Goal: Task Accomplishment & Management: Use online tool/utility

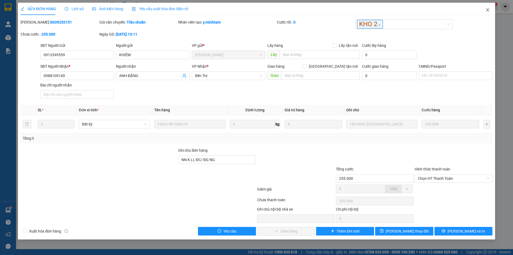
click at [486, 9] on icon "close" at bounding box center [488, 10] width 4 height 4
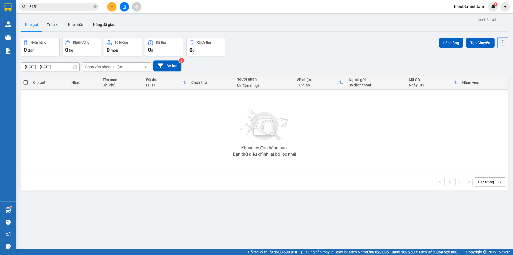
click at [47, 9] on input "3151" at bounding box center [60, 7] width 63 height 6
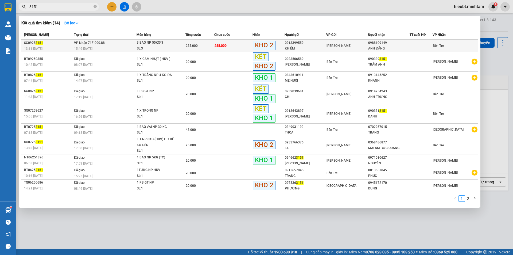
click at [140, 43] on div "3 BAO NP 55KG*3" at bounding box center [157, 43] width 40 height 6
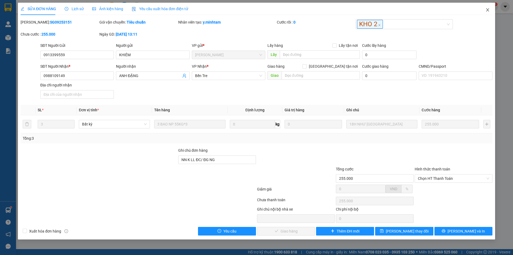
click at [488, 9] on icon "close" at bounding box center [488, 10] width 4 height 4
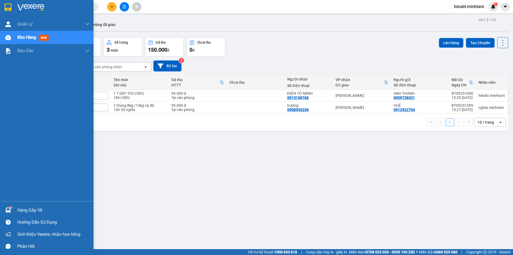
drag, startPoint x: 17, startPoint y: 209, endPoint x: 21, endPoint y: 205, distance: 6.4
click at [17, 209] on div "Hàng sắp về" at bounding box center [47, 210] width 94 height 12
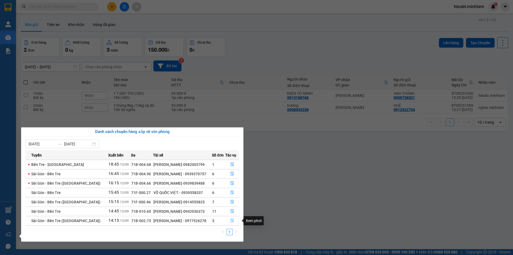
click at [231, 218] on button "button" at bounding box center [233, 220] width 14 height 9
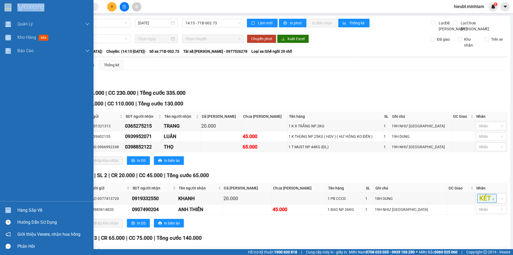
click at [11, 207] on div at bounding box center [7, 209] width 9 height 9
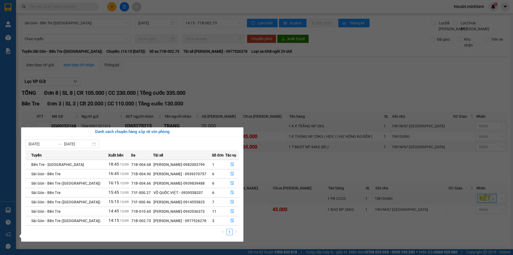
click at [293, 172] on section "Kết quả tìm kiếm ( 1 ) Bộ lọc Mã ĐH Trạng thái Món hàng Tổng cước Chưa cước Nhã…" at bounding box center [256, 127] width 513 height 255
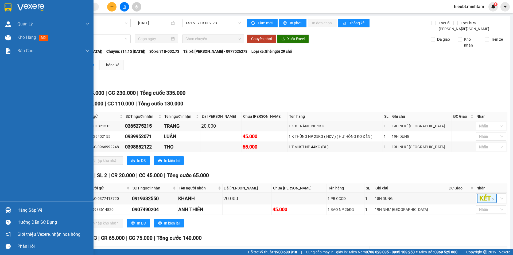
click at [9, 212] on img at bounding box center [8, 210] width 6 height 6
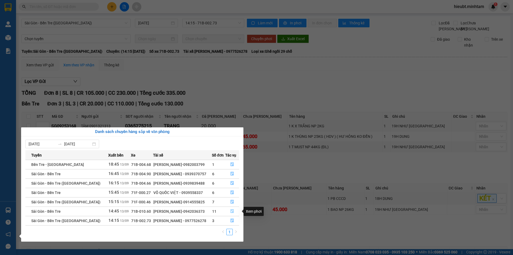
click at [231, 212] on icon "file-done" at bounding box center [232, 211] width 3 height 4
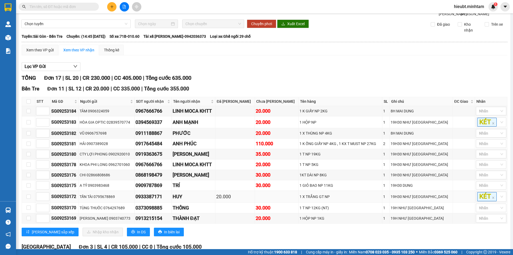
scroll to position [27, 0]
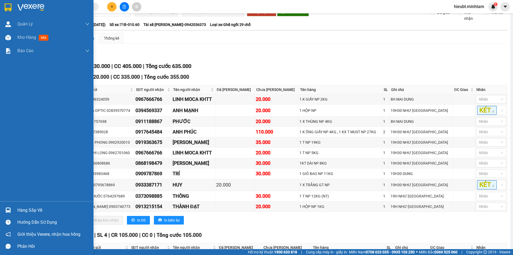
click at [9, 210] on img at bounding box center [8, 210] width 6 height 6
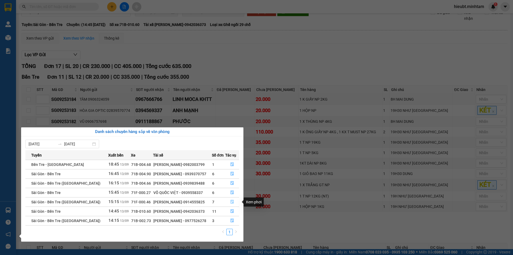
click at [231, 201] on icon "file-done" at bounding box center [233, 202] width 4 height 4
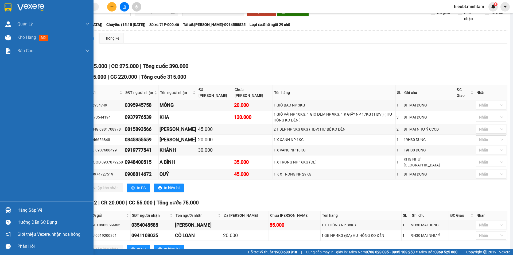
click at [11, 210] on div at bounding box center [7, 209] width 9 height 9
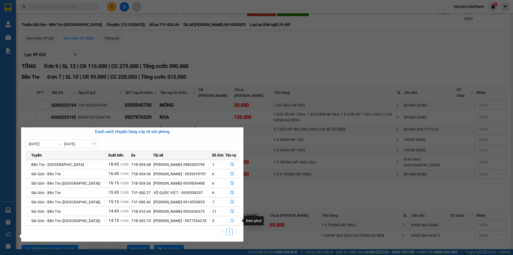
click at [232, 220] on icon "file-done" at bounding box center [233, 220] width 4 height 4
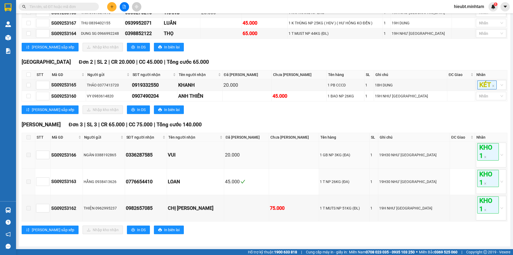
scroll to position [39, 0]
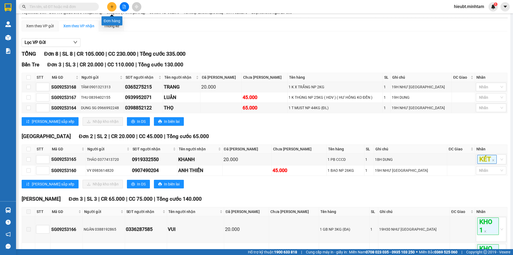
click at [111, 7] on icon "plus" at bounding box center [112, 7] width 4 height 4
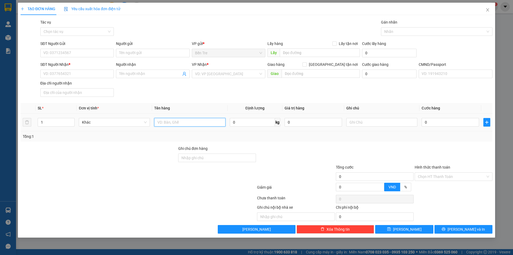
click at [193, 121] on input "text" at bounding box center [189, 122] width 71 height 9
type input "1 T DẸP NP 4KG"
click at [78, 52] on input "SĐT Người Gửi" at bounding box center [77, 53] width 74 height 9
click at [82, 55] on input "0983849207" at bounding box center [77, 53] width 74 height 9
type input "0983849207"
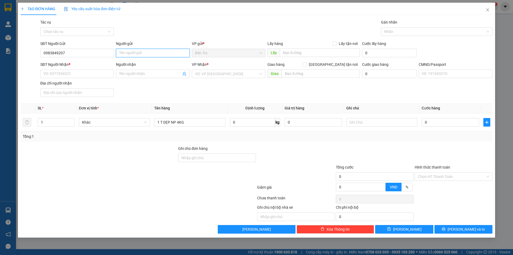
click at [148, 52] on input "Người gửi" at bounding box center [153, 53] width 74 height 9
type input "D"
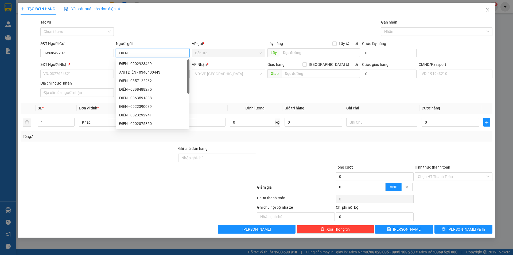
type input "ĐIỀN"
click at [156, 25] on div "Gói vận chuyển * Tiêu chuẩn Tác vụ Chọn tác vụ Gán nhãn Nhãn" at bounding box center [266, 28] width 455 height 19
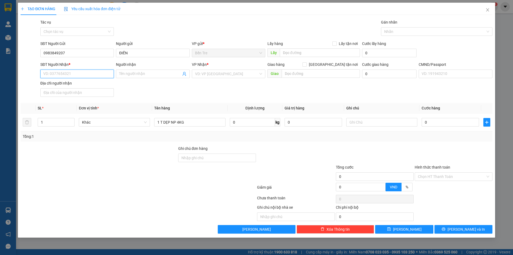
click at [68, 73] on input "SĐT Người Nhận *" at bounding box center [77, 74] width 74 height 9
type input "0912011449"
click at [142, 77] on span at bounding box center [153, 74] width 74 height 9
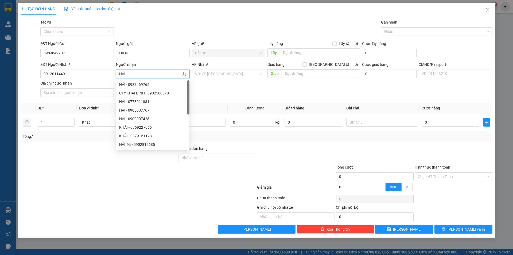
type input "HẢI"
click at [176, 33] on div "Gói vận chuyển * Tiêu chuẩn Tác vụ Chọn tác vụ Gán nhãn Nhãn" at bounding box center [266, 28] width 455 height 19
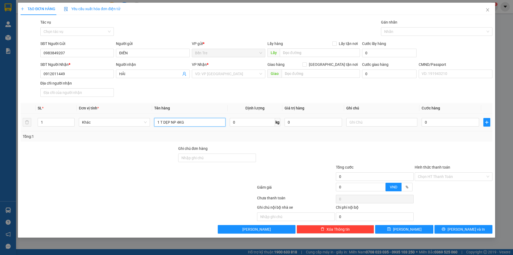
click at [200, 124] on input "1 T DẸP NP 4KG" at bounding box center [189, 122] width 71 height 9
type input "1 T DẸP NP 4KG (HDV)"
click at [158, 93] on div "SĐT Người Nhận * 0912011449 Người nhận HẢI VP Nhận * VD: VP Sài Gòn Giao hàng G…" at bounding box center [266, 80] width 455 height 37
click at [303, 123] on input "0" at bounding box center [313, 122] width 57 height 9
type input "1.000.000"
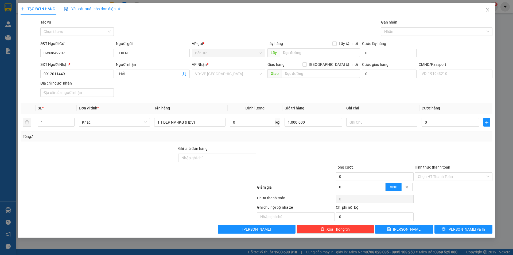
drag, startPoint x: 318, startPoint y: 162, endPoint x: 336, endPoint y: 138, distance: 30.5
click at [318, 161] on div at bounding box center [296, 154] width 79 height 19
click at [360, 119] on input "text" at bounding box center [382, 122] width 71 height 9
type input "19H30 TRƯỜNG"
click at [439, 124] on input "0" at bounding box center [450, 122] width 57 height 9
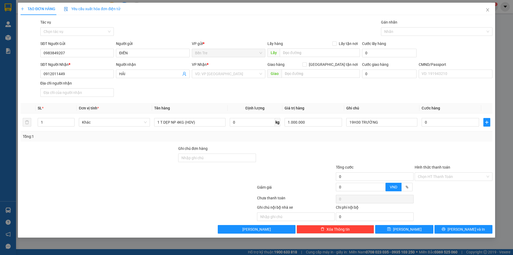
click at [318, 163] on div at bounding box center [296, 154] width 79 height 19
click at [436, 125] on input "0" at bounding box center [450, 122] width 57 height 9
click at [389, 152] on div at bounding box center [375, 154] width 79 height 19
click at [439, 124] on input "0" at bounding box center [450, 122] width 57 height 9
type input "2"
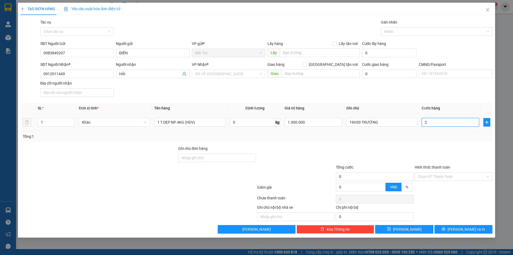
type input "2"
type input "20"
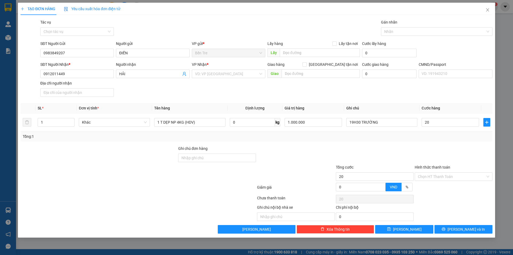
type input "20.000"
click at [442, 142] on div "Transit Pickup Surcharge Ids Transit Deliver Surcharge Ids Transit Deliver Surc…" at bounding box center [257, 126] width 472 height 214
click at [243, 77] on input "search" at bounding box center [226, 74] width 63 height 8
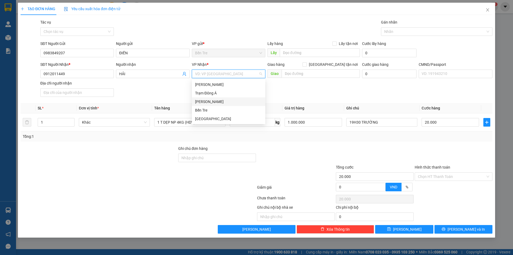
click at [220, 102] on div "[PERSON_NAME]" at bounding box center [228, 102] width 67 height 6
click at [362, 87] on div "SĐT Người Nhận * 0912011449 Người nhận HẢI VP Nhận * Hồ Chí Minh Hồ Chí Minh Gi…" at bounding box center [266, 80] width 455 height 37
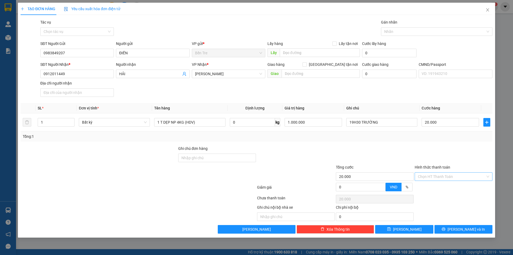
click at [451, 178] on input "Hình thức thanh toán" at bounding box center [452, 176] width 68 height 8
drag, startPoint x: 442, startPoint y: 186, endPoint x: 446, endPoint y: 191, distance: 5.9
click at [442, 186] on div "Tại văn phòng" at bounding box center [453, 187] width 71 height 6
type input "0"
click at [466, 228] on span "[PERSON_NAME] và In" at bounding box center [466, 229] width 37 height 6
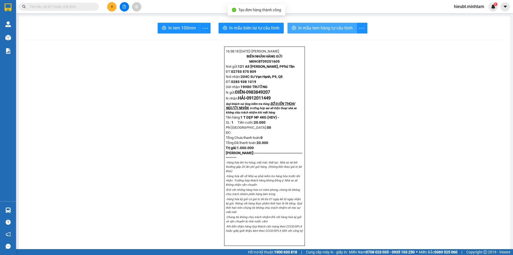
click at [301, 30] on span "In mẫu tem hàng tự cấu hình" at bounding box center [325, 28] width 55 height 7
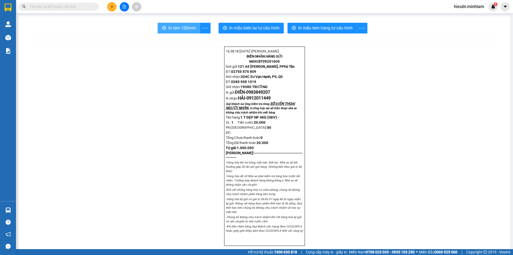
click at [168, 28] on span "In tem 100mm" at bounding box center [182, 28] width 28 height 7
click at [64, 5] on input "text" at bounding box center [60, 7] width 63 height 6
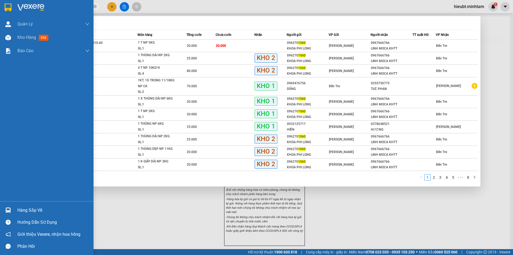
type input "1060"
click at [10, 205] on div at bounding box center [7, 209] width 9 height 9
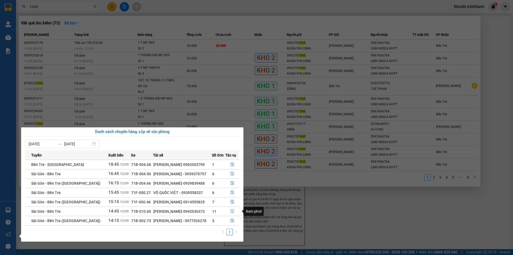
click at [232, 212] on icon "file-done" at bounding box center [233, 211] width 4 height 4
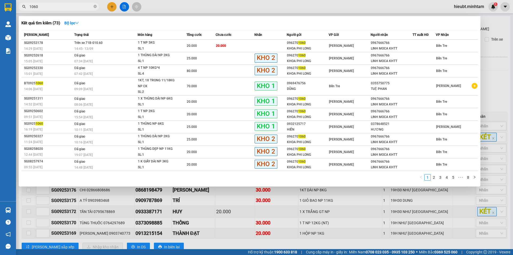
click at [511, 175] on div at bounding box center [256, 127] width 513 height 255
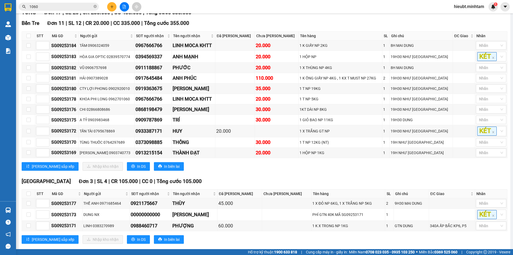
scroll to position [80, 0]
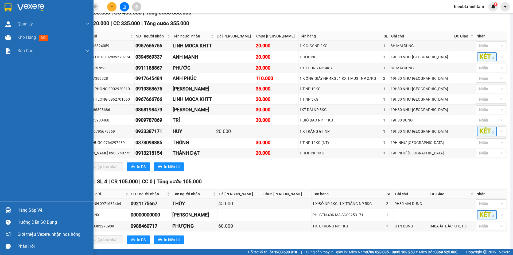
click at [12, 210] on div at bounding box center [7, 209] width 9 height 9
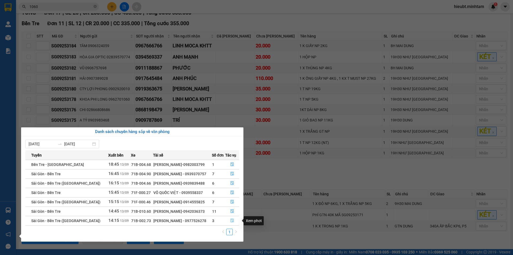
click at [231, 221] on icon "file-done" at bounding box center [233, 220] width 4 height 4
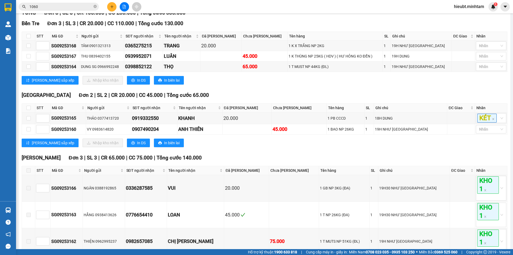
click at [365, 151] on div "Tiền Giang Đơn 2 | SL 2 | CR 20.000 | CC 45.000 | Tổng cước 65.000 STT Mã GD Ng…" at bounding box center [265, 121] width 486 height 60
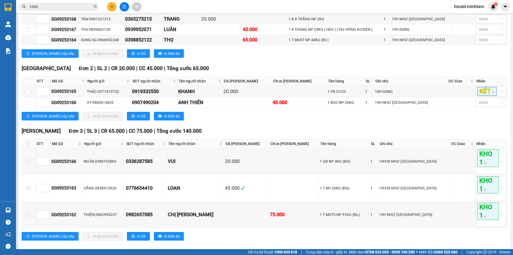
scroll to position [80, 0]
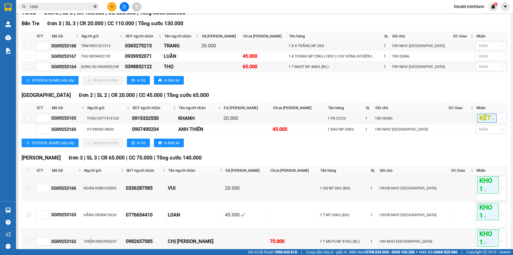
click at [95, 8] on icon "close-circle" at bounding box center [95, 6] width 3 height 3
click at [51, 7] on input "text" at bounding box center [60, 7] width 63 height 6
click at [57, 7] on input "text" at bounding box center [60, 7] width 63 height 6
click at [65, 5] on input "text" at bounding box center [60, 7] width 63 height 6
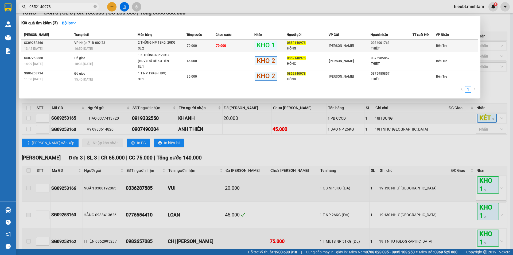
type input "0852140978"
click at [308, 42] on div "0852140978" at bounding box center [307, 43] width 41 height 6
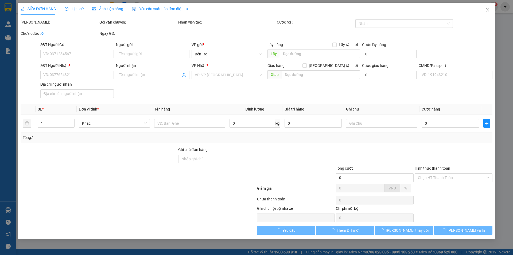
type input "0852140978"
type input "HỒNG"
type input "0934001763"
type input "THIẾT"
type input "KNM"
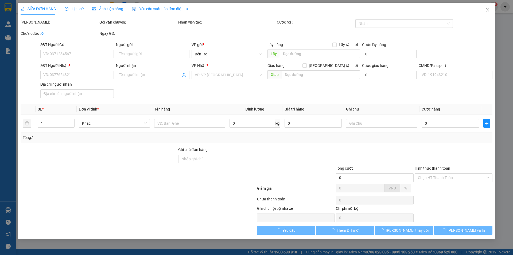
type input "70.000"
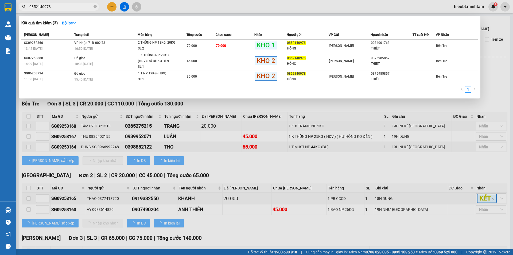
click at [64, 7] on input "0852140978" at bounding box center [60, 7] width 63 height 6
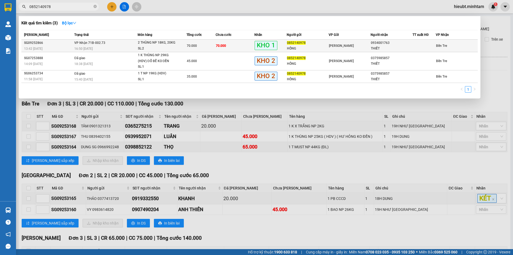
click at [381, 48] on div "THIẾT" at bounding box center [391, 49] width 41 height 6
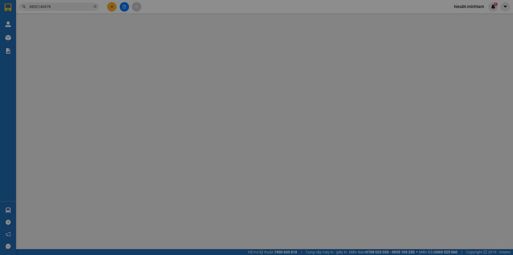
type input "0852140978"
type input "HỒNG"
type input "0934001763"
type input "THIẾT"
type input "KNM"
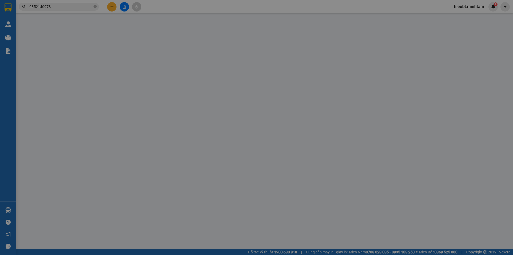
type input "70.000"
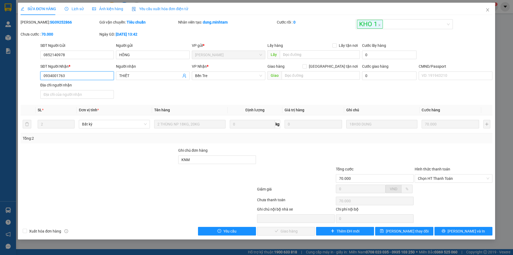
click at [80, 75] on input "0934001763" at bounding box center [77, 75] width 74 height 9
click at [438, 179] on span "Chọn HT Thanh Toán" at bounding box center [453, 178] width 71 height 8
type input "0375985857"
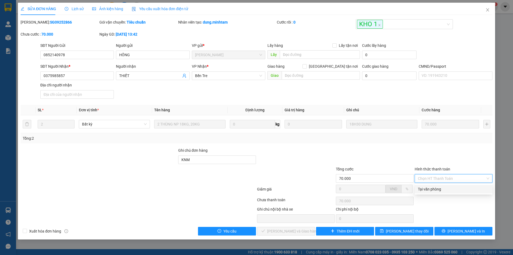
click at [436, 186] on div "Tại văn phòng" at bounding box center [454, 189] width 78 height 9
type input "0"
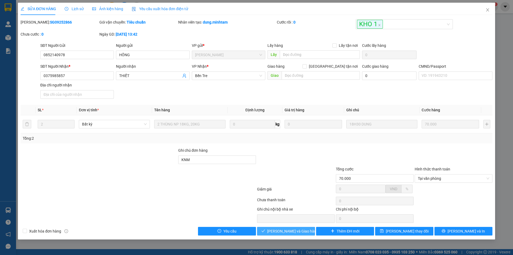
drag, startPoint x: 301, startPoint y: 231, endPoint x: 296, endPoint y: 231, distance: 5.1
click at [300, 231] on span "[PERSON_NAME] và Giao hàng" at bounding box center [292, 231] width 51 height 6
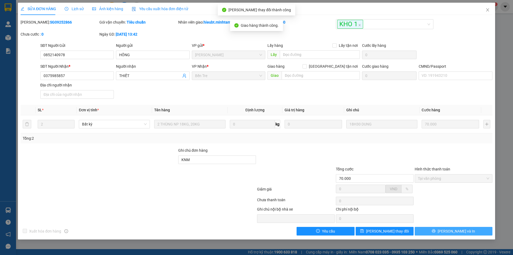
click at [454, 231] on span "[PERSON_NAME] và In" at bounding box center [456, 231] width 37 height 6
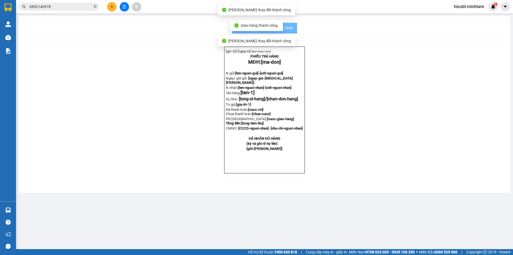
drag, startPoint x: 454, startPoint y: 231, endPoint x: 436, endPoint y: 216, distance: 23.9
click at [454, 231] on main "In mẫu biên lai tự cấu hình [gio-in]- [ngay-in]- [ten-nhan-vien] PHIẾU TRẢ HÀNG…" at bounding box center [256, 124] width 513 height 249
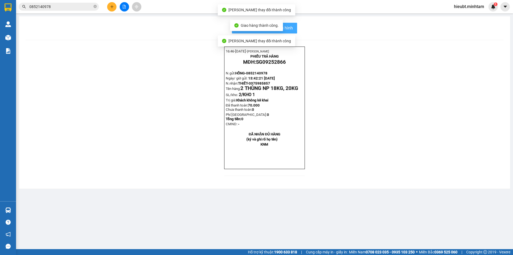
click at [289, 28] on span "In mẫu biên lai tự cấu hình" at bounding box center [268, 28] width 50 height 7
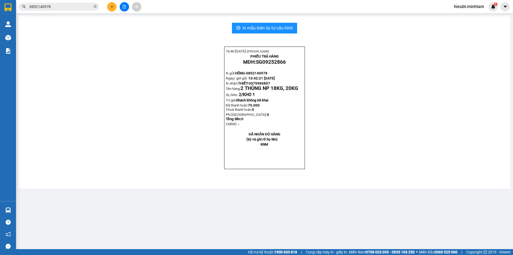
click at [59, 8] on input "0852140978" at bounding box center [60, 7] width 63 height 6
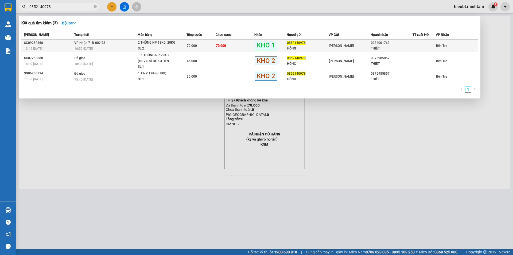
click at [356, 45] on div "[PERSON_NAME]" at bounding box center [349, 46] width 41 height 6
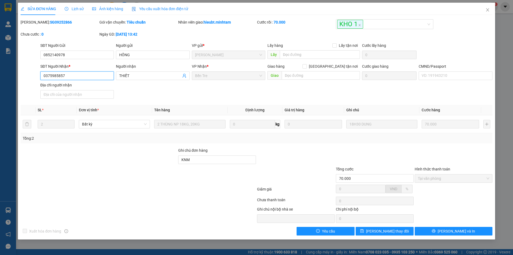
click at [69, 75] on input "0375985857" at bounding box center [77, 75] width 74 height 9
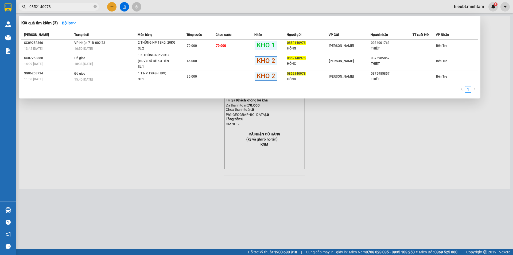
drag, startPoint x: 95, startPoint y: 6, endPoint x: 73, endPoint y: 7, distance: 21.9
click at [95, 6] on icon "close-circle" at bounding box center [95, 6] width 3 height 3
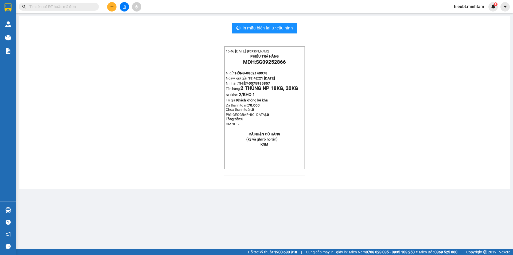
click at [68, 7] on input "text" at bounding box center [60, 7] width 63 height 6
paste input "0375985857"
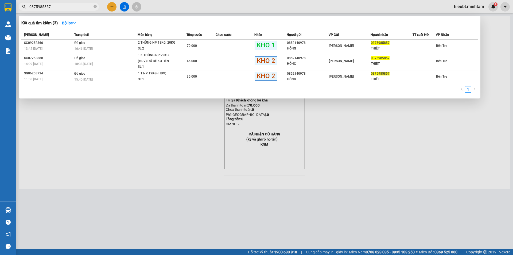
type input "0375985857"
drag, startPoint x: 72, startPoint y: 158, endPoint x: 64, endPoint y: 155, distance: 8.5
click at [73, 158] on div at bounding box center [256, 127] width 513 height 255
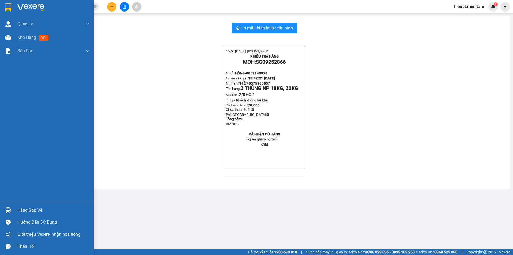
click at [10, 210] on img at bounding box center [8, 210] width 6 height 6
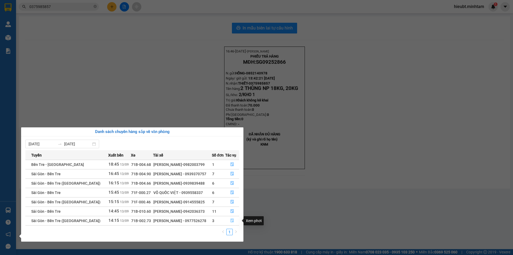
click at [231, 221] on icon "file-done" at bounding box center [233, 220] width 4 height 4
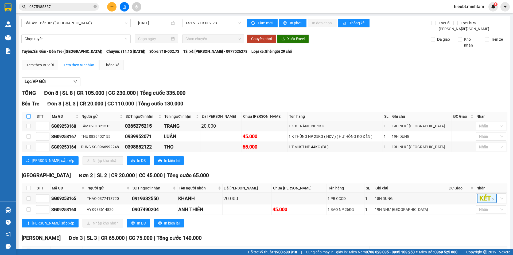
click at [29, 118] on input "checkbox" at bounding box center [28, 116] width 4 height 4
checkbox input "true"
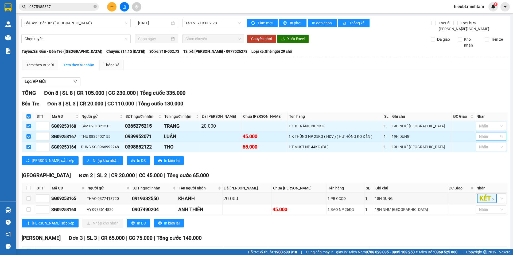
click at [483, 140] on div at bounding box center [489, 136] width 22 height 6
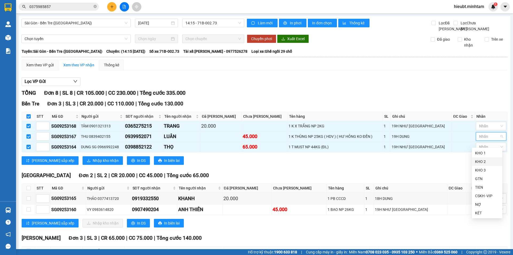
click at [484, 163] on div "KHO 2" at bounding box center [487, 162] width 24 height 6
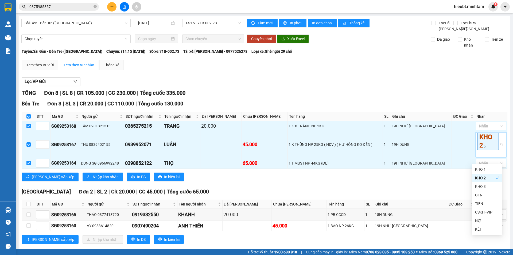
click at [424, 108] on div "Bến Tre Đơn 3 | SL 3 | CR 20.000 | CC 110.000 | Tổng cước 130.000" at bounding box center [265, 104] width 486 height 8
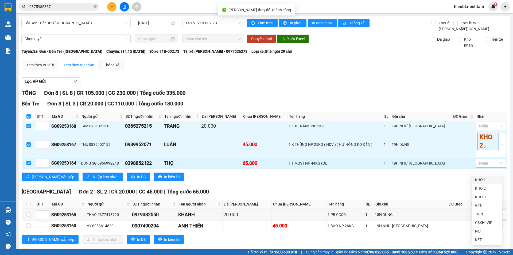
click at [488, 166] on div at bounding box center [489, 163] width 22 height 6
click at [487, 187] on div "KHO 2" at bounding box center [487, 188] width 24 height 6
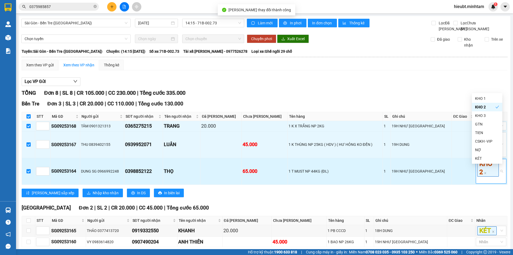
click at [383, 185] on td "1 T MUST NP 44KG (ĐL)" at bounding box center [335, 171] width 95 height 26
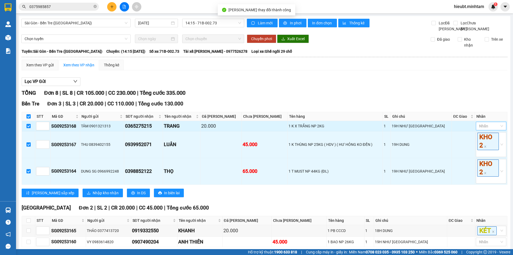
click at [495, 129] on div at bounding box center [489, 126] width 22 height 6
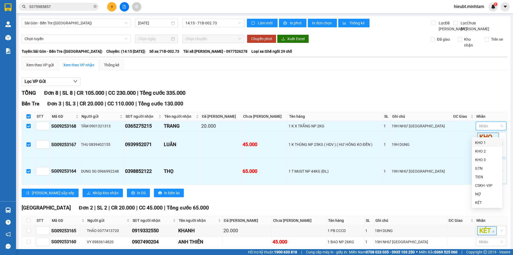
click at [483, 143] on div "KHO 1" at bounding box center [487, 143] width 24 height 6
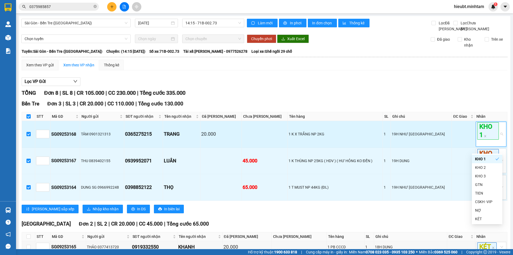
click at [320, 121] on th "Tên hàng" at bounding box center [335, 116] width 95 height 9
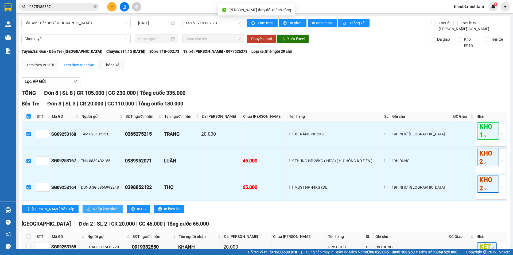
click at [93, 212] on span "Nhập kho nhận" at bounding box center [106, 209] width 26 height 6
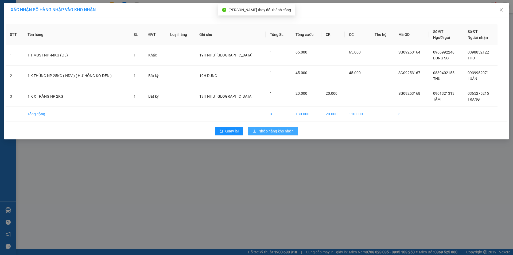
click at [277, 130] on span "Nhập hàng kho nhận" at bounding box center [276, 131] width 35 height 6
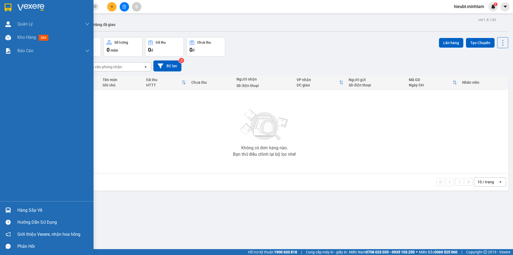
drag, startPoint x: 9, startPoint y: 6, endPoint x: 8, endPoint y: 110, distance: 104.0
click at [9, 5] on img at bounding box center [8, 7] width 7 height 8
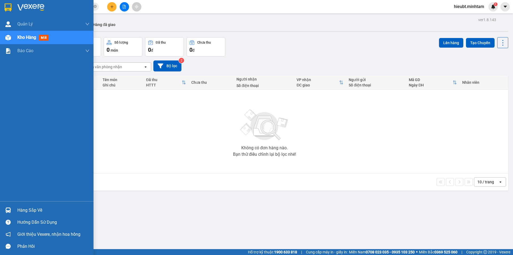
click at [20, 210] on div "Hàng sắp về" at bounding box center [53, 210] width 72 height 8
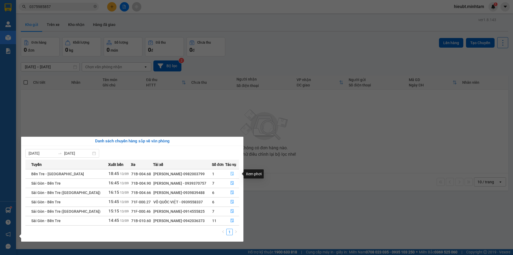
click at [233, 170] on button "button" at bounding box center [233, 174] width 14 height 9
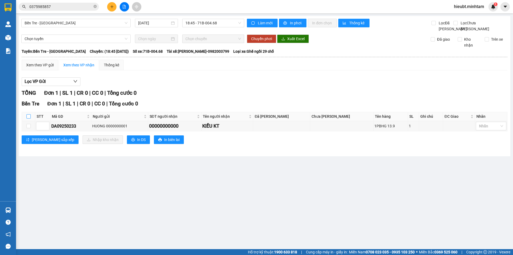
click at [29, 118] on input "checkbox" at bounding box center [28, 116] width 4 height 4
checkbox input "true"
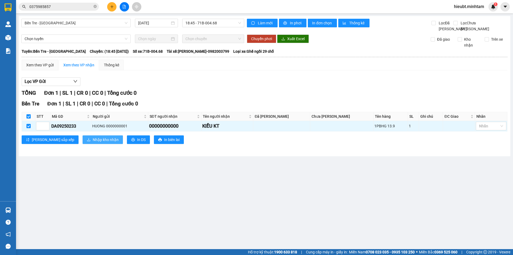
click at [93, 143] on span "Nhập kho nhận" at bounding box center [106, 140] width 26 height 6
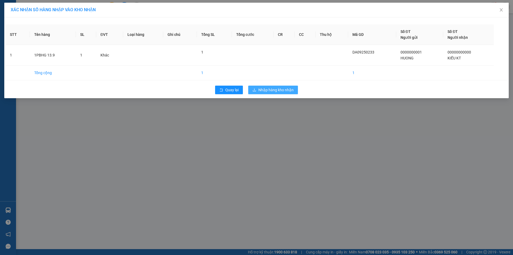
click at [267, 88] on span "Nhập hàng kho nhận" at bounding box center [276, 90] width 35 height 6
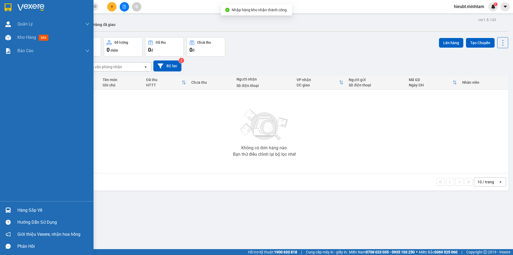
drag, startPoint x: 15, startPoint y: 209, endPoint x: 18, endPoint y: 210, distance: 3.5
click at [16, 209] on div "Hàng sắp về" at bounding box center [47, 210] width 94 height 12
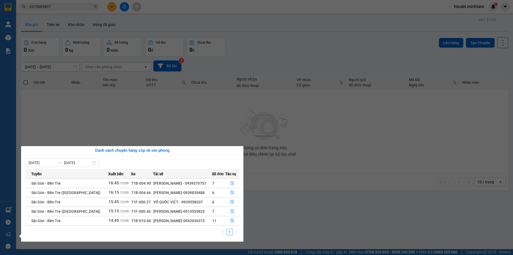
click at [282, 154] on section "Kết quả tìm kiếm ( 3 ) Bộ lọc Mã ĐH Trạng thái Món hàng Tổng cước Chưa cước Nhã…" at bounding box center [256, 127] width 513 height 255
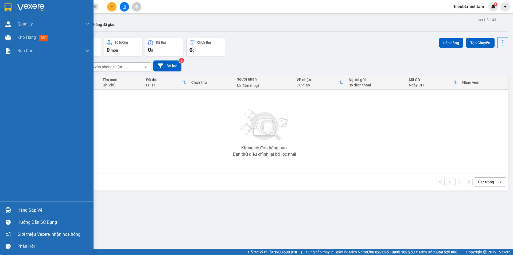
click at [7, 6] on img at bounding box center [8, 7] width 7 height 8
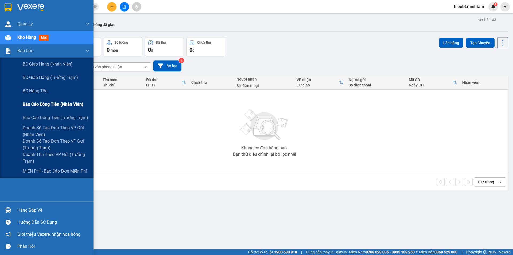
click at [40, 110] on div "Báo cáo dòng tiền (nhân viên)" at bounding box center [56, 104] width 67 height 13
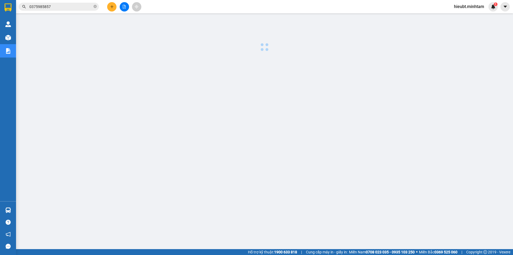
drag, startPoint x: 219, startPoint y: 134, endPoint x: 68, endPoint y: 90, distance: 156.6
click at [202, 130] on div at bounding box center [265, 136] width 492 height 241
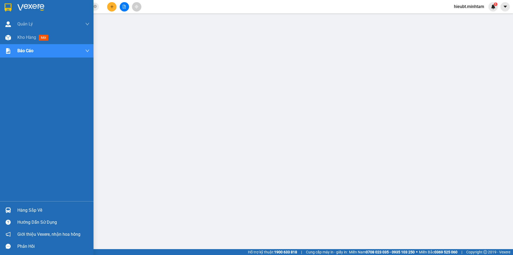
click at [3, 3] on div at bounding box center [7, 7] width 9 height 9
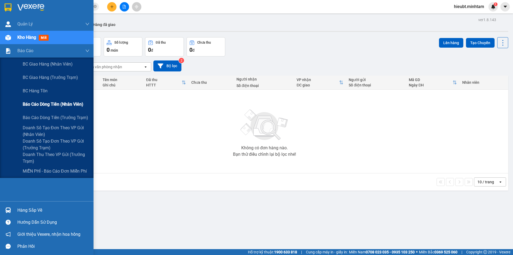
click at [40, 103] on span "Báo cáo dòng tiền (nhân viên)" at bounding box center [53, 104] width 61 height 7
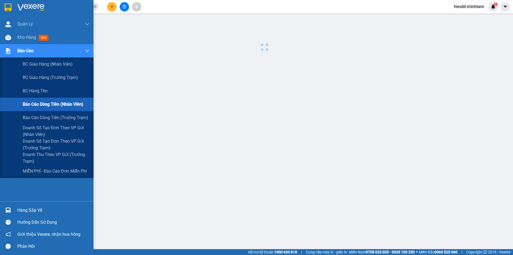
click at [171, 141] on div at bounding box center [265, 136] width 492 height 241
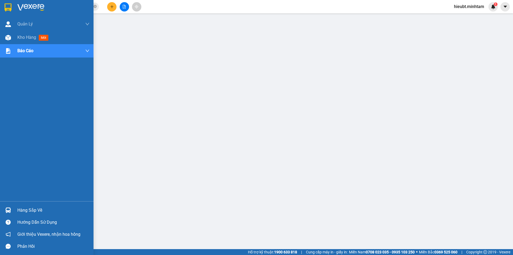
click at [8, 9] on img at bounding box center [8, 7] width 7 height 8
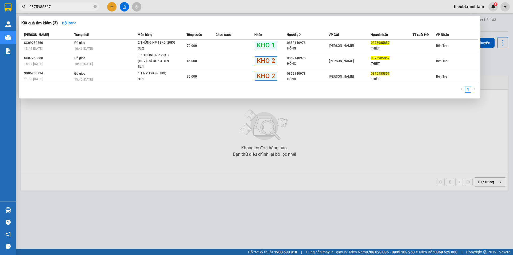
click at [97, 6] on span "0375985857" at bounding box center [59, 7] width 80 height 8
click at [93, 7] on span "0375985857" at bounding box center [59, 7] width 80 height 8
click at [93, 6] on span "0375985857" at bounding box center [59, 7] width 80 height 8
click at [90, 6] on input "0375985857" at bounding box center [60, 7] width 63 height 6
click at [95, 6] on icon "close-circle" at bounding box center [95, 6] width 3 height 3
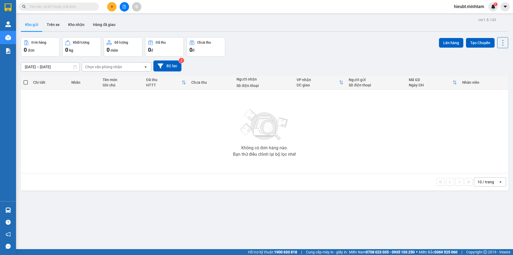
click at [86, 7] on input "text" at bounding box center [60, 7] width 63 height 6
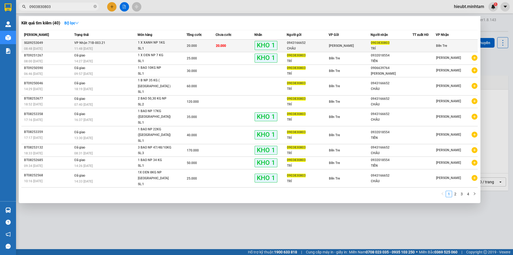
type input "0903830803"
click at [179, 49] on span "1 X XANH NP 1KG SL: 1" at bounding box center [162, 45] width 49 height 11
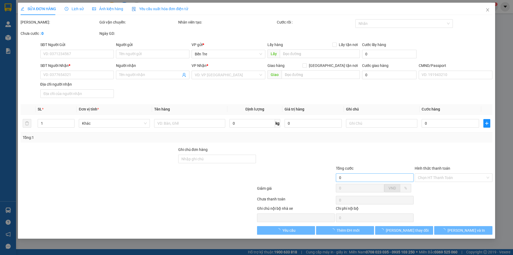
type input "0943166652"
type input "CHÂU"
type input "0903830803"
type input "TRÍ"
type input "DGG"
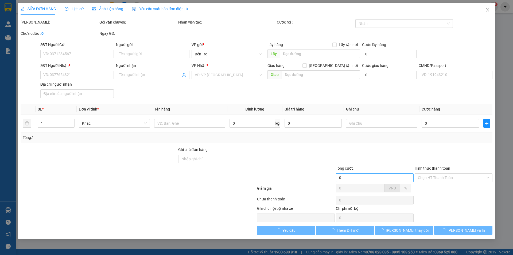
type input "20.000"
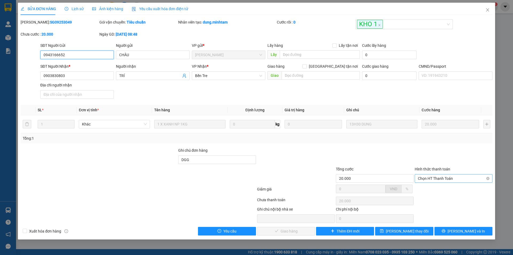
click at [450, 178] on span "Chọn HT Thanh Toán" at bounding box center [453, 178] width 71 height 8
click at [447, 189] on div "Tại văn phòng" at bounding box center [453, 189] width 71 height 6
type input "0"
click at [294, 229] on span "[PERSON_NAME] và Giao hàng" at bounding box center [292, 231] width 51 height 6
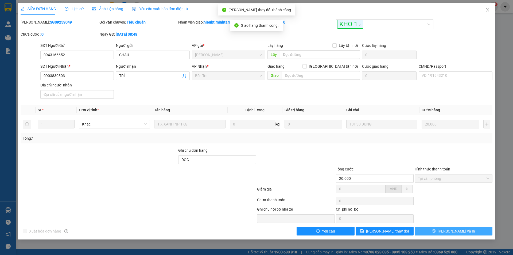
click at [467, 229] on button "[PERSON_NAME] và In" at bounding box center [454, 231] width 78 height 9
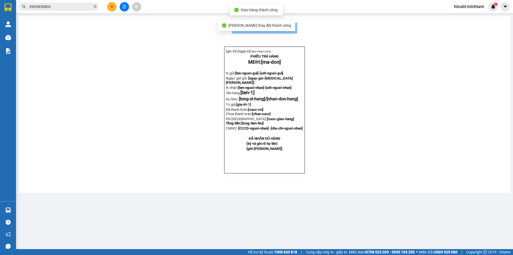
click at [295, 29] on button "In mẫu biên lai tự cấu hình" at bounding box center [264, 28] width 65 height 11
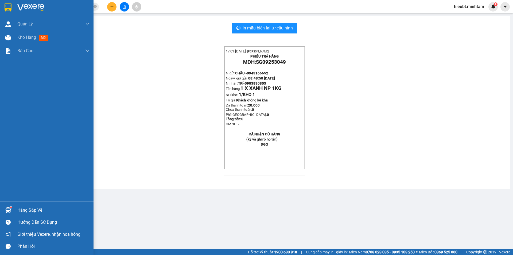
click at [16, 12] on div at bounding box center [47, 8] width 94 height 17
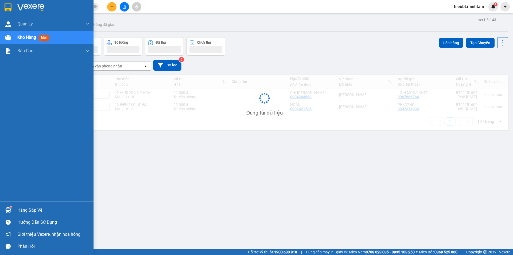
click at [37, 208] on div "Hàng sắp về" at bounding box center [53, 210] width 72 height 8
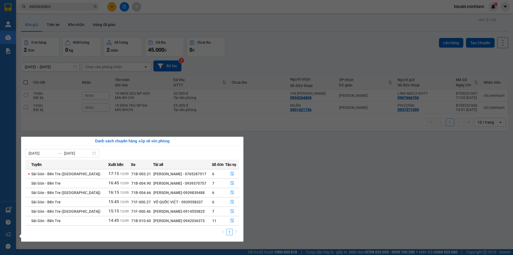
drag, startPoint x: 291, startPoint y: 199, endPoint x: 45, endPoint y: 109, distance: 262.3
click at [287, 197] on section "Kết quả tìm kiếm ( 40 ) Bộ lọc Mã ĐH Trạng thái Món hàng Tổng cước Chưa cước Nh…" at bounding box center [256, 127] width 513 height 255
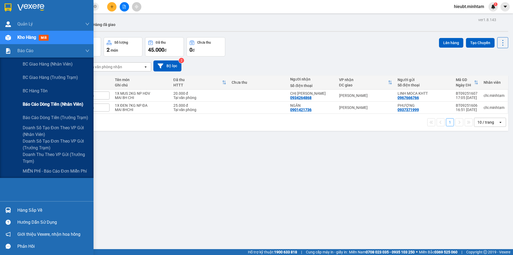
click at [45, 103] on span "Báo cáo dòng tiền (nhân viên)" at bounding box center [53, 104] width 61 height 7
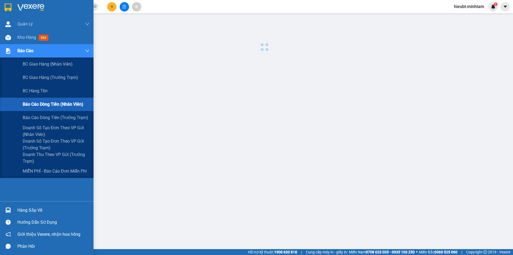
drag, startPoint x: 218, startPoint y: 164, endPoint x: 185, endPoint y: 144, distance: 39.6
click at [204, 154] on div at bounding box center [265, 136] width 492 height 241
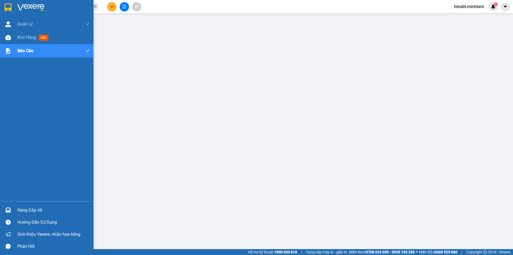
click at [7, 9] on img at bounding box center [8, 7] width 7 height 8
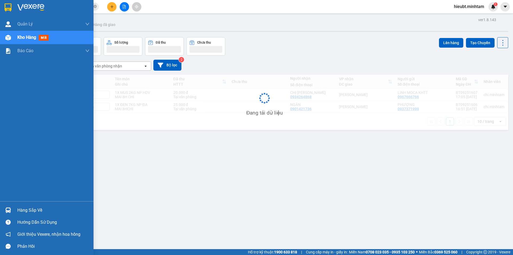
drag, startPoint x: 22, startPoint y: 207, endPoint x: 25, endPoint y: 207, distance: 2.9
click at [22, 207] on div "Hàng sắp về" at bounding box center [53, 210] width 72 height 8
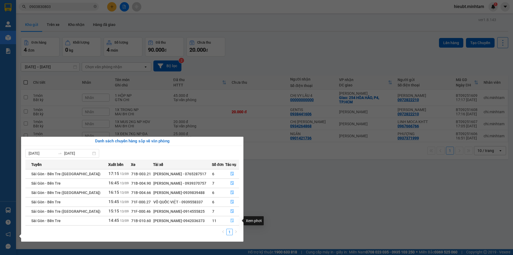
click at [235, 219] on button "button" at bounding box center [233, 220] width 14 height 9
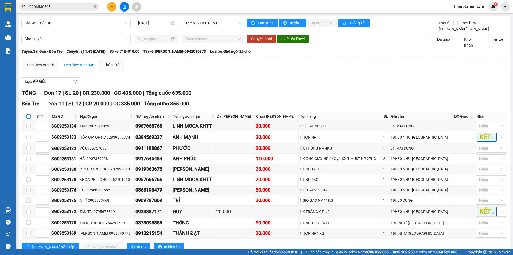
click at [28, 118] on input "checkbox" at bounding box center [28, 116] width 4 height 4
checkbox input "true"
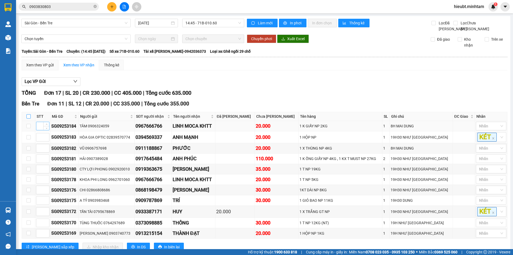
checkbox input "true"
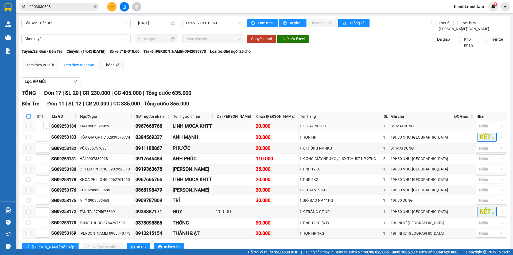
checkbox input "true"
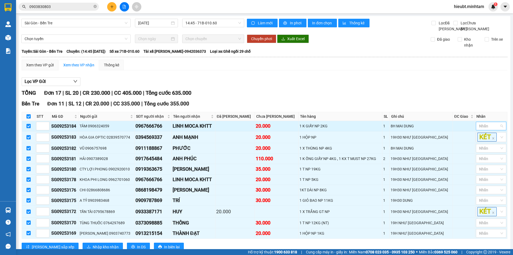
click at [494, 129] on div at bounding box center [489, 126] width 22 height 6
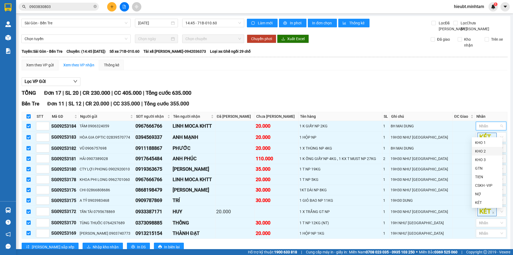
click at [478, 150] on div "KHO 2" at bounding box center [487, 151] width 24 height 6
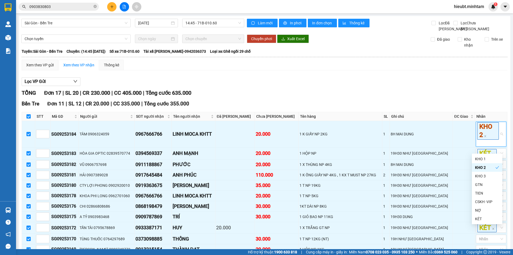
click at [426, 86] on div "Lọc VP Gửi" at bounding box center [265, 81] width 486 height 9
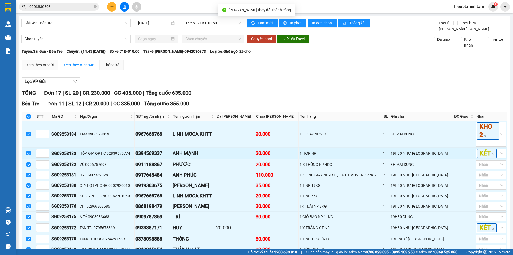
click at [503, 159] on td "KÉT" at bounding box center [491, 154] width 32 height 12
click at [496, 158] on div "KÉT" at bounding box center [491, 153] width 30 height 10
click at [499, 170] on div "KHO 1" at bounding box center [487, 171] width 24 height 6
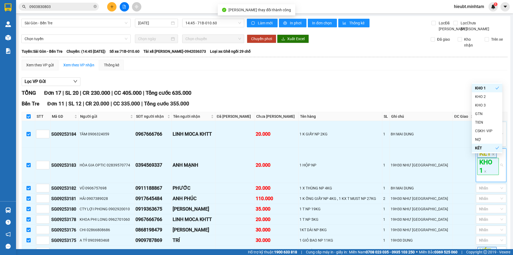
click at [448, 86] on div "Lọc VP Gửi" at bounding box center [265, 81] width 486 height 9
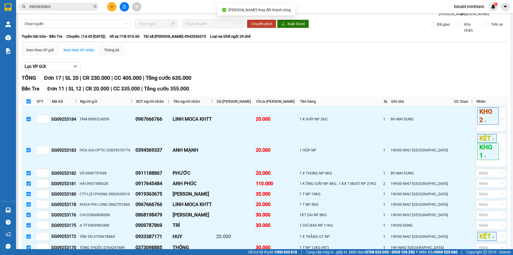
scroll to position [27, 0]
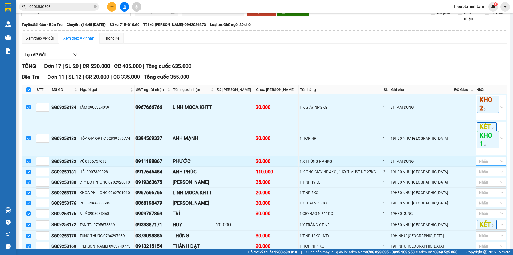
click at [500, 166] on div "Nhãn" at bounding box center [491, 161] width 30 height 9
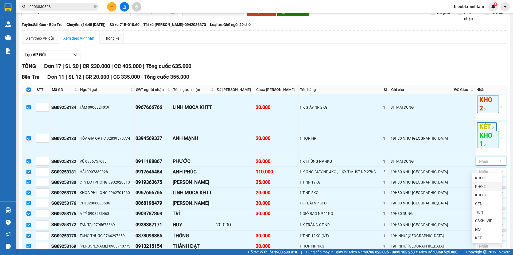
click at [493, 186] on div "KHO 2" at bounding box center [487, 186] width 24 height 6
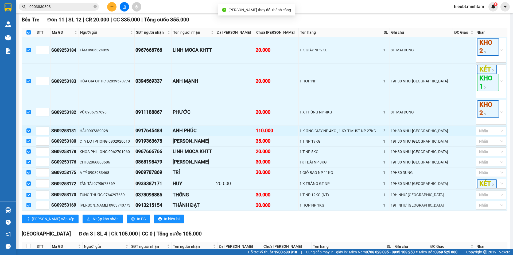
scroll to position [107, 0]
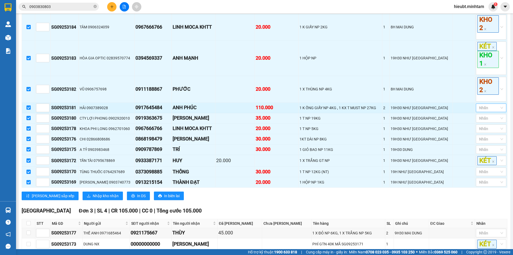
click at [486, 111] on div at bounding box center [489, 108] width 22 height 6
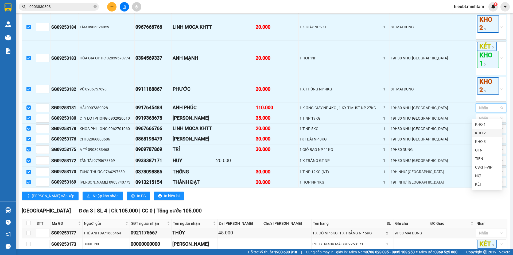
click at [481, 136] on div "KHO 2" at bounding box center [487, 133] width 30 height 9
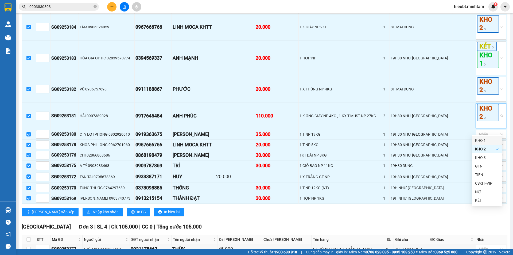
click at [506, 133] on div "Sài Gòn - Bến Tre 13/09/2025 14:45 - 71B-010.60 Làm mới In phơi In đơn chọn Thố…" at bounding box center [265, 166] width 492 height 514
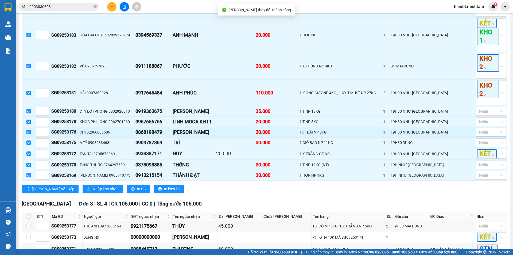
scroll to position [134, 0]
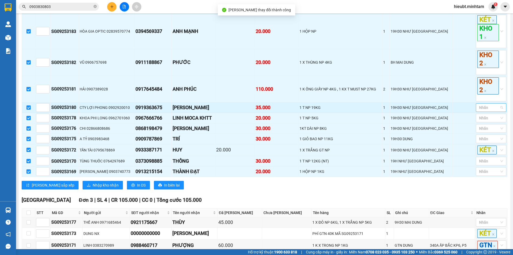
click at [483, 111] on div at bounding box center [489, 107] width 22 height 6
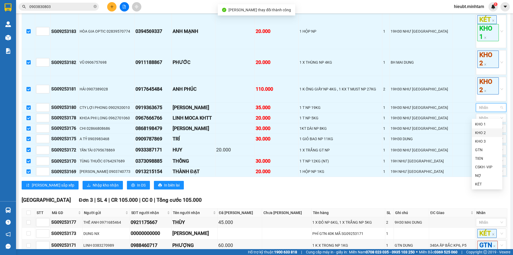
click at [484, 132] on div "KHO 2" at bounding box center [487, 133] width 24 height 6
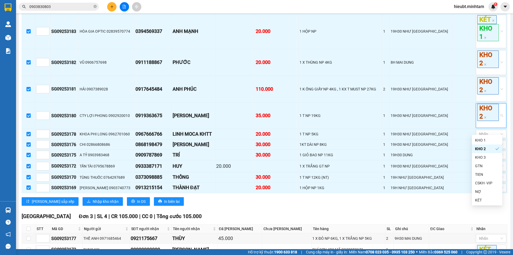
click at [504, 130] on td "Xem theo VP gửi Xem theo VP nhận Thống kê Lọc VP Gửi TỔNG Đơn 17 | SL 20 | CR …" at bounding box center [264, 166] width 487 height 481
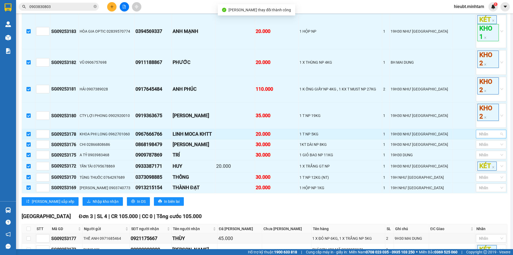
click at [482, 137] on div at bounding box center [489, 134] width 22 height 6
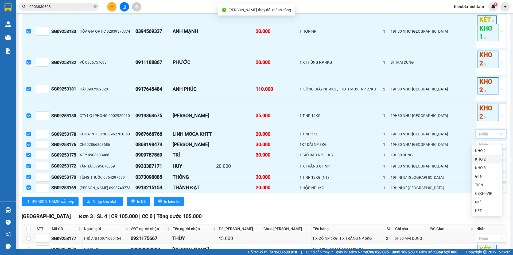
click at [486, 162] on div "KHO 2" at bounding box center [487, 159] width 30 height 9
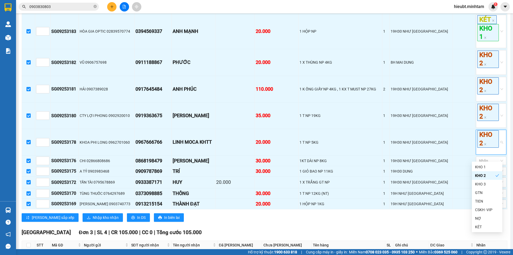
click at [506, 153] on div "Sài Gòn - Bến Tre 13/09/2025 14:45 - 71B-010.60 Làm mới In phơi In đơn chọn Thố…" at bounding box center [265, 155] width 492 height 546
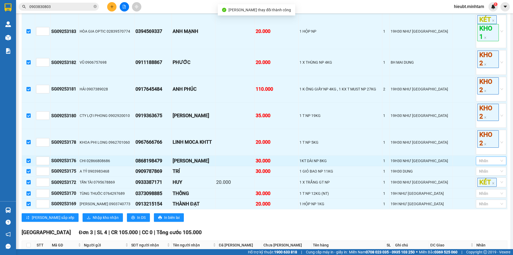
click at [488, 164] on div at bounding box center [489, 161] width 22 height 6
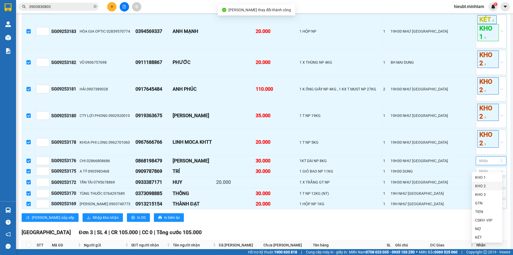
click at [487, 188] on div "KHO 2" at bounding box center [487, 186] width 24 height 6
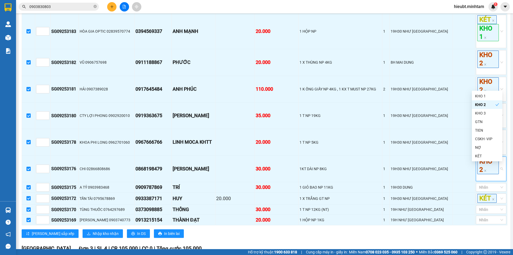
click at [507, 180] on main "Sài Gòn - Bến Tre 13/09/2025 14:45 - 71B-010.60 Làm mới In phơi In đơn chọn Thố…" at bounding box center [256, 124] width 513 height 249
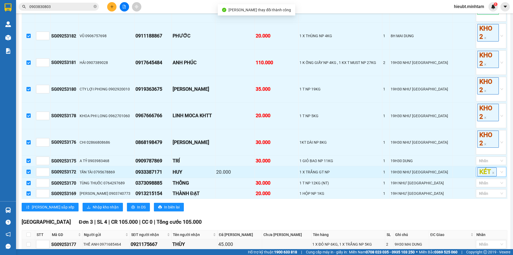
scroll to position [160, 0]
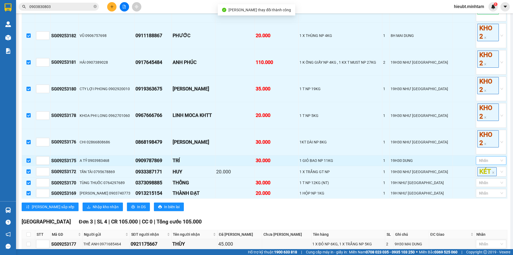
click at [490, 164] on div at bounding box center [489, 160] width 22 height 6
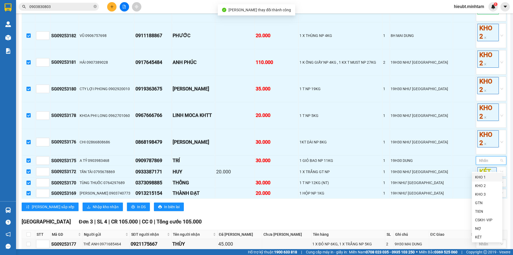
click at [488, 175] on div "KHO 1" at bounding box center [487, 177] width 24 height 6
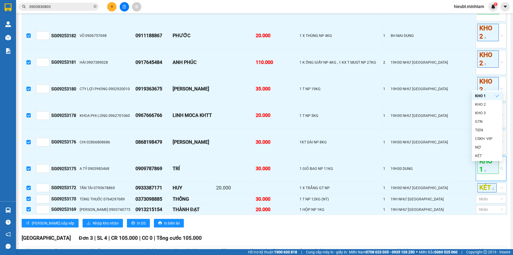
click at [504, 175] on div "Sài Gòn - Bến Tre 13/09/2025 14:45 - 71B-010.60 Làm mới In phơi In đơn chọn Thố…" at bounding box center [265, 145] width 492 height 578
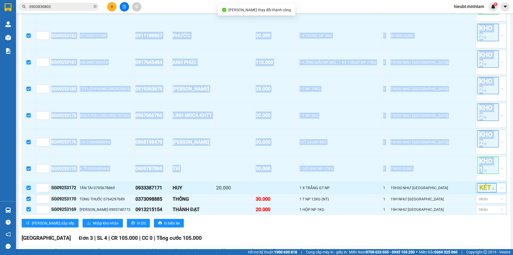
click at [499, 193] on div "KÉT" at bounding box center [491, 188] width 30 height 10
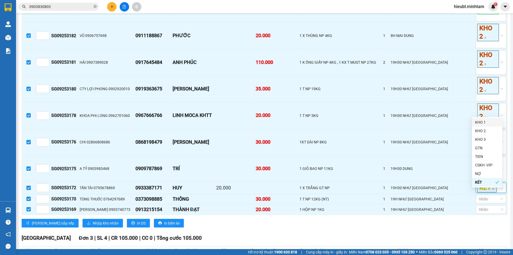
click at [486, 124] on div "KHO 1" at bounding box center [487, 122] width 24 height 6
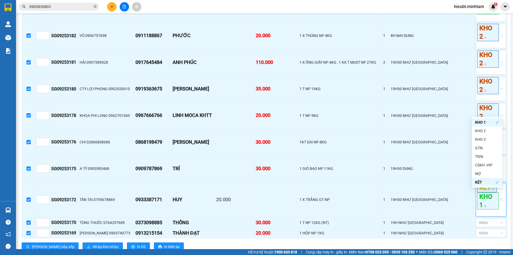
click at [505, 125] on div "Sài Gòn - Bến Tre 13/09/2025 14:45 - 71B-010.60 Làm mới In phơi In đơn chọn Thố…" at bounding box center [265, 157] width 492 height 602
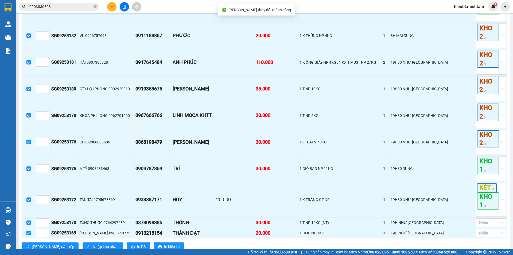
scroll to position [187, 0]
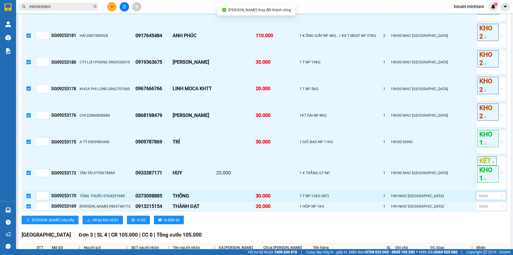
click at [481, 199] on div at bounding box center [489, 196] width 22 height 6
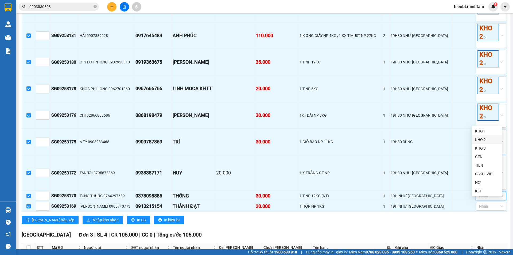
click at [486, 139] on div "KHO 2" at bounding box center [487, 140] width 24 height 6
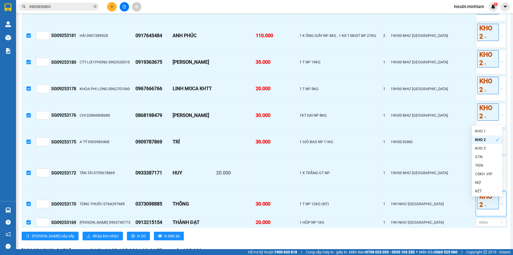
click at [505, 139] on div "Sài Gòn - Bến Tre 13/09/2025 14:45 - 71B-010.60 Làm mới In phơi In đơn chọn Thố…" at bounding box center [265, 138] width 492 height 618
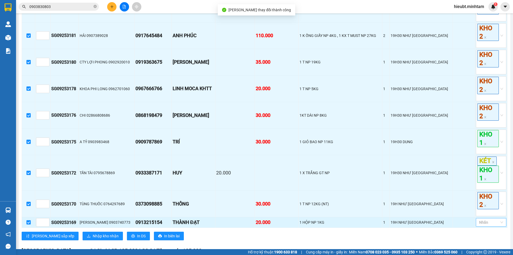
click at [492, 225] on div at bounding box center [489, 222] width 22 height 6
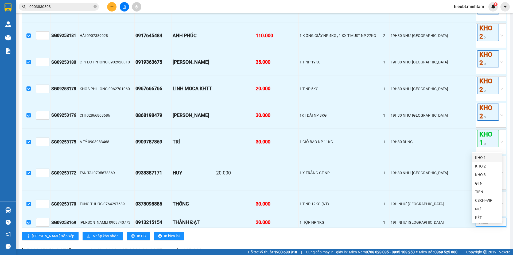
click at [487, 158] on div "KHO 1" at bounding box center [487, 158] width 24 height 6
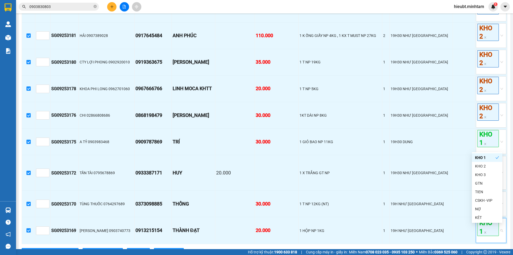
click at [507, 161] on main "Sài Gòn - Bến Tre 13/09/2025 14:45 - 71B-010.60 Làm mới In phơi In đơn chọn Thố…" at bounding box center [256, 124] width 513 height 249
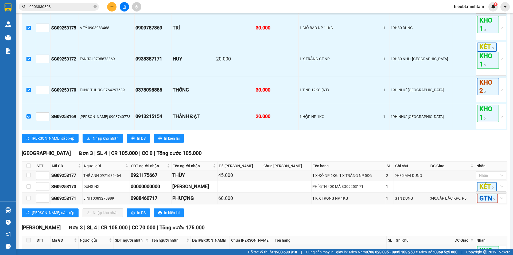
scroll to position [321, 0]
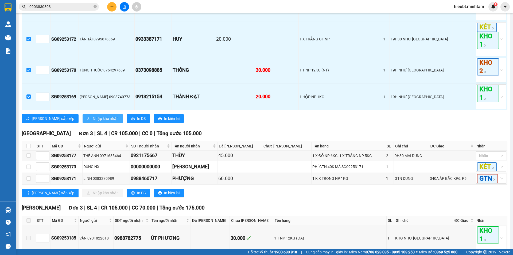
click at [93, 121] on span "Nhập kho nhận" at bounding box center [106, 119] width 26 height 6
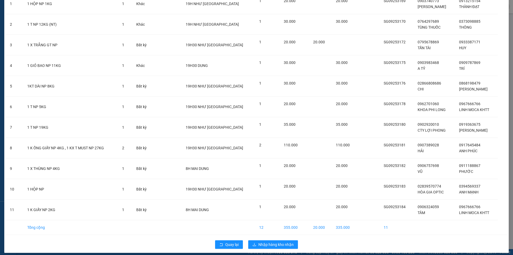
scroll to position [56, 0]
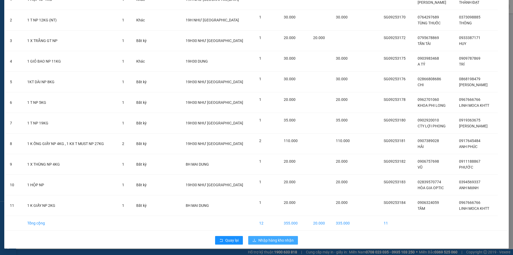
click at [285, 239] on span "Nhập hàng kho nhận" at bounding box center [276, 240] width 35 height 6
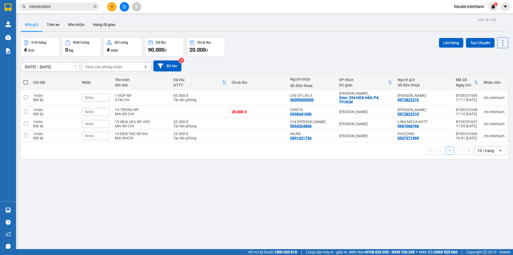
click at [114, 5] on button at bounding box center [111, 6] width 9 height 9
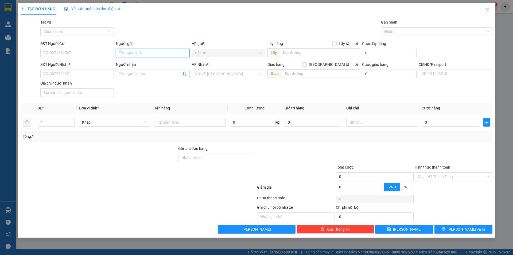
click at [161, 55] on input "Người gửi" at bounding box center [153, 53] width 74 height 9
type input "C KIỀU KT"
click at [207, 31] on div "Gói vận chuyển * Tiêu chuẩn Tác vụ Chọn tác vụ Gán nhãn Nhãn" at bounding box center [266, 28] width 455 height 19
click at [68, 74] on input "SĐT Người Nhận *" at bounding box center [77, 74] width 74 height 9
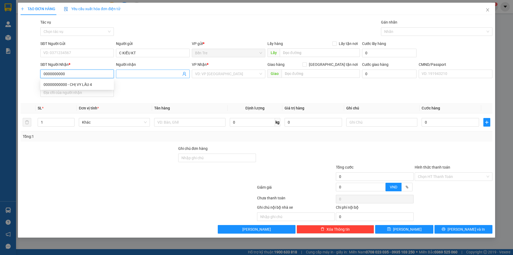
type input "0000000000"
click at [135, 78] on span at bounding box center [153, 74] width 74 height 9
click at [228, 74] on input "search" at bounding box center [226, 74] width 63 height 8
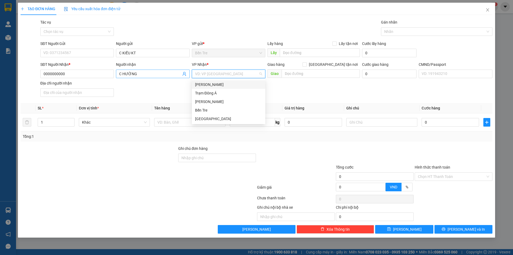
click at [143, 74] on input "C HƯỜNG" at bounding box center [150, 74] width 62 height 6
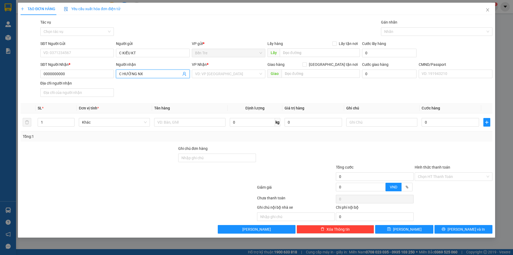
type input "C HƯỜNG NX"
click at [216, 94] on div "SĐT Người Nhận * 0000000000 Người nhận C HƯỜNG NX C HƯỜNG NX VP Nhận * VD: VP S…" at bounding box center [266, 80] width 455 height 37
click at [220, 78] on div "VP Nhận * VD: VP Sài Gòn" at bounding box center [229, 71] width 74 height 19
click at [221, 76] on input "search" at bounding box center [226, 74] width 63 height 8
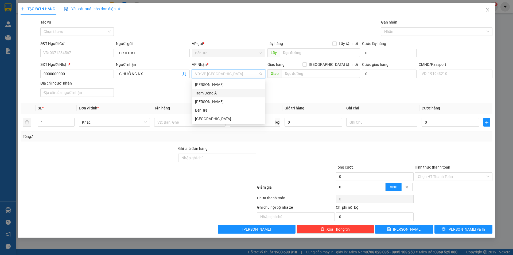
click at [219, 93] on div "Trạm Đông Á" at bounding box center [228, 93] width 67 height 6
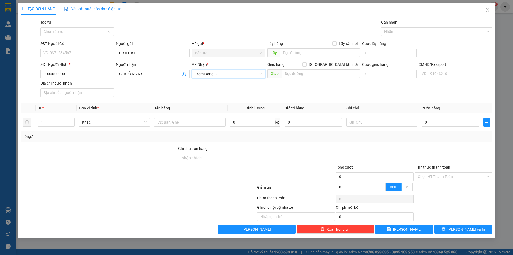
click at [301, 90] on div "SĐT Người Nhận * 0000000000 Người nhận C HƯỜNG NX VP Nhận * Trạm Đông Á Trạm…" at bounding box center [266, 80] width 455 height 37
click at [165, 123] on input "text" at bounding box center [189, 122] width 71 height 9
type input "1 PB NP"
click at [287, 157] on div at bounding box center [296, 154] width 79 height 19
click at [449, 179] on input "Hình thức thanh toán" at bounding box center [452, 176] width 68 height 8
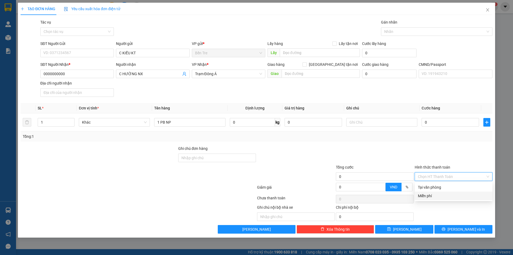
click at [449, 195] on div "Miễn phí" at bounding box center [453, 196] width 71 height 6
click at [464, 229] on span "[PERSON_NAME] và In" at bounding box center [466, 229] width 37 height 6
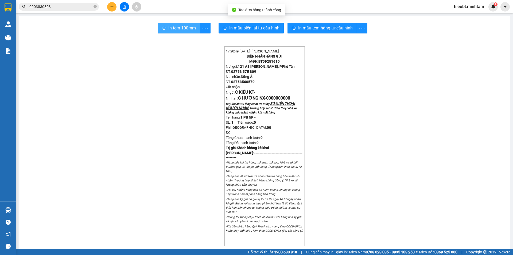
click at [182, 30] on span "In tem 100mm" at bounding box center [182, 28] width 28 height 7
click at [47, 6] on input "0903830803" at bounding box center [60, 7] width 63 height 6
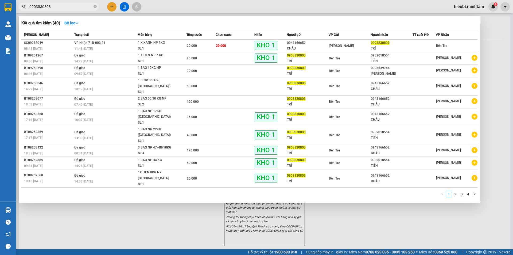
click at [47, 6] on input "0903830803" at bounding box center [60, 7] width 63 height 6
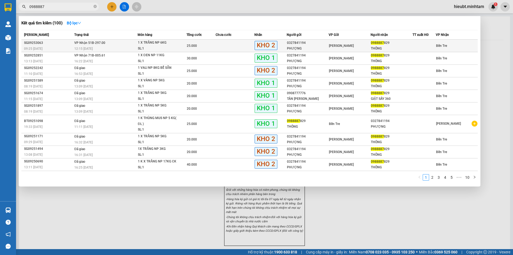
type input "0988887"
click at [215, 45] on tr "SG09253063 09:25 - 13/09 VP Nhận 51B-297.00 12:15 - 13/09 1 X TRẮNG NP 6KG SL: …" at bounding box center [249, 46] width 457 height 13
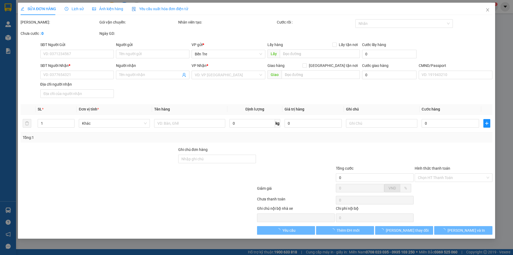
type input "0327841194"
type input "PHƯỢNG"
type input "0988887829"
type input "THÔNG"
type input "DGG"
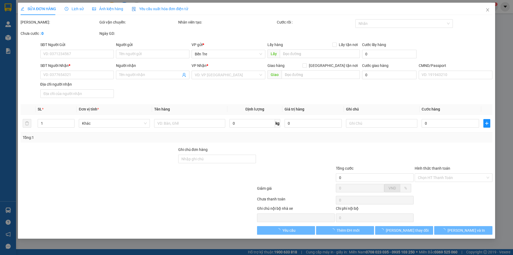
type input "25.000"
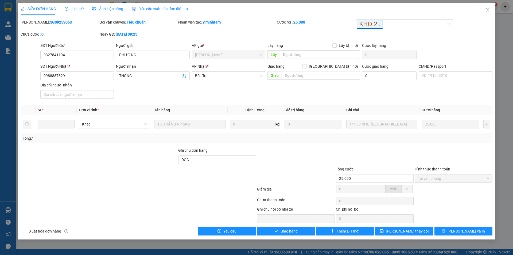
click at [69, 7] on span "Lịch sử" at bounding box center [74, 9] width 19 height 4
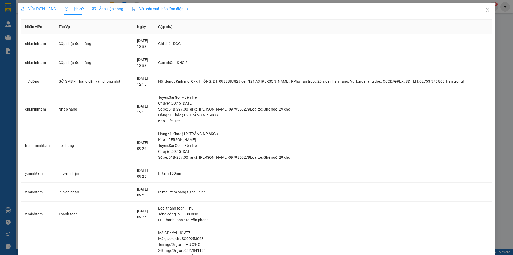
click at [47, 7] on span "SỬA ĐƠN HÀNG" at bounding box center [39, 9] width 36 height 4
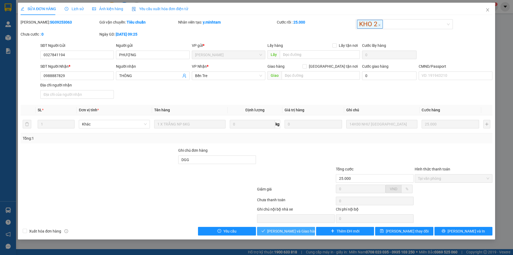
click at [291, 232] on span "[PERSON_NAME] và Giao hàng" at bounding box center [292, 231] width 51 height 6
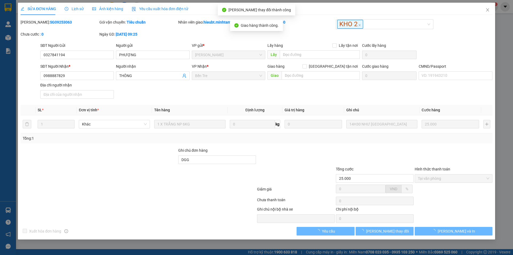
click at [470, 231] on button "[PERSON_NAME] và In" at bounding box center [454, 231] width 78 height 9
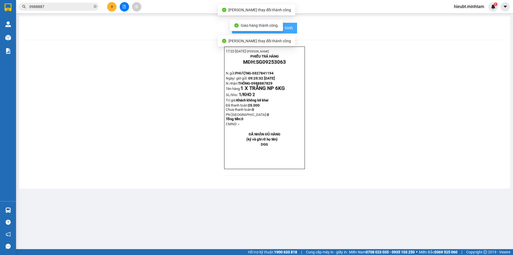
click at [295, 28] on button "In mẫu biên lai tự cấu hình" at bounding box center [264, 28] width 65 height 11
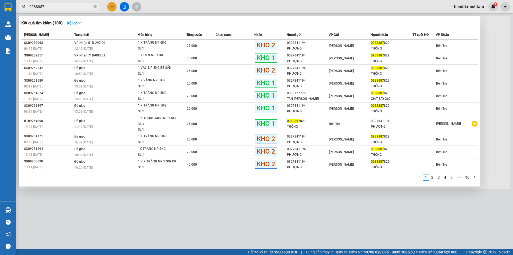
click at [76, 6] on input "0988887" at bounding box center [60, 7] width 63 height 6
click at [106, 45] on td "VP Nhận 71B-005.61 16:22 - 12/09" at bounding box center [105, 46] width 65 height 13
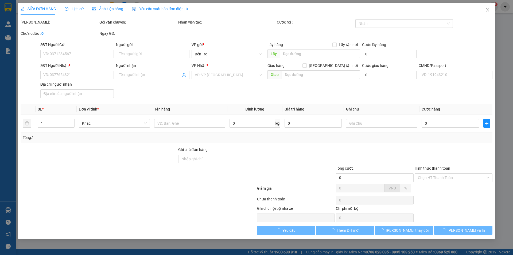
type input "0327841194"
type input "PHƯỢNG"
type input "0988887829"
type input "THÔNG"
type input "30.000"
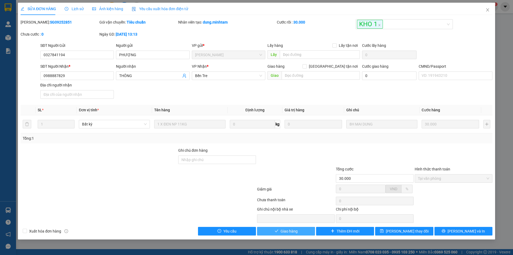
click at [285, 232] on span "Giao hàng" at bounding box center [289, 231] width 17 height 6
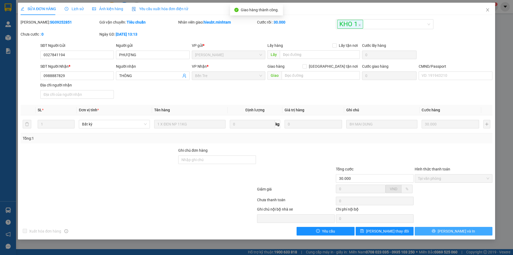
click at [469, 229] on button "[PERSON_NAME] và In" at bounding box center [454, 231] width 78 height 9
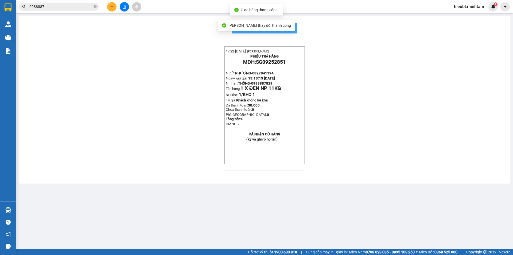
click at [293, 25] on span "In mẫu biên lai tự cấu hình" at bounding box center [268, 28] width 50 height 7
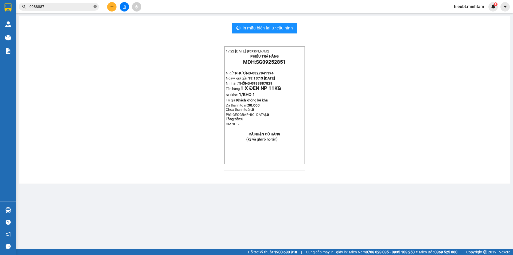
click at [95, 7] on icon "close-circle" at bounding box center [95, 6] width 3 height 3
click at [93, 7] on span at bounding box center [59, 7] width 80 height 8
click at [87, 7] on input "text" at bounding box center [60, 7] width 63 height 6
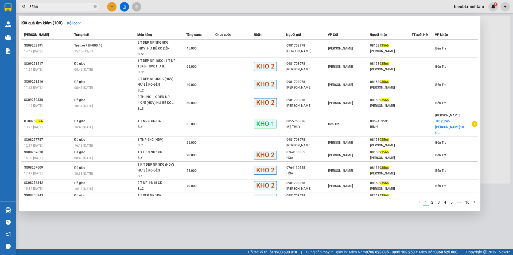
click at [61, 3] on span "3566" at bounding box center [59, 7] width 80 height 8
click at [60, 5] on input "3566" at bounding box center [60, 7] width 63 height 6
paste input "0948400515"
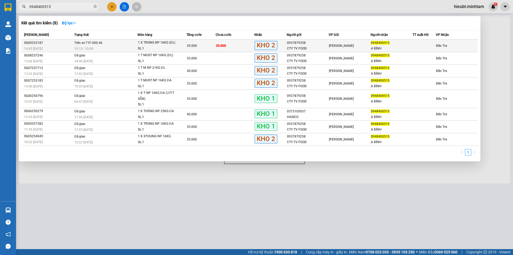
type input "0948400515"
click at [100, 47] on div "15:15 - 13/09" at bounding box center [105, 49] width 63 height 6
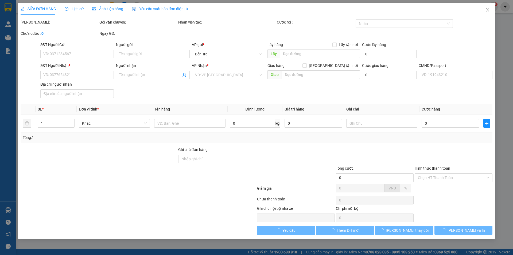
click at [191, 152] on label "Ghi chú đơn hàng" at bounding box center [192, 149] width 29 height 4
click at [191, 156] on input "Ghi chú đơn hàng" at bounding box center [217, 159] width 78 height 9
type input "0937879258"
type input "CTY TV FOOD"
type input "0948400515"
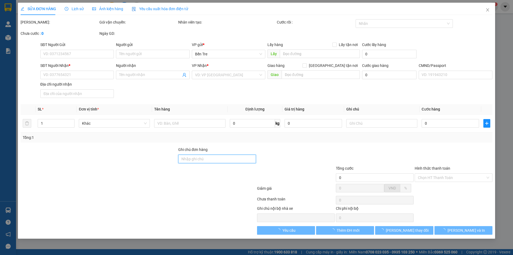
type input "A BÌNH"
type input "35.000"
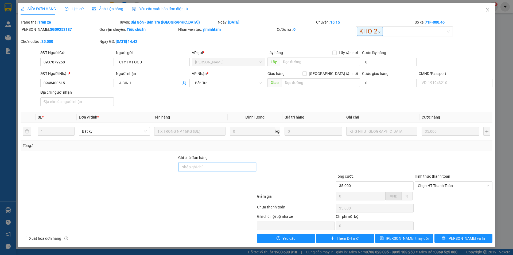
click at [191, 166] on input "Ghi chú đơn hàng" at bounding box center [217, 167] width 78 height 9
drag, startPoint x: 191, startPoint y: 166, endPoint x: 185, endPoint y: 167, distance: 6.9
click at [185, 167] on input "Ghi chú đơn hàng" at bounding box center [217, 167] width 78 height 9
type input "ĐG"
click at [414, 233] on div "Total Paid Fee 0 Total UnPaid Fee 35.000 Cash Collection Total Fee Trạng thái: …" at bounding box center [257, 130] width 472 height 223
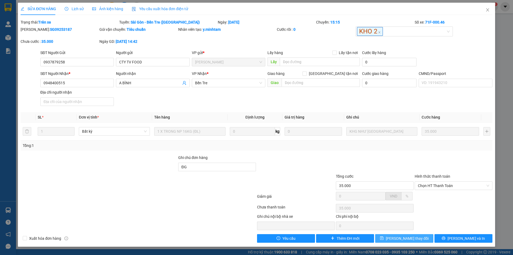
click at [413, 234] on button "[PERSON_NAME] thay đổi" at bounding box center [404, 238] width 58 height 9
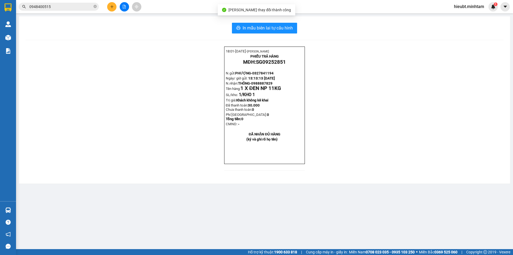
click at [50, 7] on input "0948400515" at bounding box center [60, 7] width 63 height 6
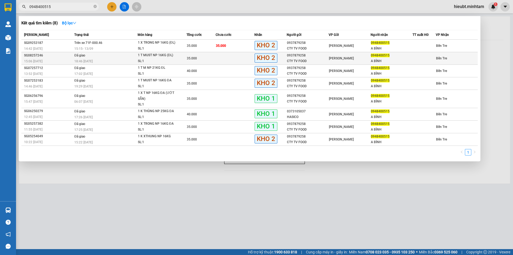
click at [72, 52] on td "SG08257246 15:06 - 28/08" at bounding box center [47, 58] width 52 height 13
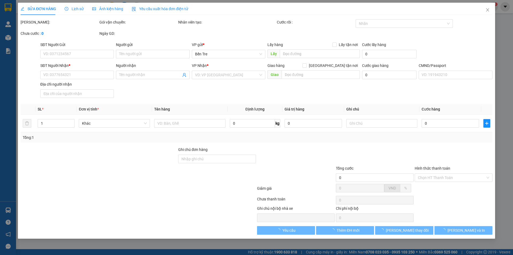
click at [9, 10] on div "SỬA ĐƠN HÀNG Lịch sử Ảnh kiện hàng Yêu cầu xuất hóa đơn điện tử Total Paid Fee …" at bounding box center [256, 127] width 513 height 255
type input "0937879258"
type input "CTY TV FOOD"
type input "0948400515"
type input "A BÌNH"
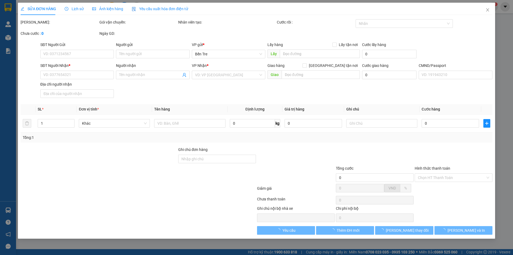
type input "NN ĐỒNG Ý MAI LẤY ĐG"
type input "35.000"
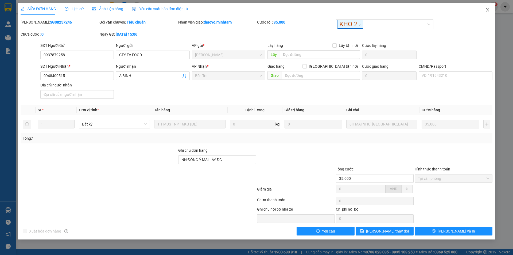
click at [488, 8] on span "Close" at bounding box center [488, 10] width 15 height 15
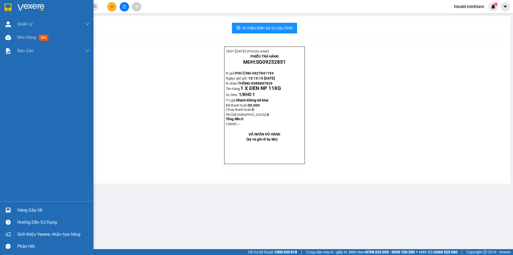
click at [0, 5] on div at bounding box center [47, 8] width 94 height 17
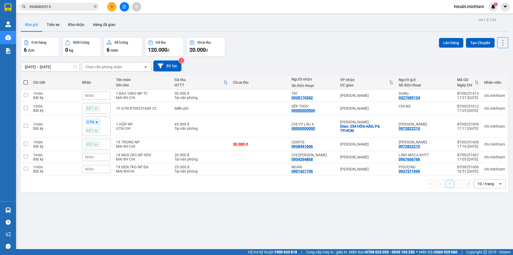
click at [76, 6] on input "0948400515" at bounding box center [60, 7] width 63 height 6
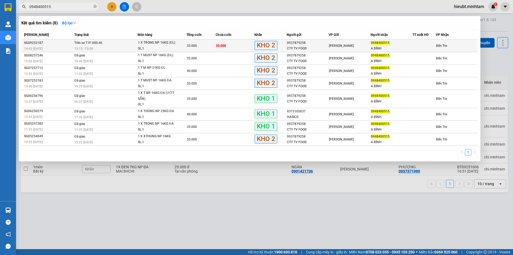
click at [83, 41] on span "Trên xe 71F-000.46" at bounding box center [88, 43] width 28 height 4
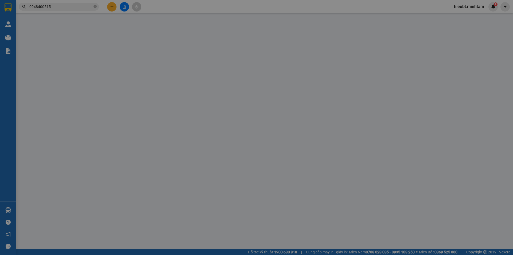
type input "0937879258"
type input "CTY TV FOOD"
type input "0948400515"
type input "A BÌNH"
type input "ĐG"
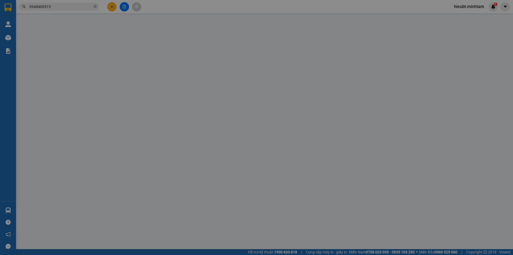
type input "35.000"
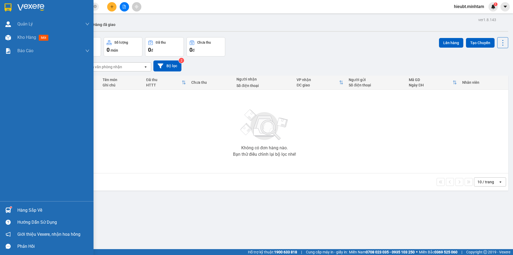
click at [7, 214] on div at bounding box center [7, 209] width 9 height 9
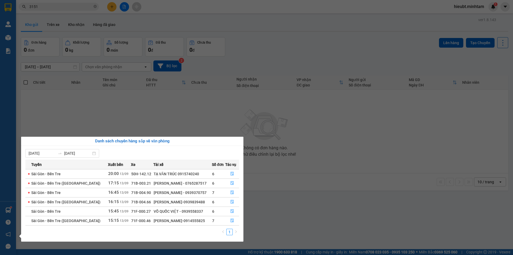
click at [163, 10] on section "Kết quả tìm kiếm ( 14 ) Bộ lọc Mã ĐH Trạng thái Món hàng Tổng cước Chưa cước Nh…" at bounding box center [256, 127] width 513 height 255
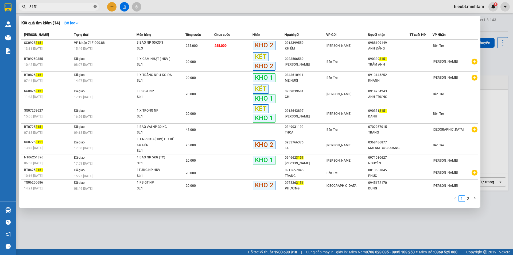
click at [95, 7] on icon "close-circle" at bounding box center [95, 6] width 3 height 3
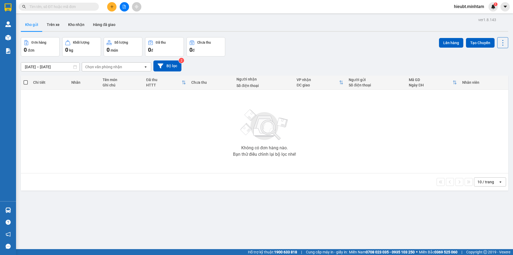
click at [82, 10] on span at bounding box center [59, 7] width 80 height 8
click at [68, 7] on input "text" at bounding box center [60, 7] width 63 height 6
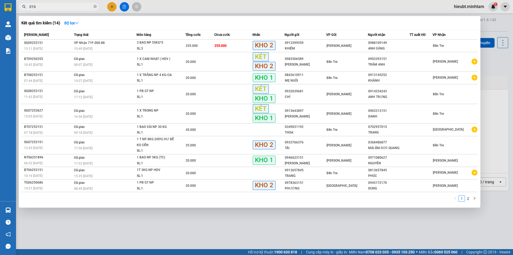
type input "0168"
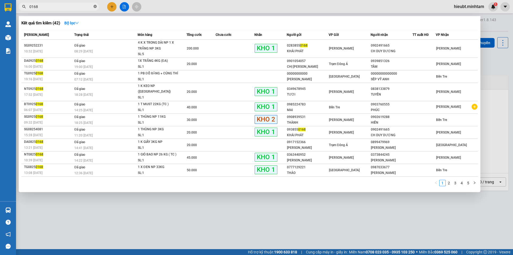
click at [94, 7] on icon "close-circle" at bounding box center [95, 6] width 3 height 3
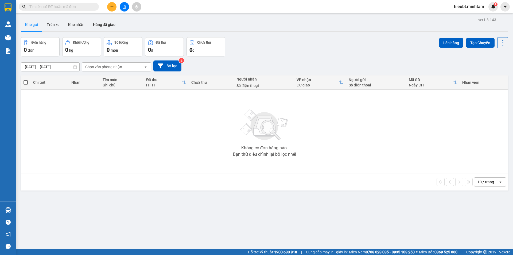
click at [76, 7] on input "text" at bounding box center [60, 7] width 63 height 6
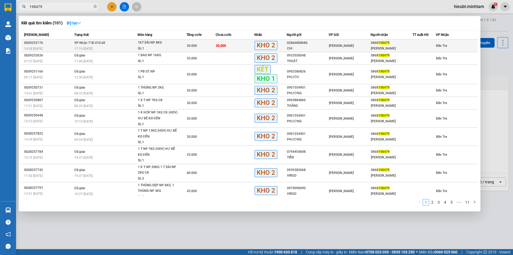
type input "198479"
click at [331, 49] on td "[PERSON_NAME]" at bounding box center [350, 46] width 42 height 13
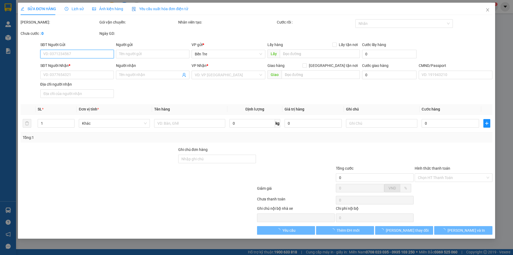
type input "02866808686"
type input "CHI"
type input "0868198479"
type input "[PERSON_NAME]"
type input "HCK"
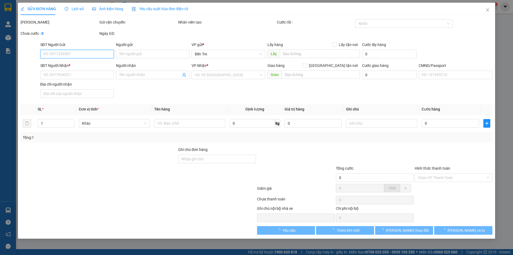
type input "30.000"
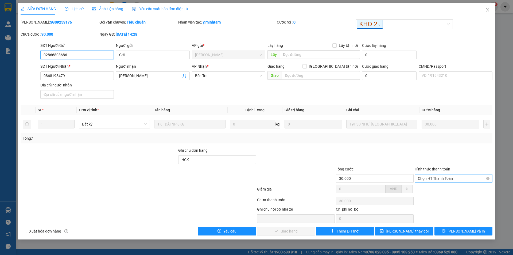
click at [443, 179] on span "Chọn HT Thanh Toán" at bounding box center [453, 178] width 71 height 8
click at [441, 190] on div "Tại văn phòng" at bounding box center [453, 189] width 71 height 6
type input "0"
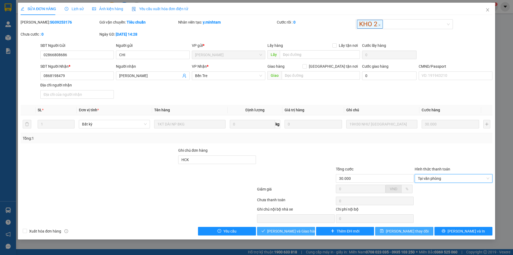
drag, startPoint x: 285, startPoint y: 232, endPoint x: 405, endPoint y: 228, distance: 119.6
click at [285, 232] on span "[PERSON_NAME] và Giao hàng" at bounding box center [292, 231] width 51 height 6
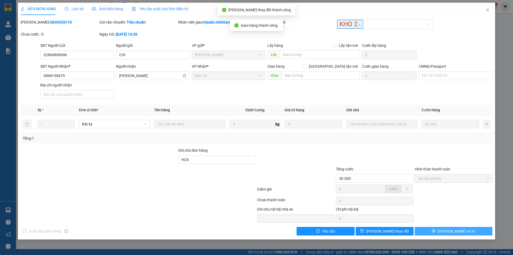
click at [469, 229] on button "[PERSON_NAME] và In" at bounding box center [454, 231] width 78 height 9
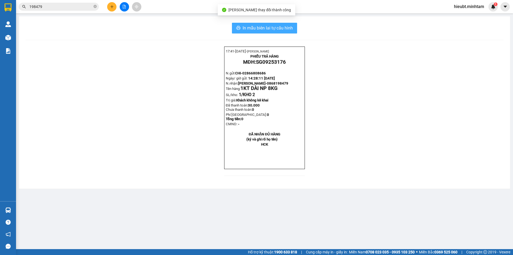
click at [289, 28] on span "In mẫu biên lai tự cấu hình" at bounding box center [268, 28] width 50 height 7
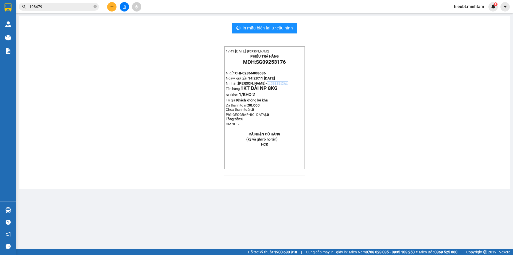
drag, startPoint x: 289, startPoint y: 87, endPoint x: 267, endPoint y: 89, distance: 22.5
click at [267, 89] on p "N.nhận: CH KHÁNH THI- 0868198479 Tên hàng: 1KT DÀI NP 8KG" at bounding box center [265, 86] width 78 height 10
copy span "0868198479"
click at [96, 8] on icon "close-circle" at bounding box center [95, 6] width 3 height 3
click at [91, 5] on input "text" at bounding box center [60, 7] width 63 height 6
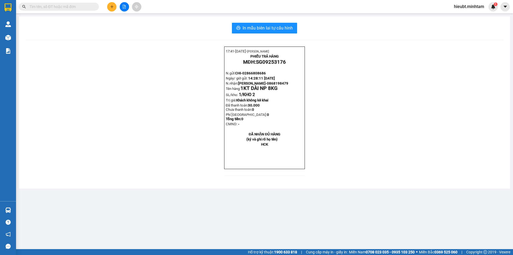
paste input "0868198479"
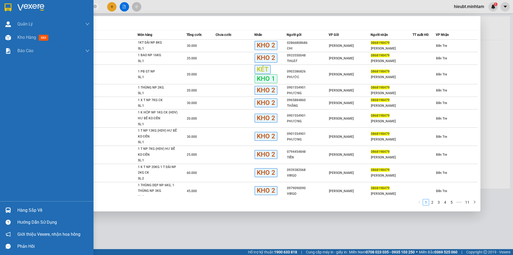
type input "0868198479"
click at [25, 208] on div "Hàng sắp về" at bounding box center [53, 210] width 72 height 8
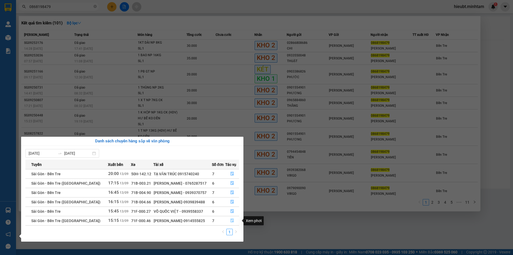
click at [232, 217] on button "button" at bounding box center [233, 220] width 14 height 9
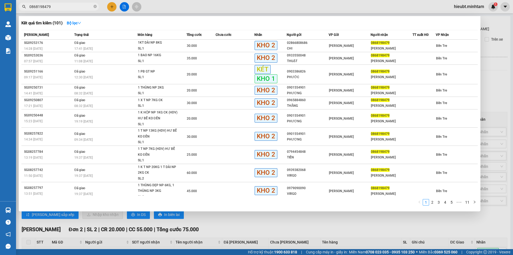
click at [203, 222] on div at bounding box center [256, 127] width 513 height 255
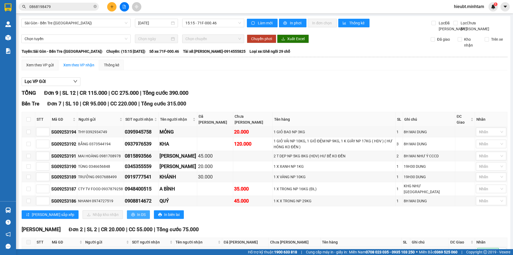
click at [127, 210] on button "In DS" at bounding box center [138, 214] width 23 height 9
click at [27, 121] on input "checkbox" at bounding box center [28, 119] width 4 height 4
checkbox input "true"
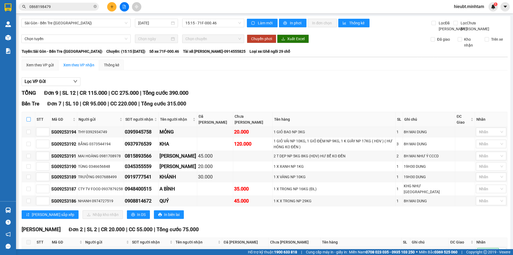
checkbox input "true"
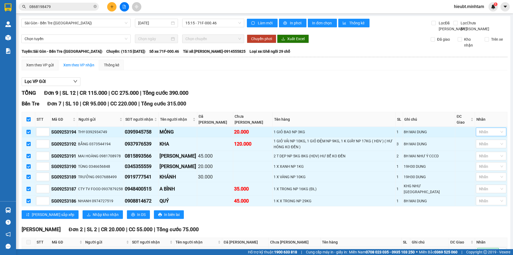
click at [497, 132] on div "Nhãn" at bounding box center [491, 132] width 30 height 9
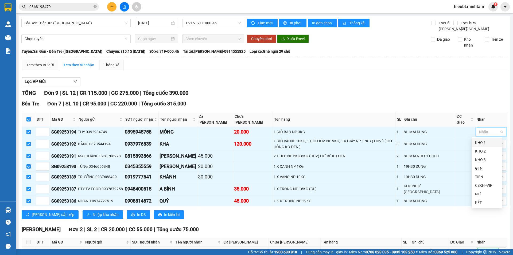
drag, startPoint x: 486, startPoint y: 140, endPoint x: 431, endPoint y: 106, distance: 64.8
click at [485, 139] on div "KHO 1" at bounding box center [487, 142] width 30 height 9
click at [431, 106] on div "Bến Tre Đơn 7 | SL 10 | CR 95.000 | CC 220.000 | Tổng cước 315.000" at bounding box center [265, 104] width 486 height 8
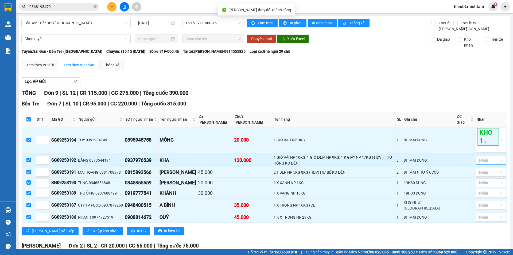
click at [481, 159] on div at bounding box center [489, 160] width 22 height 6
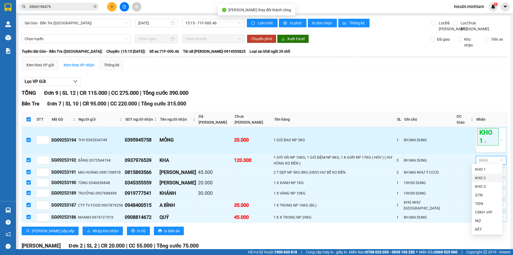
drag, startPoint x: 486, startPoint y: 177, endPoint x: 371, endPoint y: 143, distance: 119.5
click at [482, 176] on div "KHO 2" at bounding box center [487, 178] width 24 height 6
click at [371, 143] on td "1 GIỎ BAO NP 3KG" at bounding box center [334, 140] width 123 height 26
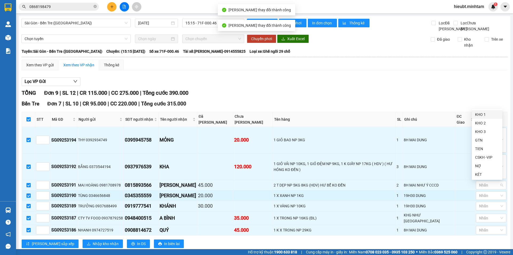
drag, startPoint x: 477, startPoint y: 185, endPoint x: 481, endPoint y: 200, distance: 16.0
click at [478, 185] on div at bounding box center [489, 185] width 22 height 6
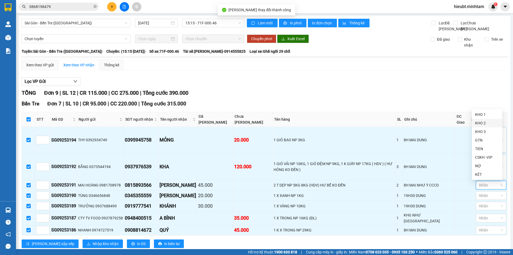
drag, startPoint x: 478, startPoint y: 122, endPoint x: 410, endPoint y: 137, distance: 69.4
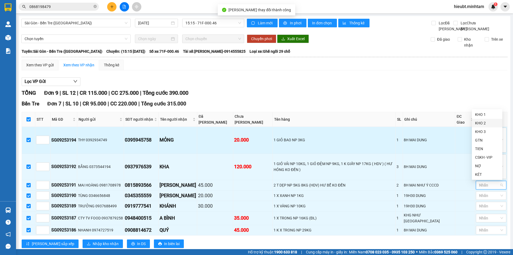
click at [478, 122] on div "KHO 2" at bounding box center [487, 123] width 24 height 6
click at [396, 130] on td "1 GIỎ BAO NP 3KG" at bounding box center [334, 140] width 123 height 26
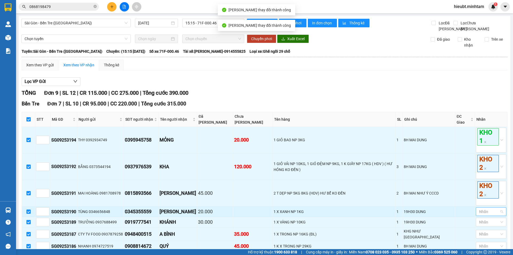
drag, startPoint x: 481, startPoint y: 212, endPoint x: 478, endPoint y: 210, distance: 3.0
click at [480, 212] on div at bounding box center [489, 211] width 22 height 6
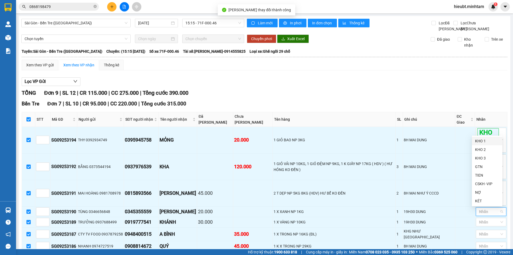
click at [485, 136] on body "Kết quả tìm kiếm ( 101 ) Bộ lọc Mã ĐH Trạng thái Món hàng Tổng cước Chưa cước N…" at bounding box center [256, 127] width 513 height 255
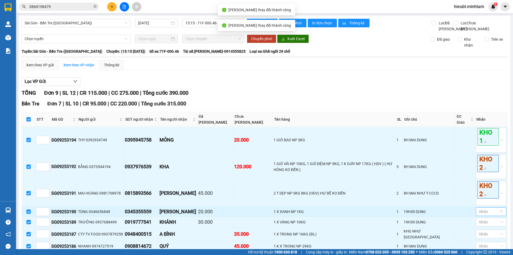
click at [489, 213] on div at bounding box center [489, 211] width 22 height 6
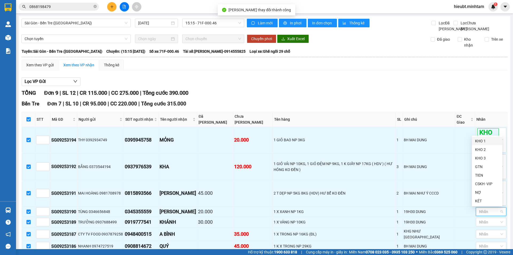
drag, startPoint x: 480, startPoint y: 140, endPoint x: 473, endPoint y: 141, distance: 7.3
click at [479, 141] on div "KHO 1" at bounding box center [487, 141] width 24 height 6
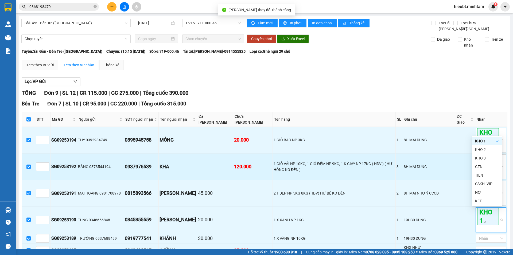
click at [396, 153] on td "1 GIỎ BAO NP 3KG" at bounding box center [334, 140] width 123 height 26
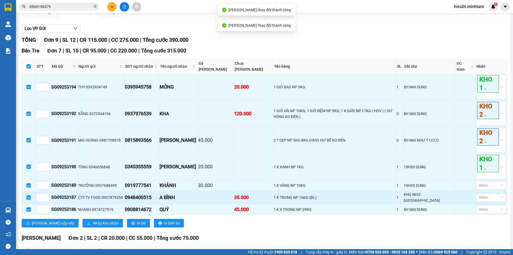
scroll to position [53, 0]
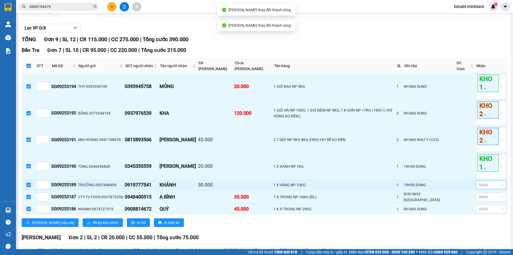
click at [490, 185] on div at bounding box center [489, 185] width 22 height 6
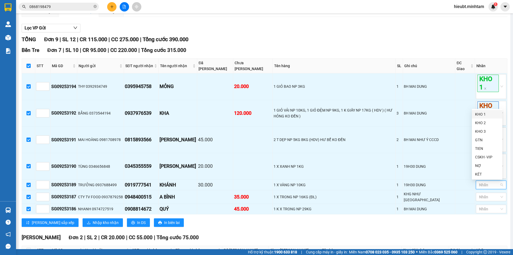
drag, startPoint x: 483, startPoint y: 116, endPoint x: 480, endPoint y: 116, distance: 3.0
click at [483, 116] on div "KHO 1" at bounding box center [487, 114] width 24 height 6
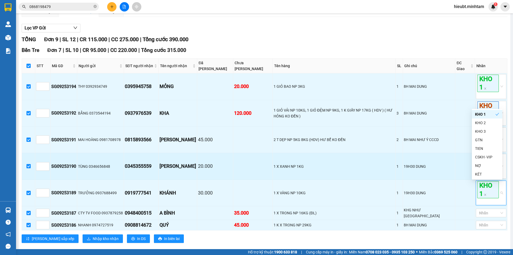
click at [364, 162] on td "1 X XANH NP 1KG" at bounding box center [334, 166] width 123 height 26
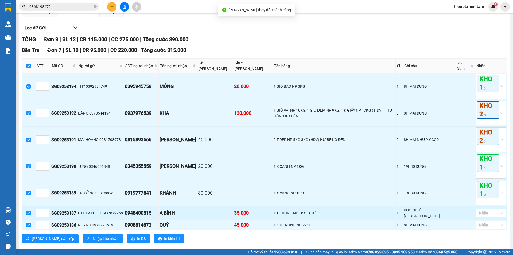
click at [486, 214] on div at bounding box center [489, 213] width 22 height 6
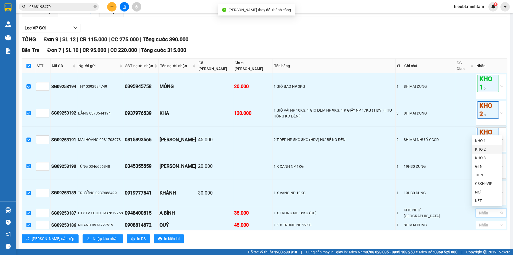
click at [482, 148] on div "KHO 2" at bounding box center [487, 149] width 24 height 6
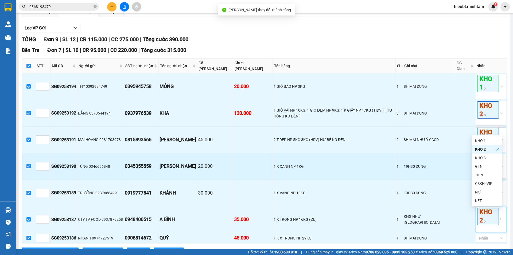
click at [359, 162] on td "1 X XANH NP 1KG" at bounding box center [334, 166] width 123 height 26
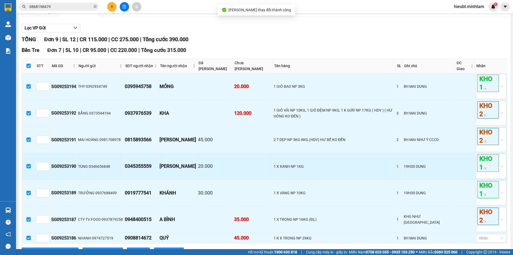
scroll to position [80, 0]
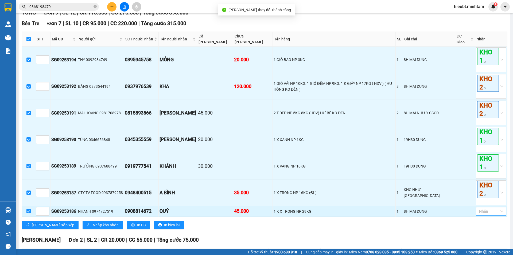
click at [489, 211] on div at bounding box center [489, 211] width 22 height 6
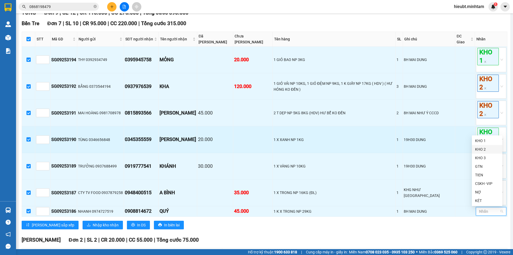
drag, startPoint x: 478, startPoint y: 149, endPoint x: 402, endPoint y: 150, distance: 76.5
click at [478, 149] on div "KHO 2" at bounding box center [487, 149] width 24 height 6
click at [403, 149] on td "1" at bounding box center [399, 139] width 7 height 26
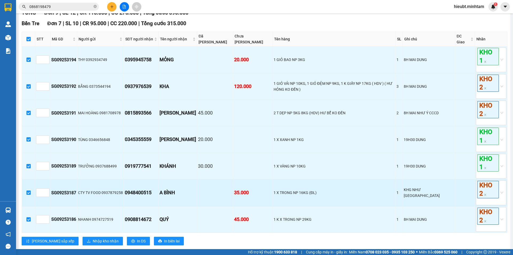
click at [133, 193] on div "0948400515" at bounding box center [141, 192] width 33 height 7
copy div "0948400515"
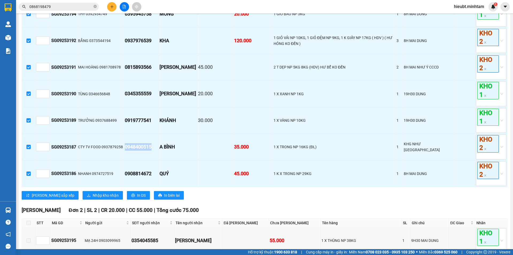
scroll to position [160, 0]
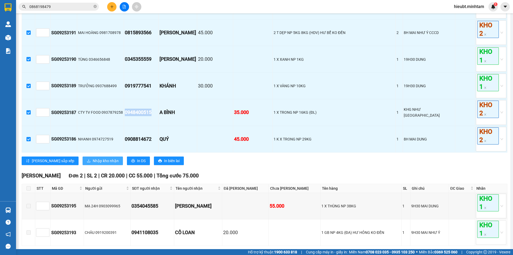
click at [83, 164] on button "Nhập kho nhận" at bounding box center [103, 160] width 40 height 9
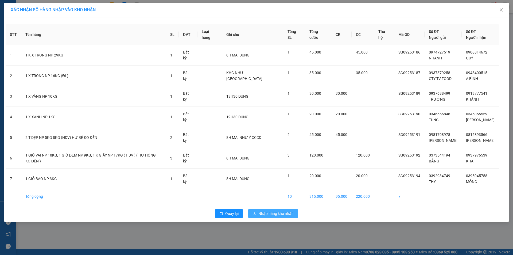
click at [276, 210] on button "Nhập hàng kho nhận" at bounding box center [273, 213] width 50 height 9
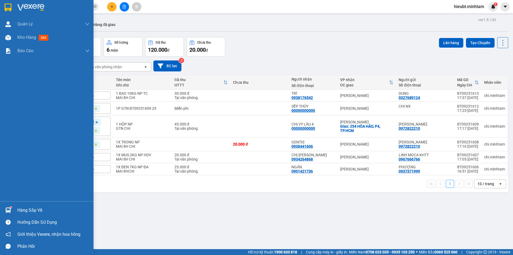
click at [7, 5] on img at bounding box center [8, 7] width 7 height 8
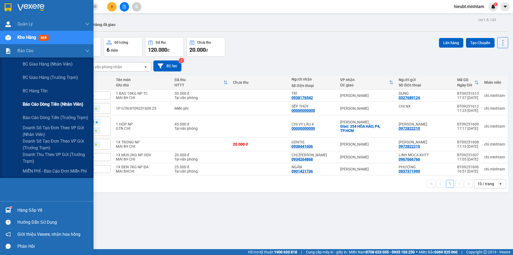
click at [41, 104] on span "Báo cáo dòng tiền (nhân viên)" at bounding box center [53, 104] width 61 height 7
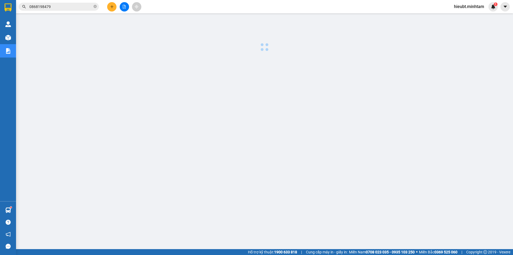
click at [163, 178] on div at bounding box center [265, 136] width 492 height 241
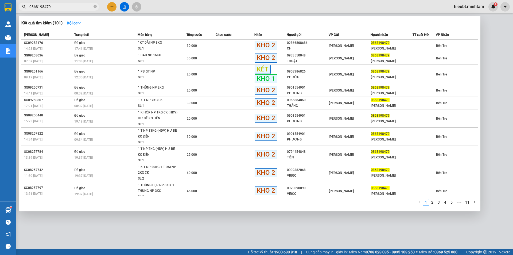
click at [64, 8] on input "0868198479" at bounding box center [60, 7] width 63 height 6
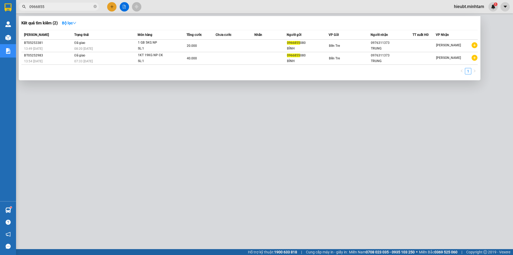
click at [64, 8] on input "0966855" at bounding box center [60, 7] width 63 height 6
click at [62, 9] on input "0966855" at bounding box center [60, 7] width 63 height 6
click at [61, 8] on input "0966855" at bounding box center [60, 7] width 63 height 6
click at [79, 4] on input "0966855" at bounding box center [60, 7] width 63 height 6
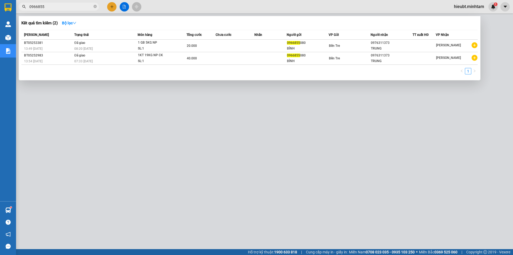
click at [79, 4] on input "0966855" at bounding box center [60, 7] width 63 height 6
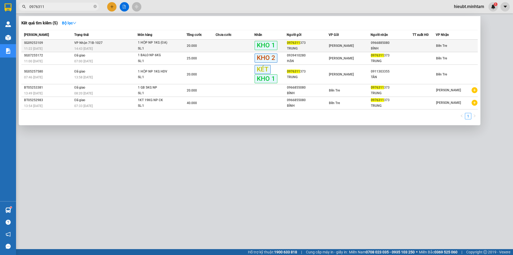
type input "0976311"
click at [235, 44] on td at bounding box center [235, 46] width 39 height 13
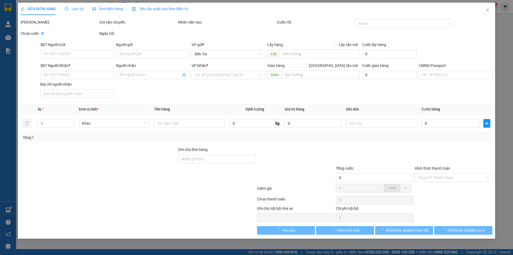
type input "0976311373"
type input "TRUNG"
type input "0966885080"
type input "BÌNH"
type input "NN KNM/ NG KNM"
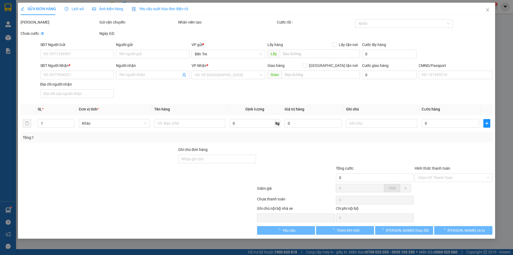
type input "20.000"
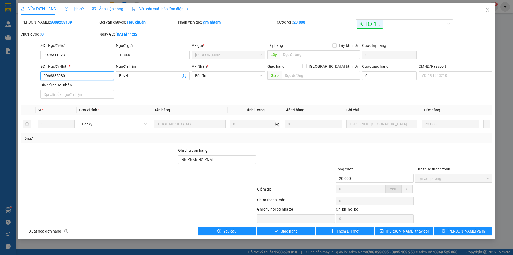
click at [55, 76] on input "0966885080" at bounding box center [77, 75] width 74 height 9
type input "0966855080"
click at [285, 231] on span "[PERSON_NAME] và Giao hàng" at bounding box center [292, 231] width 51 height 6
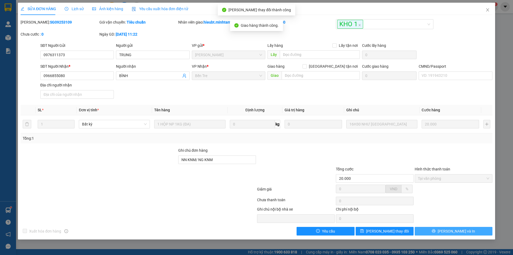
click at [444, 229] on button "[PERSON_NAME] và In" at bounding box center [454, 231] width 78 height 9
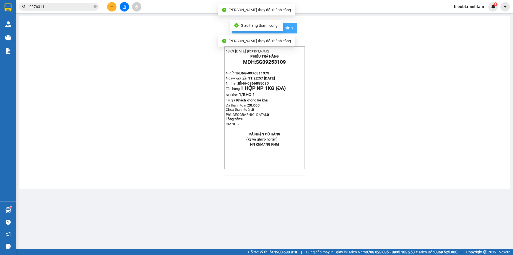
click at [288, 27] on span "In mẫu biên lai tự cấu hình" at bounding box center [268, 28] width 50 height 7
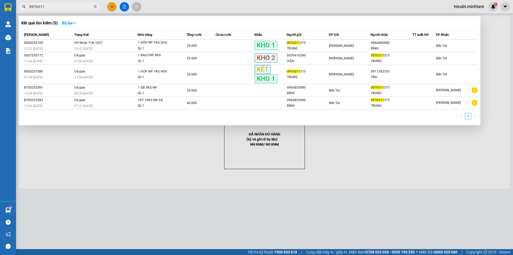
drag, startPoint x: 56, startPoint y: 10, endPoint x: 55, endPoint y: 7, distance: 2.8
click at [55, 10] on span "0976311" at bounding box center [59, 7] width 80 height 8
click at [55, 7] on input "0976311" at bounding box center [60, 7] width 63 height 6
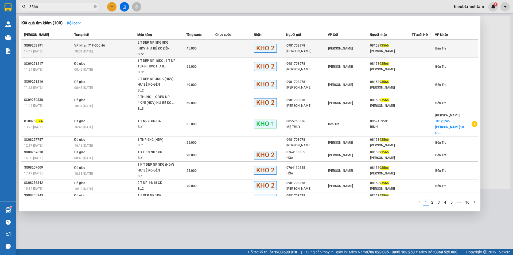
type input "3566"
click at [111, 48] on td "VP Nhận 71F-000.46 18:01 [DATE]" at bounding box center [105, 49] width 64 height 18
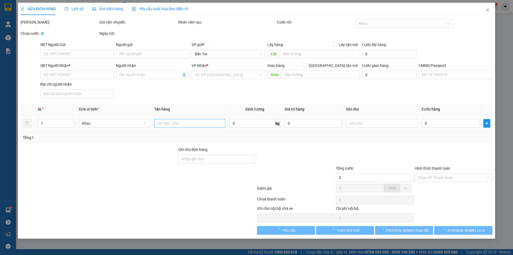
type input "0981708978"
type input "[PERSON_NAME]"
type input "0815893566"
type input "[PERSON_NAME]"
type input "45.000"
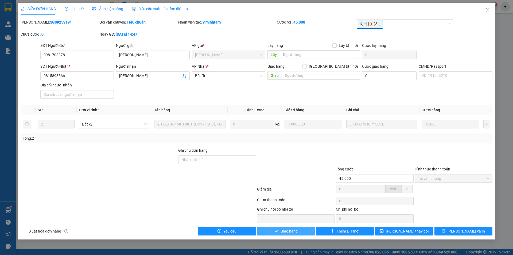
click at [279, 228] on button "Giao hàng" at bounding box center [286, 231] width 58 height 9
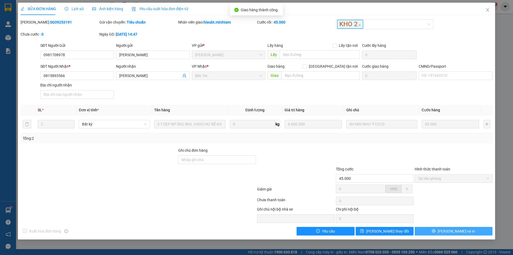
click at [463, 233] on span "[PERSON_NAME] và In" at bounding box center [456, 231] width 37 height 6
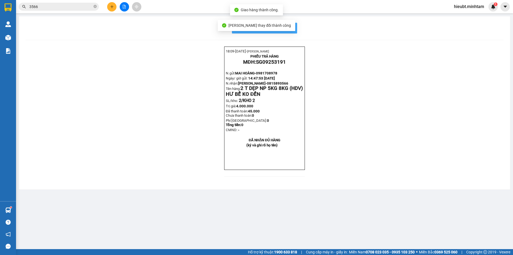
click at [287, 26] on span "In mẫu biên lai tự cấu hình" at bounding box center [268, 28] width 50 height 7
click at [232, 23] on button "In mẫu biên lai tự cấu hình" at bounding box center [264, 28] width 65 height 11
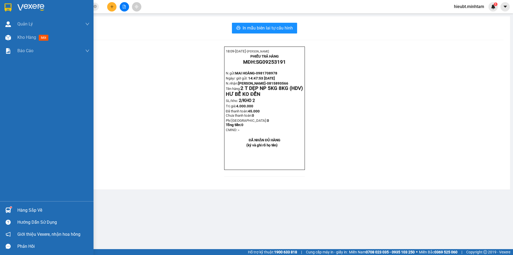
click at [28, 210] on div "Hàng sắp về" at bounding box center [53, 210] width 72 height 8
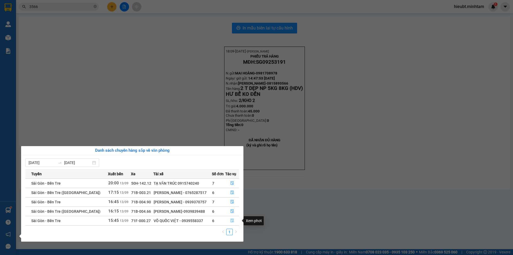
click at [228, 220] on button "button" at bounding box center [233, 220] width 14 height 9
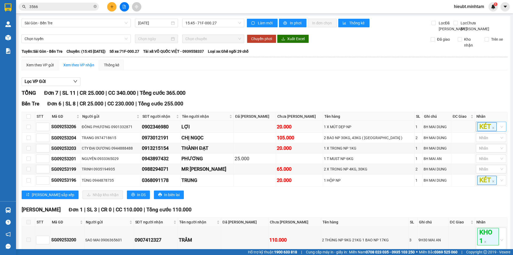
click at [498, 132] on div "KÉT" at bounding box center [491, 127] width 30 height 10
drag, startPoint x: 487, startPoint y: 143, endPoint x: 482, endPoint y: 174, distance: 30.8
click at [487, 143] on div "KHO 1" at bounding box center [487, 144] width 24 height 6
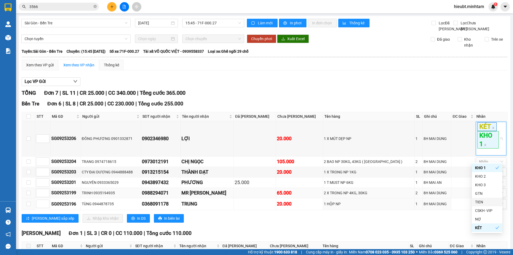
click at [415, 198] on td "2" at bounding box center [419, 193] width 8 height 10
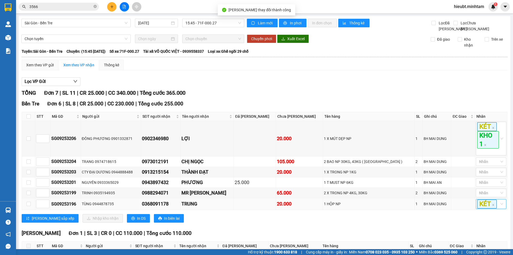
click at [500, 209] on div "KÉT" at bounding box center [491, 204] width 30 height 10
click at [484, 139] on div "KHO 1" at bounding box center [487, 139] width 24 height 6
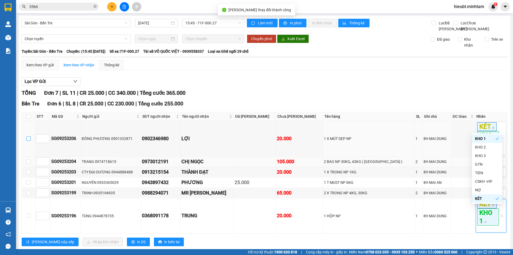
click at [27, 141] on input "checkbox" at bounding box center [28, 138] width 4 height 4
checkbox input "true"
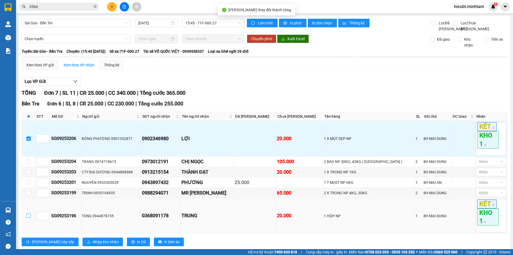
click at [28, 218] on input "checkbox" at bounding box center [28, 215] width 4 height 4
checkbox input "true"
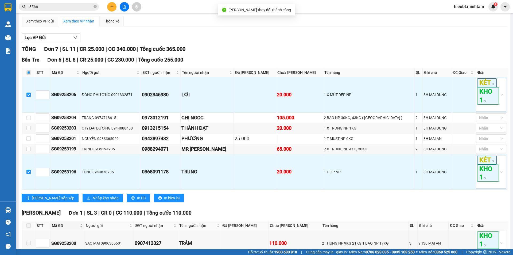
scroll to position [53, 0]
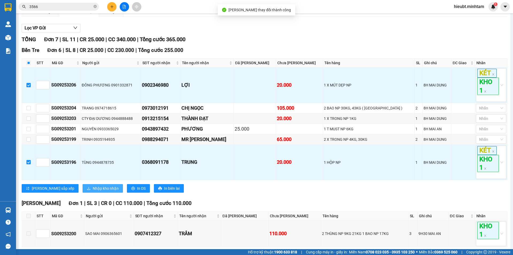
click at [93, 191] on span "Nhập kho nhận" at bounding box center [106, 188] width 26 height 6
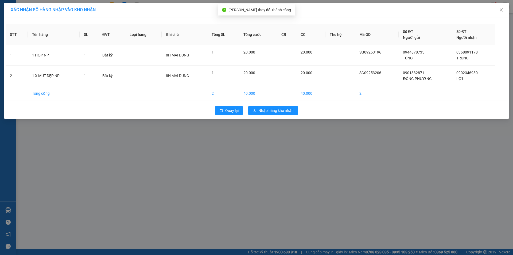
drag, startPoint x: 270, startPoint y: 116, endPoint x: 271, endPoint y: 110, distance: 5.2
click at [270, 114] on div "Quay lại Nhập hàng kho nhận" at bounding box center [257, 110] width 502 height 14
click at [270, 108] on span "Nhập hàng kho nhận" at bounding box center [276, 111] width 35 height 6
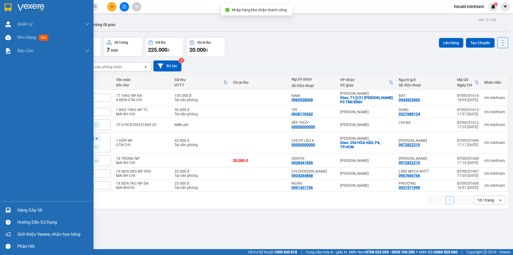
click at [30, 209] on div "Hàng sắp về" at bounding box center [53, 210] width 72 height 8
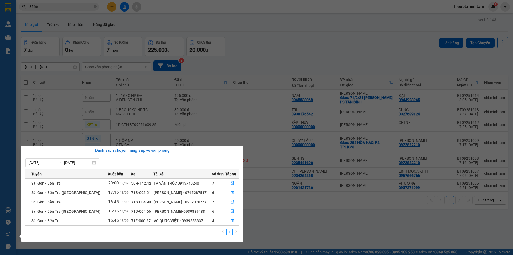
click at [263, 225] on section "Kết quả tìm kiếm ( 100 ) Bộ lọc Mã ĐH Trạng thái Món hàng Tổng cước Chưa cước N…" at bounding box center [256, 127] width 513 height 255
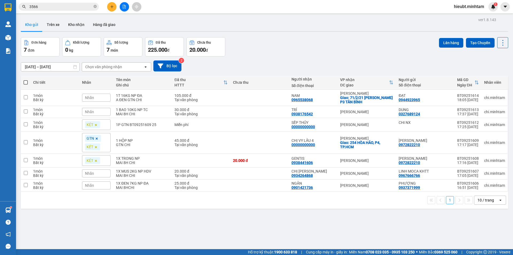
click at [12, 205] on div at bounding box center [7, 209] width 9 height 9
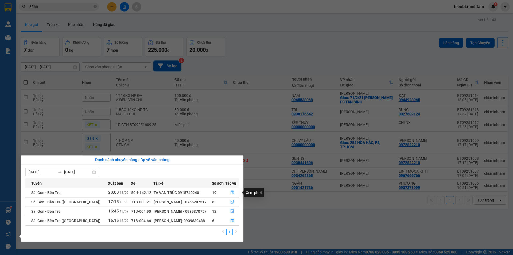
click at [229, 194] on button "button" at bounding box center [233, 192] width 14 height 9
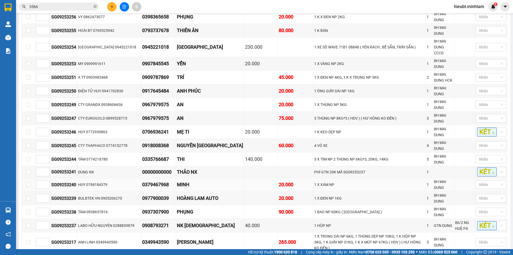
scroll to position [214, 0]
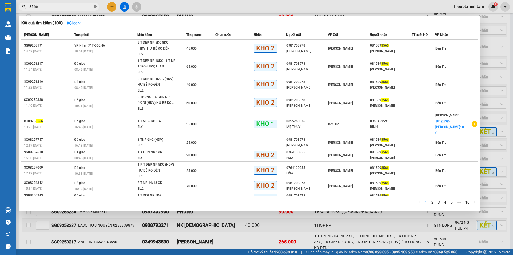
click at [96, 7] on icon "close-circle" at bounding box center [95, 6] width 3 height 3
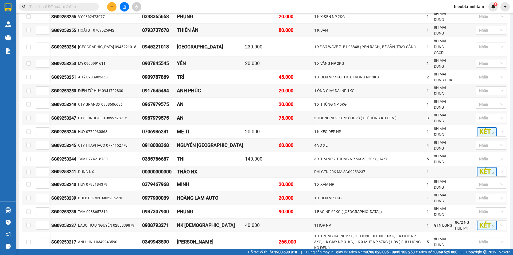
click at [81, 4] on input "text" at bounding box center [60, 7] width 63 height 6
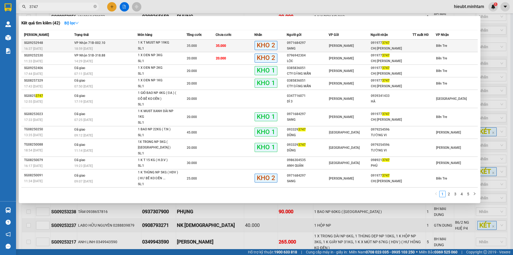
type input "3747"
click at [365, 45] on div "[PERSON_NAME]" at bounding box center [349, 46] width 41 height 6
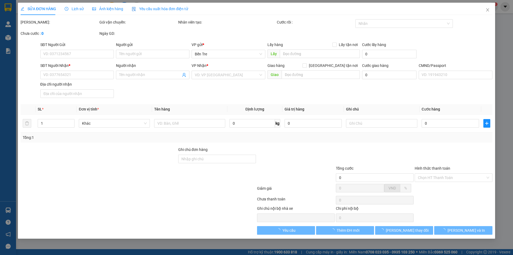
type input "0971684297"
type input "SANG"
type input "0919773747"
type input "CHỊ [PERSON_NAME]"
type input "35.000"
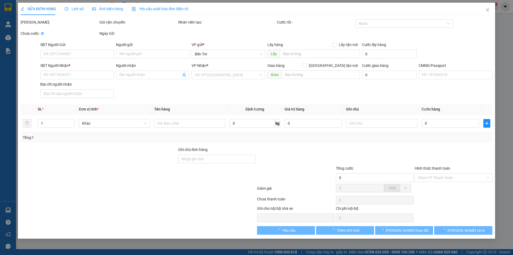
type input "35.000"
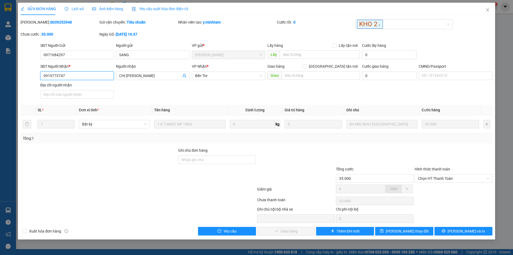
drag, startPoint x: 85, startPoint y: 78, endPoint x: 0, endPoint y: 87, distance: 85.2
click at [0, 87] on div "SỬA ĐƠN HÀNG Lịch sử Ảnh kiện hàng Yêu cầu xuất hóa đơn điện tử Total Paid Fee …" at bounding box center [256, 127] width 513 height 255
click at [489, 11] on icon "close" at bounding box center [488, 10] width 4 height 4
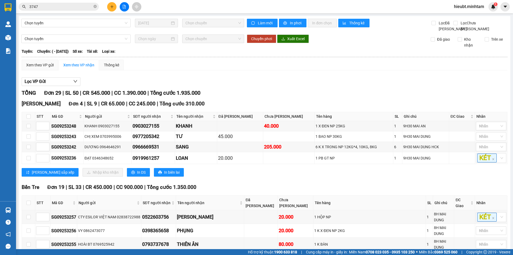
click at [94, 7] on icon "close-circle" at bounding box center [95, 6] width 3 height 3
click at [88, 7] on input "text" at bounding box center [60, 7] width 63 height 6
paste input "0919773747"
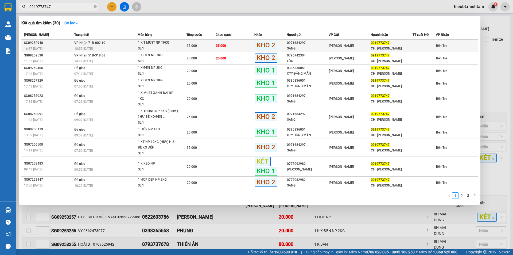
type input "0919773747"
click at [177, 46] on div "SL: 1" at bounding box center [158, 49] width 40 height 6
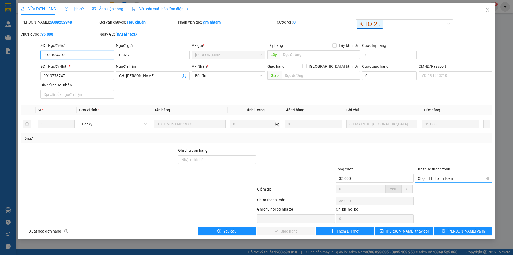
click at [459, 179] on span "Chọn HT Thanh Toán" at bounding box center [453, 178] width 71 height 8
click at [443, 189] on div "Tại văn phòng" at bounding box center [453, 189] width 71 height 6
type input "0"
click at [304, 231] on span "[PERSON_NAME] và Giao hàng" at bounding box center [292, 231] width 51 height 6
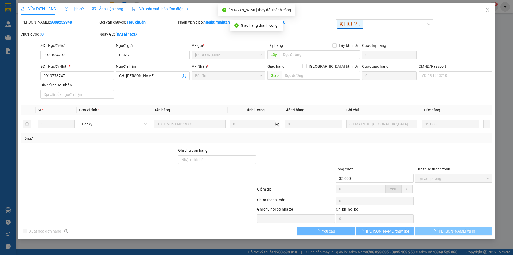
click at [465, 231] on button "[PERSON_NAME] và In" at bounding box center [454, 231] width 78 height 9
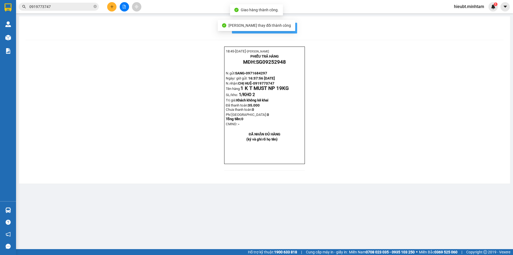
click at [296, 29] on button "In mẫu biên lai tự cấu hình" at bounding box center [264, 28] width 65 height 11
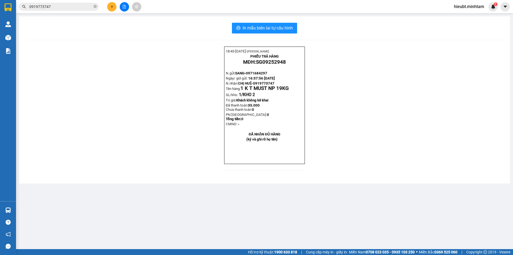
click at [73, 8] on input "0919773747" at bounding box center [60, 7] width 63 height 6
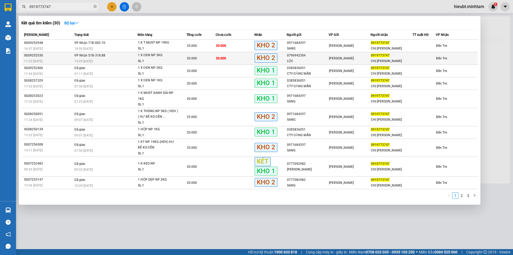
click at [328, 61] on div "LỘC" at bounding box center [307, 61] width 41 height 6
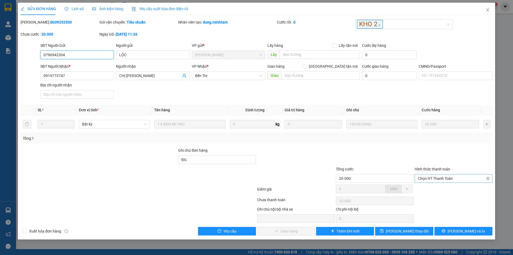
click at [451, 176] on span "Chọn HT Thanh Toán" at bounding box center [453, 178] width 71 height 8
click at [441, 191] on div "Tại văn phòng" at bounding box center [453, 189] width 71 height 6
type input "0"
click at [301, 230] on span "[PERSON_NAME] và Giao hàng" at bounding box center [292, 231] width 51 height 6
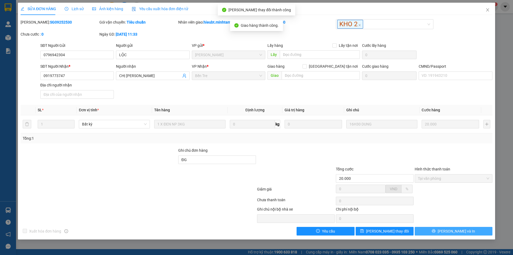
click at [478, 234] on button "[PERSON_NAME] và In" at bounding box center [454, 231] width 78 height 9
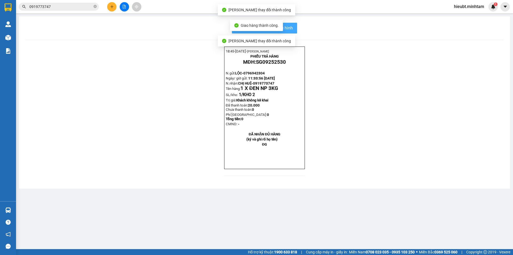
click at [296, 29] on button "In mẫu biên lai tự cấu hình" at bounding box center [264, 28] width 65 height 11
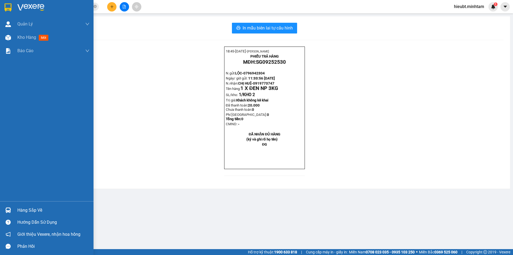
click at [14, 6] on div at bounding box center [47, 8] width 94 height 17
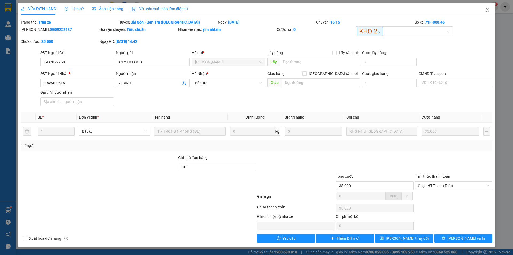
click at [490, 11] on icon "close" at bounding box center [488, 10] width 4 height 4
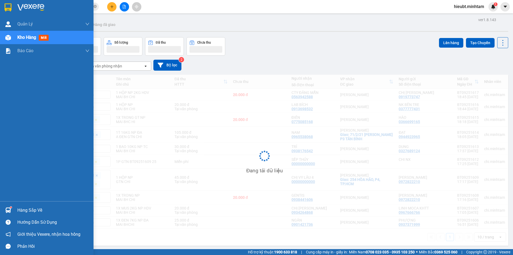
click at [11, 212] on div at bounding box center [7, 209] width 9 height 9
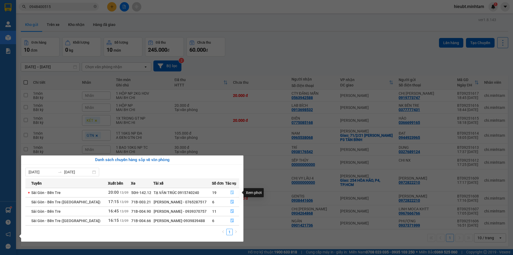
click at [231, 191] on icon "file-done" at bounding box center [233, 192] width 4 height 4
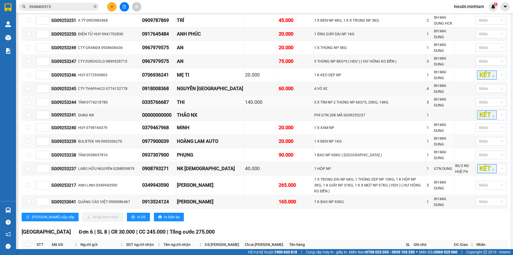
scroll to position [294, 0]
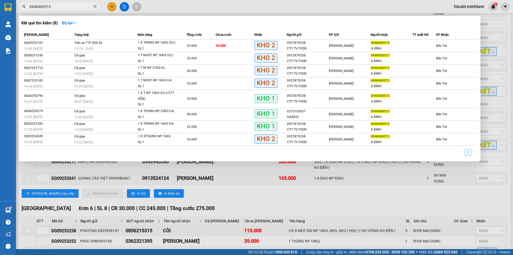
click at [56, 4] on input "0948400515" at bounding box center [60, 7] width 63 height 6
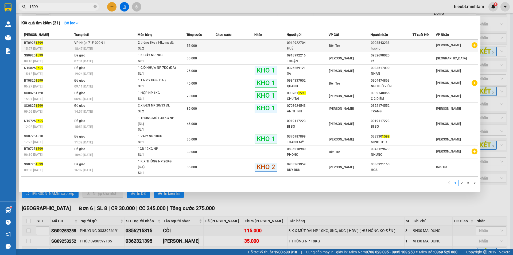
type input "1599"
click at [380, 46] on div "hương" at bounding box center [391, 49] width 41 height 6
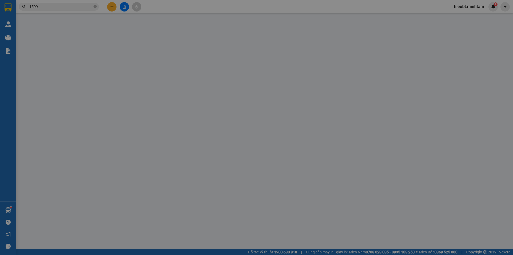
type input "0912922704"
type input "HUỆ"
type input "0908543238"
type input "hương"
type input "NHỜ NG LH"
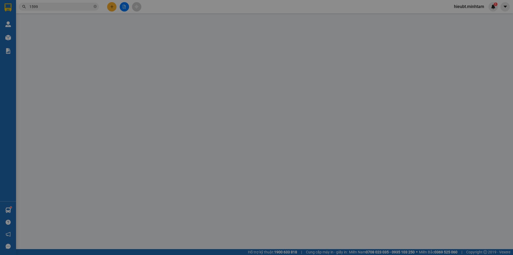
type input "55.000"
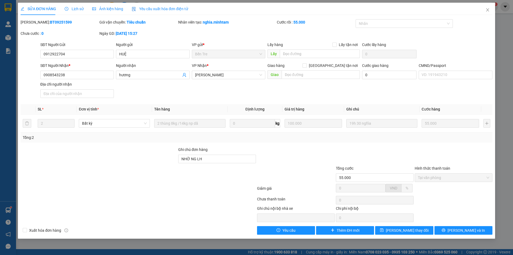
click at [74, 11] on span "Lịch sử" at bounding box center [74, 9] width 19 height 4
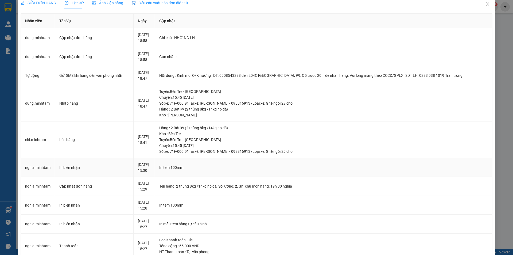
scroll to position [5, 0]
click at [5, 3] on div "SỬA ĐƠN HÀNG Lịch sử Ảnh kiện hàng Yêu cầu xuất hóa đơn điện tử Total Paid Fee …" at bounding box center [256, 127] width 513 height 255
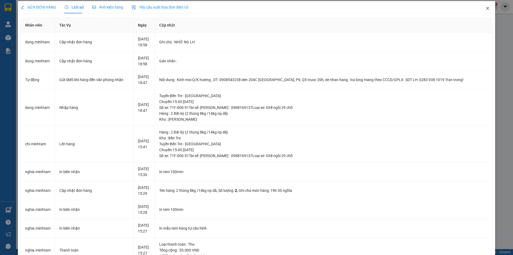
scroll to position [0, 0]
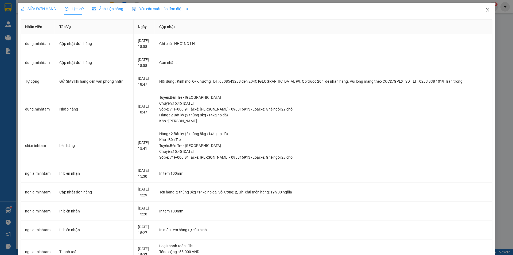
click at [486, 10] on icon "close" at bounding box center [488, 10] width 4 height 4
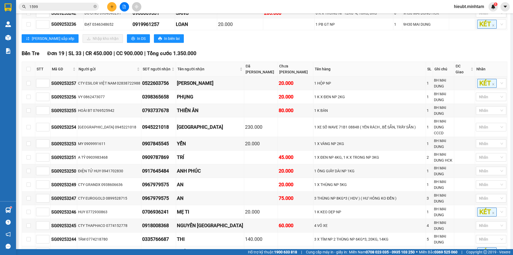
scroll to position [160, 0]
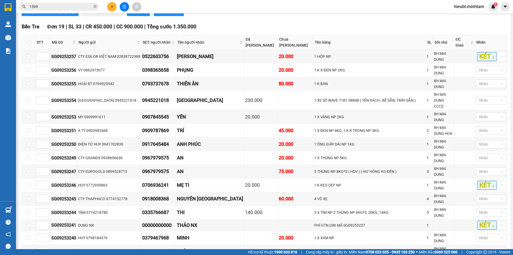
click at [77, 5] on input "1599" at bounding box center [60, 7] width 63 height 6
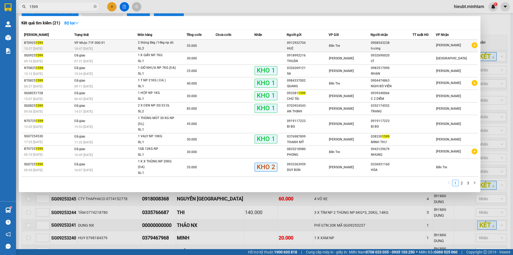
click at [374, 45] on div "0908543238" at bounding box center [391, 43] width 41 height 6
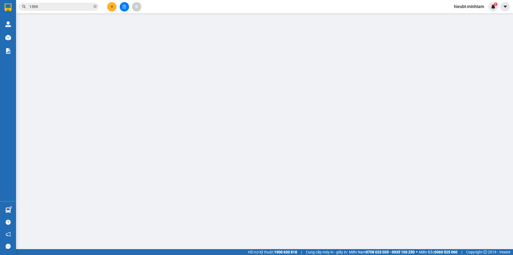
type input "0912922704"
type input "HUỆ"
type input "0908543238"
type input "hương"
type input "NHỜ NG LH"
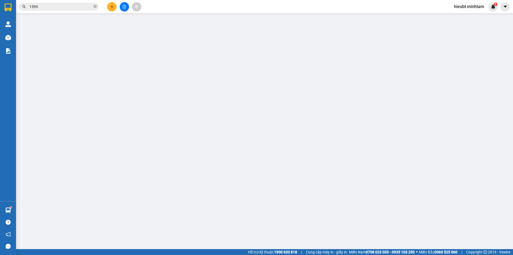
type input "55.000"
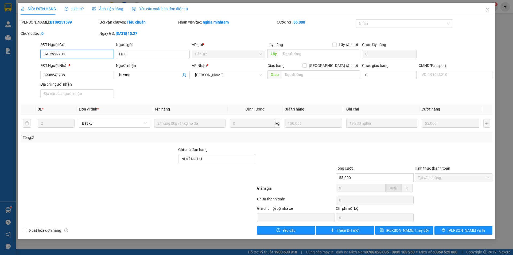
click at [72, 53] on input "0912922704" at bounding box center [77, 54] width 74 height 9
drag, startPoint x: 83, startPoint y: 0, endPoint x: 185, endPoint y: 41, distance: 109.6
click at [205, 47] on div "VP gửi *" at bounding box center [229, 46] width 74 height 8
drag, startPoint x: 491, startPoint y: 11, endPoint x: 392, endPoint y: 15, distance: 99.3
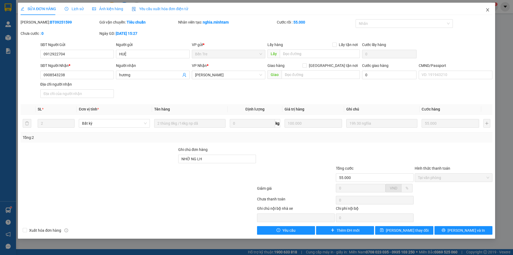
click at [491, 11] on span "Close" at bounding box center [488, 10] width 15 height 15
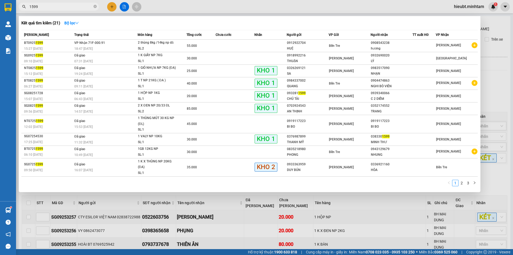
drag, startPoint x: 94, startPoint y: 7, endPoint x: 80, endPoint y: 7, distance: 13.6
click at [94, 7] on icon "close-circle" at bounding box center [95, 6] width 3 height 3
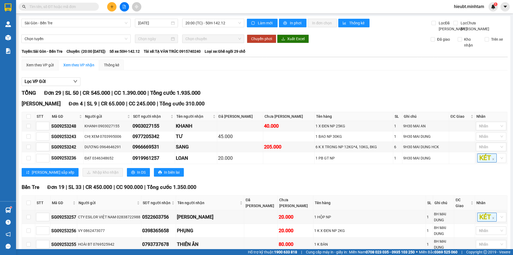
click at [78, 7] on input "text" at bounding box center [60, 7] width 63 height 6
paste input "0912922704"
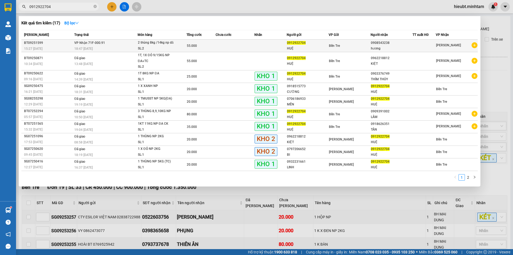
type input "0912922704"
click at [377, 47] on div "hương" at bounding box center [391, 49] width 41 height 6
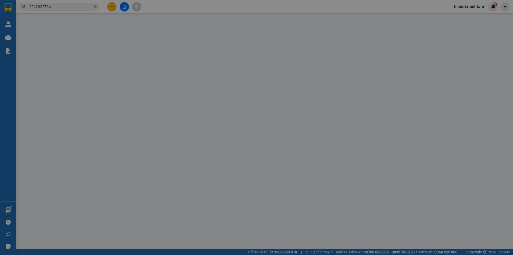
type input "0912922704"
type input "HUỆ"
type input "0908543238"
type input "hương"
type input "NHỜ NG LH"
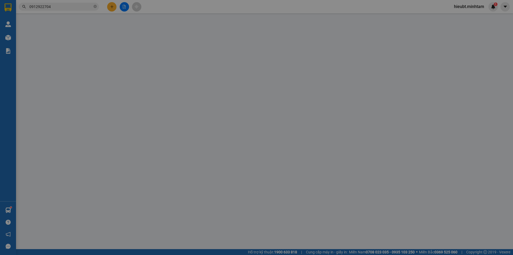
type input "55.000"
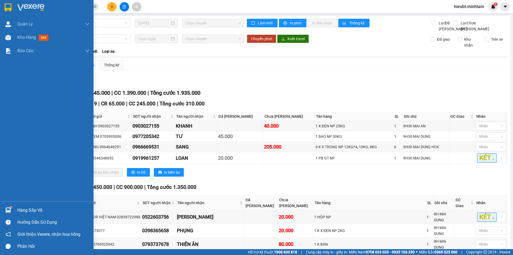
click at [5, 3] on div at bounding box center [7, 7] width 9 height 9
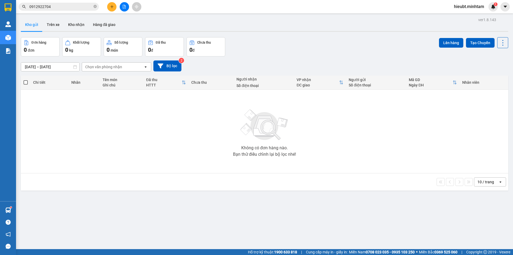
click at [336, 203] on div "ver 1.8.143 Kho gửi Trên xe Kho nhận Hàng đã giao Đơn hàng 0 đơn Khối lượng 0 k…" at bounding box center [265, 143] width 492 height 255
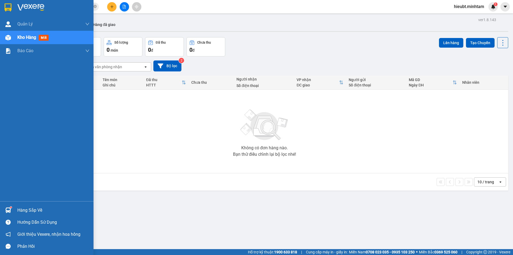
click at [3, 8] on div at bounding box center [47, 8] width 94 height 17
click at [41, 207] on div "Hàng sắp về" at bounding box center [53, 210] width 72 height 8
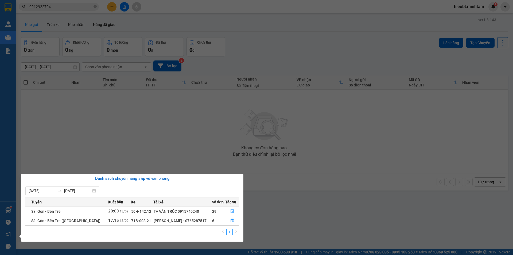
click at [252, 40] on section "Kết quả tìm kiếm ( 17 ) Bộ lọc Mã ĐH Trạng thái Món hàng Tổng cước Chưa cước Nh…" at bounding box center [256, 127] width 513 height 255
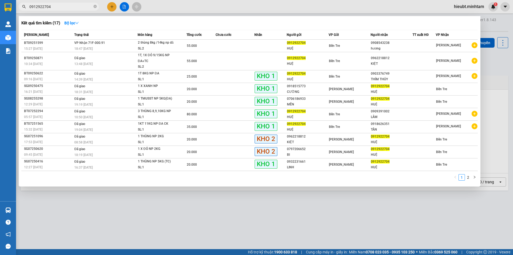
click at [85, 7] on input "0912922704" at bounding box center [60, 7] width 63 height 6
click at [42, 154] on span "09:45 - 03/07" at bounding box center [33, 155] width 18 height 4
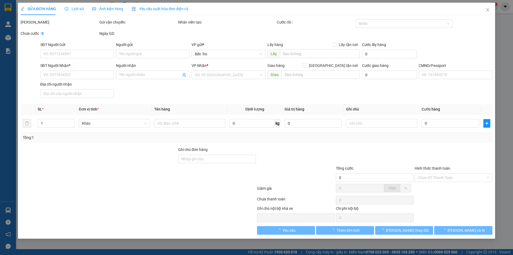
drag, startPoint x: 39, startPoint y: 221, endPoint x: 35, endPoint y: 221, distance: 4.0
click at [38, 221] on div "SỬA ĐƠN HÀNG Lịch sử Ảnh kiện hàng Yêu cầu xuất hóa đơn điện tử Total Paid Fee …" at bounding box center [256, 127] width 513 height 255
click at [11, 212] on div "SỬA ĐƠN HÀNG Lịch sử Ảnh kiện hàng Yêu cầu xuất hóa đơn điện tử Total Paid Fee …" at bounding box center [256, 127] width 513 height 255
click at [13, 208] on div "Hàng sắp về" at bounding box center [8, 210] width 16 height 12
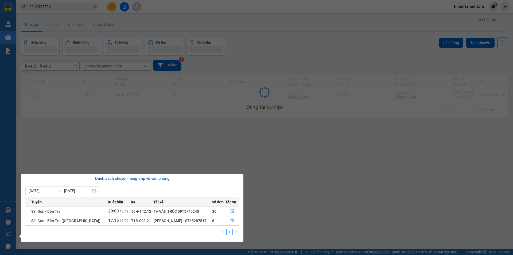
click at [9, 209] on div "Quản Lý Quản lý khách hàng mới Quản lý giao nhận mới Kho hàng mới Báo cáo BC gi…" at bounding box center [8, 127] width 16 height 255
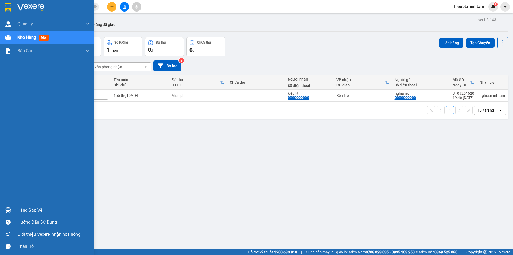
click at [9, 209] on img at bounding box center [8, 210] width 6 height 6
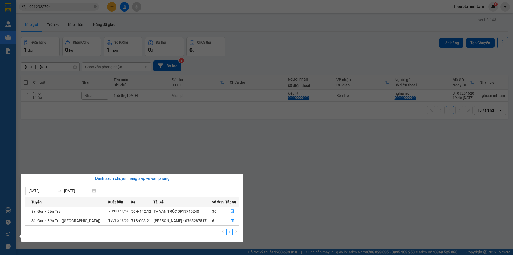
click at [189, 131] on section "Kết quả tìm kiếm ( 17 ) Bộ lọc Mã ĐH Trạng thái Món hàng Tổng cước Chưa cước Nh…" at bounding box center [256, 127] width 513 height 255
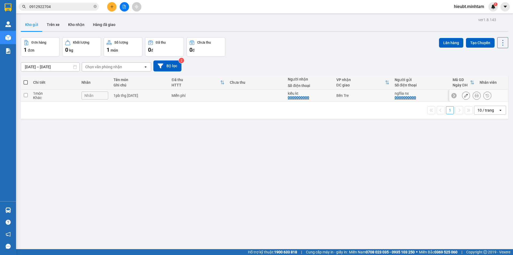
click at [182, 98] on td "Miễn phí" at bounding box center [198, 96] width 58 height 12
checkbox input "true"
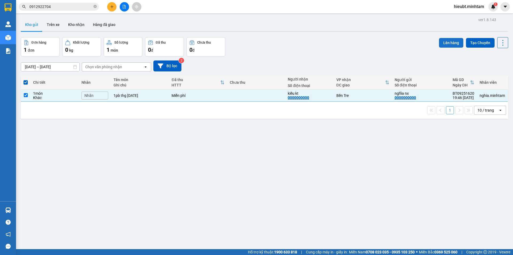
click at [444, 39] on button "Lên hàng" at bounding box center [451, 43] width 24 height 10
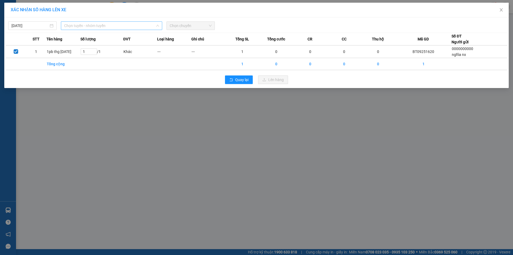
click at [79, 27] on span "Chọn tuyến - nhóm tuyến" at bounding box center [111, 26] width 95 height 8
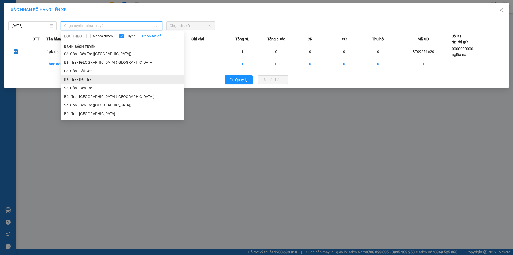
click at [85, 78] on li "Bến Tre - Bến Tre" at bounding box center [122, 79] width 123 height 9
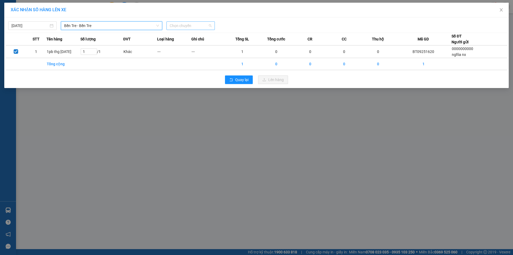
click at [193, 26] on span "Chọn chuyến" at bounding box center [191, 26] width 42 height 8
click at [197, 45] on div "01:11" at bounding box center [191, 45] width 42 height 6
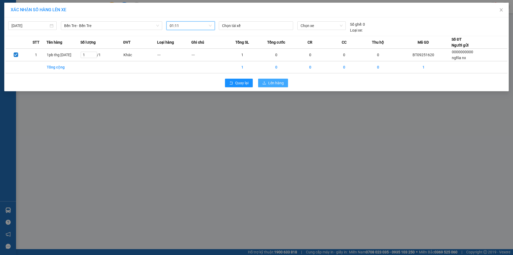
click at [268, 82] on button "Lên hàng" at bounding box center [273, 83] width 30 height 9
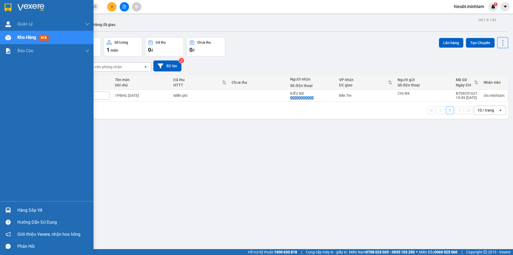
click at [2, 3] on div at bounding box center [47, 8] width 94 height 17
drag, startPoint x: 14, startPoint y: 210, endPoint x: 16, endPoint y: 212, distance: 3.0
click at [15, 211] on div "Hàng sắp về" at bounding box center [47, 210] width 94 height 12
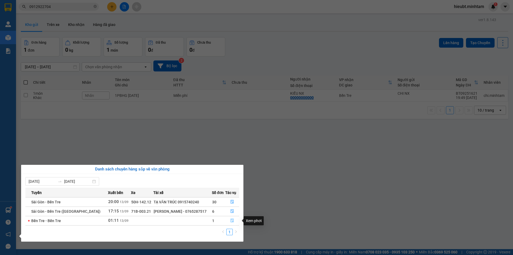
click at [231, 219] on icon "file-done" at bounding box center [232, 221] width 3 height 4
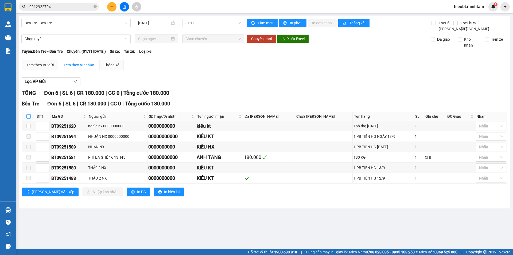
click at [29, 118] on input "checkbox" at bounding box center [28, 116] width 4 height 4
checkbox input "true"
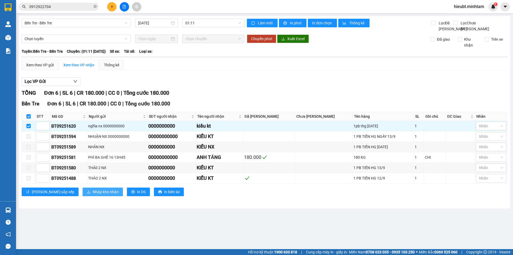
click at [93, 195] on span "Nhập kho nhận" at bounding box center [106, 192] width 26 height 6
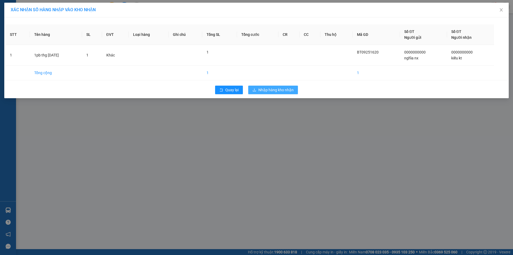
click at [274, 87] on span "Nhập hàng kho nhận" at bounding box center [276, 90] width 35 height 6
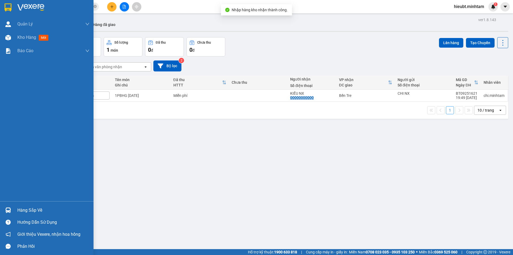
click at [9, 7] on img at bounding box center [8, 7] width 7 height 8
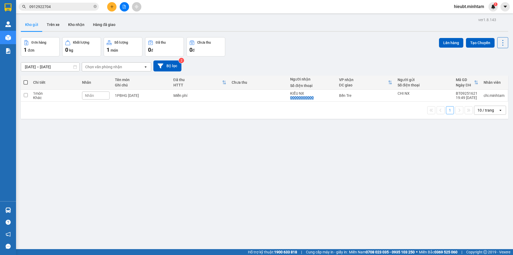
click at [123, 146] on div "ver 1.8.143 Kho gửi Trên xe Kho nhận Hàng đã giao Đơn hàng 1 đơn Khối lượng 0 k…" at bounding box center [265, 143] width 492 height 255
click at [61, 94] on div "1 món" at bounding box center [54, 93] width 43 height 4
checkbox input "true"
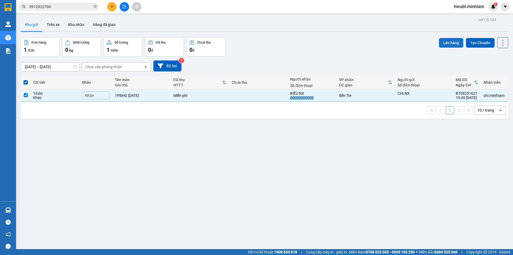
click at [443, 41] on button "Lên hàng" at bounding box center [451, 43] width 24 height 10
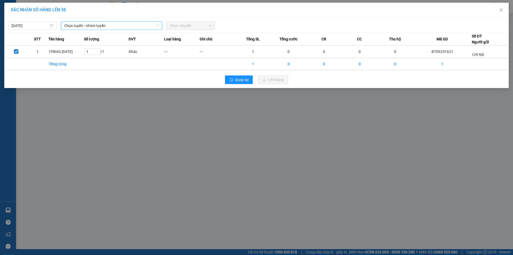
click at [108, 25] on span "Chọn tuyến - nhóm tuyến" at bounding box center [111, 26] width 95 height 8
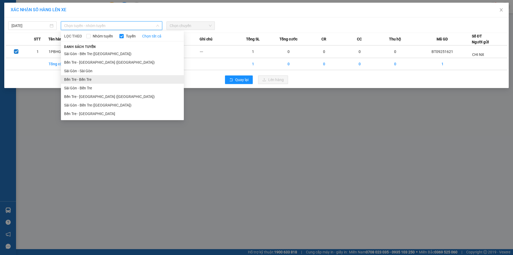
click at [100, 76] on li "Bến Tre - Bến Tre" at bounding box center [122, 79] width 123 height 9
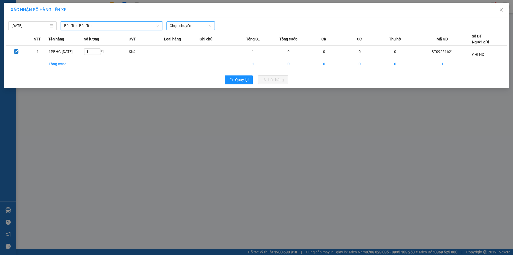
click at [181, 22] on span "Chọn chuyến" at bounding box center [191, 26] width 42 height 8
click at [187, 45] on div "01:11" at bounding box center [191, 45] width 42 height 6
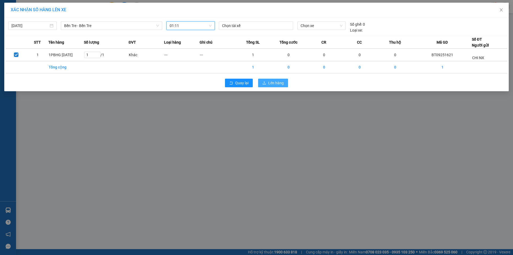
click at [268, 83] on button "Lên hàng" at bounding box center [273, 83] width 30 height 9
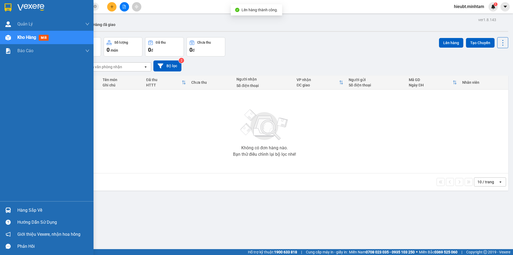
click at [7, 8] on img at bounding box center [8, 7] width 7 height 8
click at [25, 205] on div "Hàng sắp về" at bounding box center [47, 210] width 94 height 12
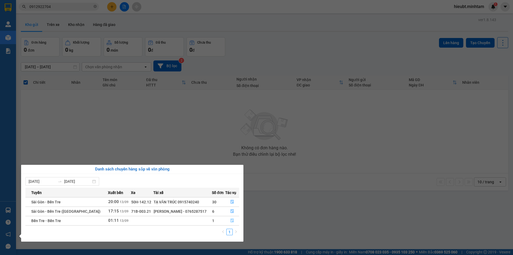
click at [231, 221] on icon "file-done" at bounding box center [233, 220] width 4 height 4
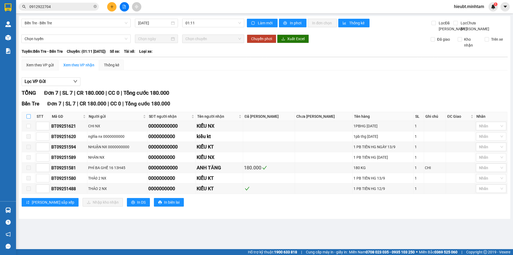
click at [30, 118] on input "checkbox" at bounding box center [28, 116] width 4 height 4
checkbox input "true"
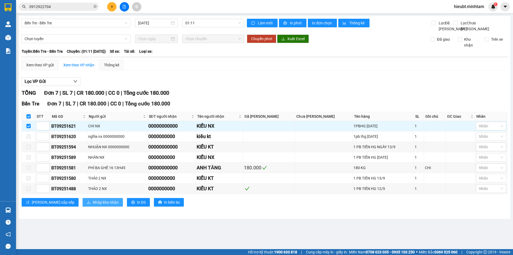
click at [93, 205] on span "Nhập kho nhận" at bounding box center [106, 202] width 26 height 6
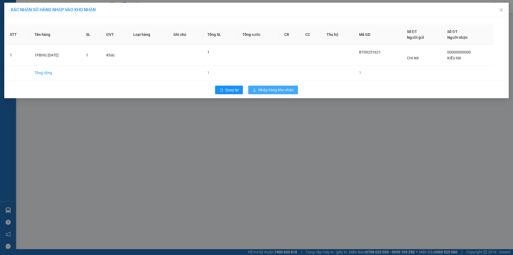
click at [269, 91] on span "Nhập hàng kho nhận" at bounding box center [276, 90] width 35 height 6
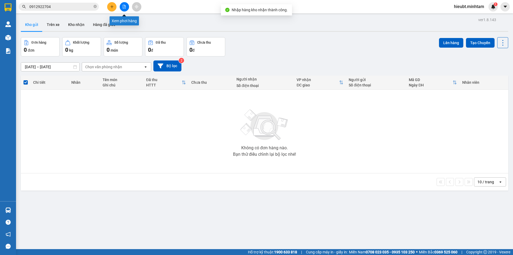
click at [125, 8] on icon "file-add" at bounding box center [124, 7] width 3 height 4
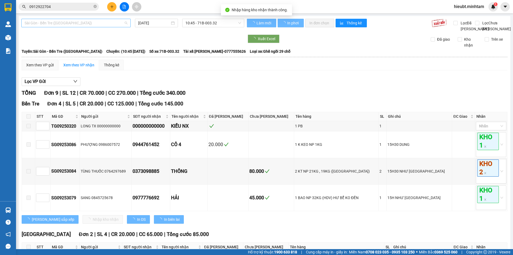
drag, startPoint x: 59, startPoint y: 22, endPoint x: 62, endPoint y: 87, distance: 65.3
click at [59, 23] on span "Sài Gòn - Bến Tre (CN)" at bounding box center [76, 23] width 103 height 8
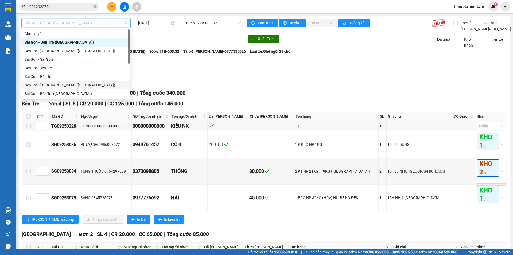
click at [60, 86] on div "Bến Tre - Sài Gòn (CT)" at bounding box center [76, 85] width 102 height 6
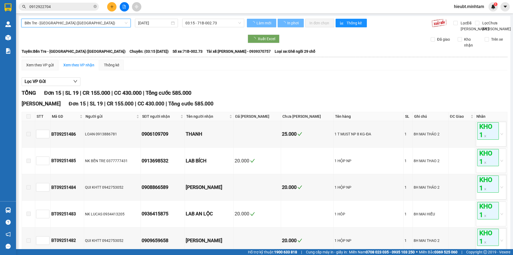
click at [214, 27] on span "03:15 - 71B-002.73" at bounding box center [214, 23] width 56 height 8
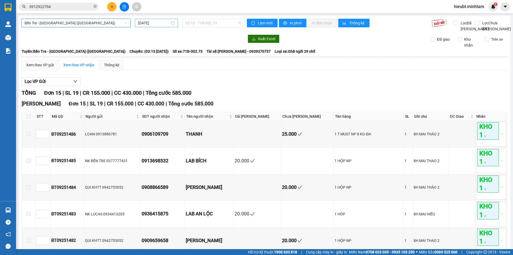
click at [163, 21] on input "[DATE]" at bounding box center [154, 23] width 32 height 6
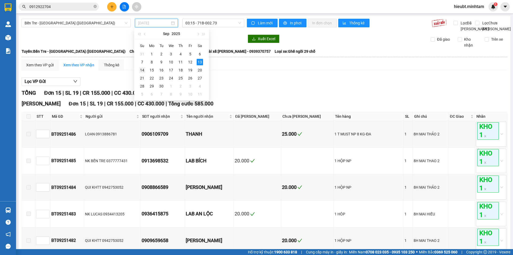
click at [141, 71] on div "14" at bounding box center [142, 70] width 6 height 6
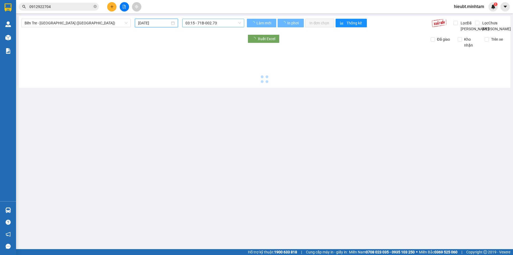
click at [211, 22] on span "03:15 - 71B-002.73" at bounding box center [214, 23] width 56 height 8
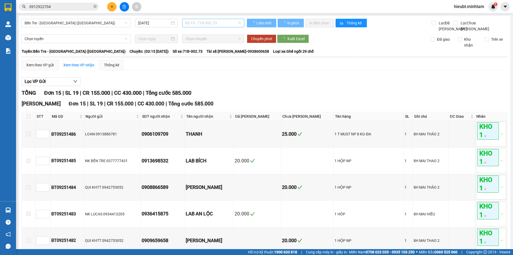
type input "14/09/2025"
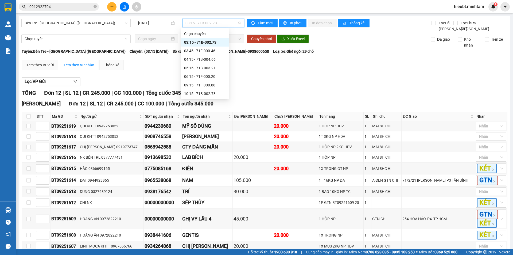
click at [209, 41] on div "03:15 - 71B-002.73" at bounding box center [205, 42] width 42 height 6
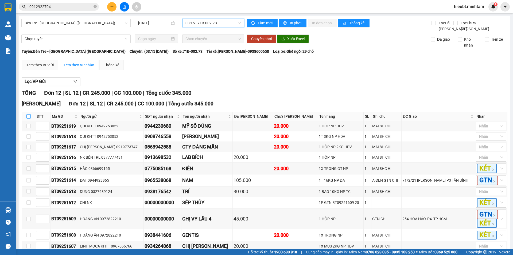
click at [29, 118] on input "checkbox" at bounding box center [28, 116] width 4 height 4
checkbox input "true"
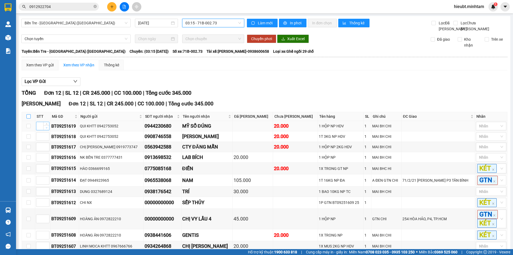
checkbox input "true"
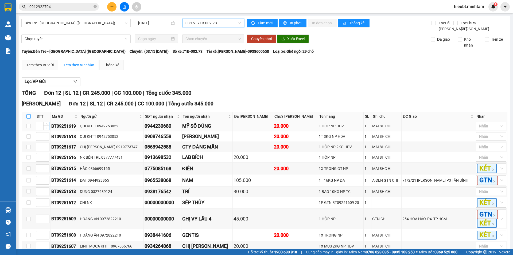
checkbox input "true"
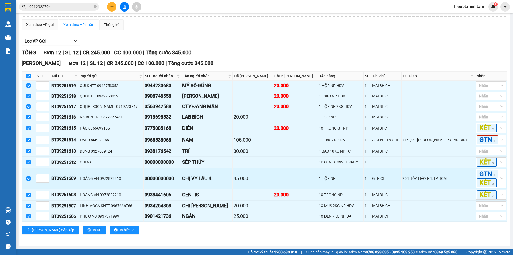
scroll to position [53, 0]
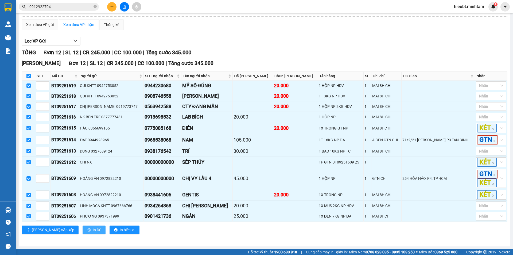
click at [93, 230] on span "In DS" at bounding box center [97, 230] width 9 height 6
click at [112, 7] on icon "plus" at bounding box center [112, 6] width 0 height 3
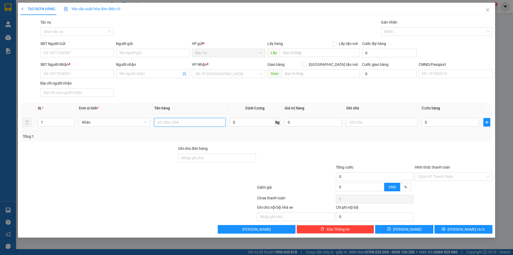
click at [165, 122] on input "text" at bounding box center [189, 122] width 71 height 9
type input "271"
click at [58, 56] on input "SĐT Người Gửi" at bounding box center [77, 53] width 74 height 9
click at [58, 56] on input "271" at bounding box center [77, 53] width 74 height 9
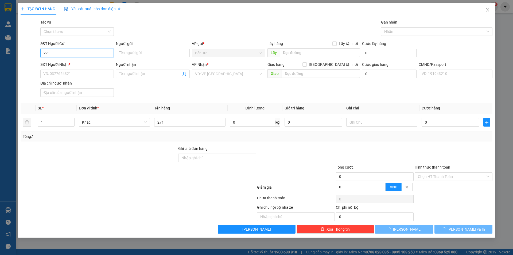
click at [73, 57] on input "271" at bounding box center [77, 53] width 74 height 9
click at [74, 55] on input "271" at bounding box center [77, 53] width 74 height 9
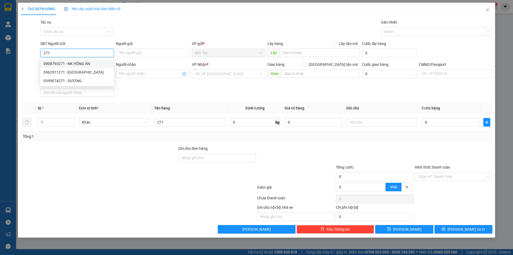
drag, startPoint x: 78, startPoint y: 63, endPoint x: 103, endPoint y: 65, distance: 25.2
click at [78, 64] on div "0908793271 - NK HỒNG ÂN" at bounding box center [77, 64] width 67 height 6
type input "0908793271"
type input "NK [DEMOGRAPHIC_DATA]"
type input "0373908358"
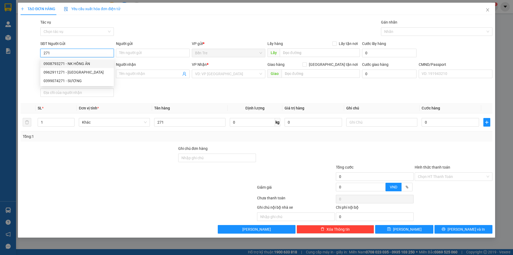
type input "LABO HỮU NGUYÊN"
type input "321109933"
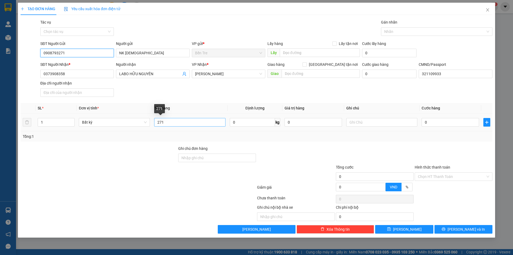
type input "0908793271"
click at [171, 121] on input "271" at bounding box center [189, 122] width 71 height 9
type input "1 HỘP NP ( RIN)"
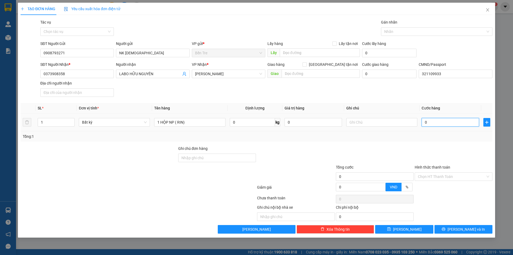
click at [447, 122] on input "0" at bounding box center [450, 122] width 57 height 9
type input "2"
type input "20"
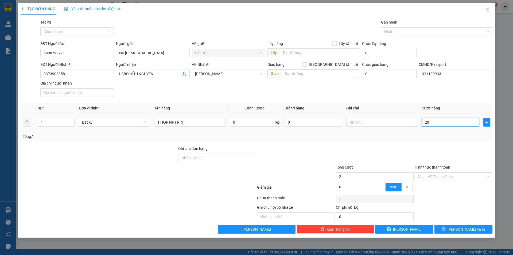
type input "20"
type input "20.000"
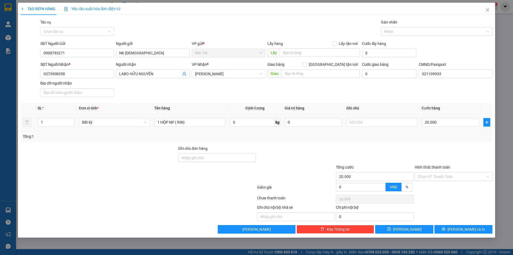
click at [440, 135] on div "Tổng: 1" at bounding box center [257, 136] width 468 height 6
click at [374, 124] on input "text" at bounding box center [382, 122] width 71 height 9
click at [368, 124] on input "MAI 8H CGHI" at bounding box center [382, 122] width 71 height 9
type input "MAI 8H CHI"
click at [451, 177] on input "Hình thức thanh toán" at bounding box center [452, 176] width 68 height 8
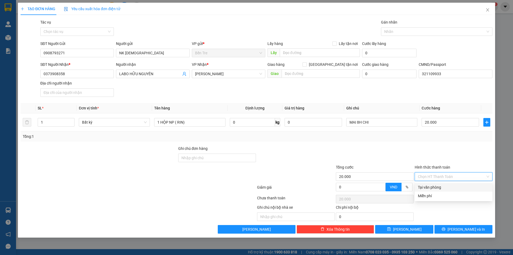
click at [446, 187] on div "Tại văn phòng" at bounding box center [453, 187] width 71 height 6
type input "0"
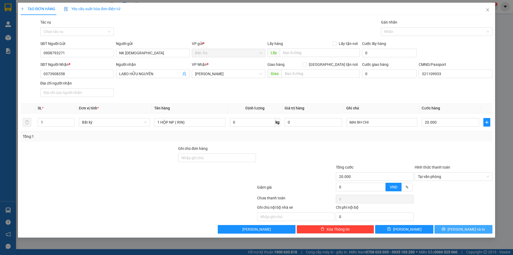
click at [467, 228] on span "[PERSON_NAME] và In" at bounding box center [466, 229] width 37 height 6
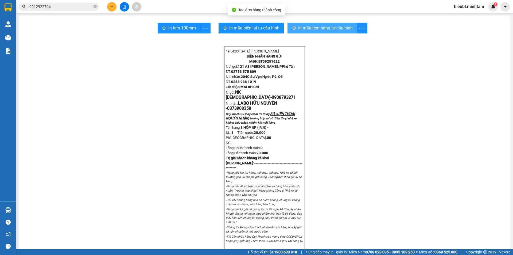
click at [317, 32] on button "In mẫu tem hàng tự cấu hình" at bounding box center [323, 28] width 70 height 11
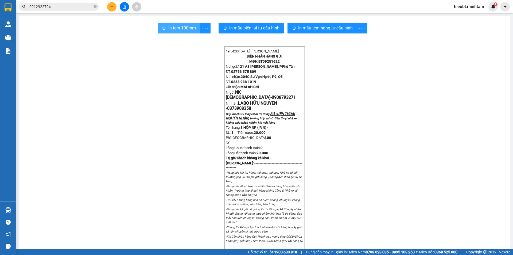
click at [184, 25] on span "In tem 100mm" at bounding box center [182, 28] width 28 height 7
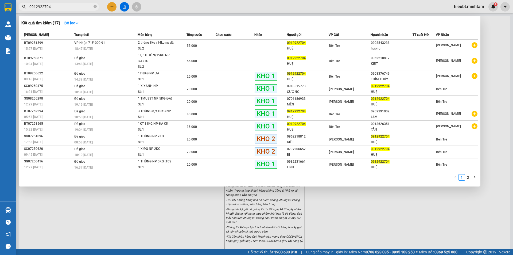
click at [55, 6] on input "0912922704" at bounding box center [60, 7] width 63 height 6
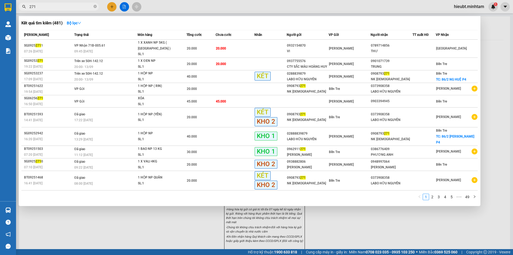
click at [43, 6] on input "271" at bounding box center [60, 7] width 63 height 6
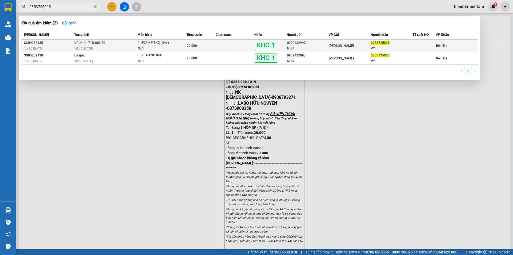
type input "0353725005"
click at [374, 49] on div "VY" at bounding box center [391, 49] width 41 height 6
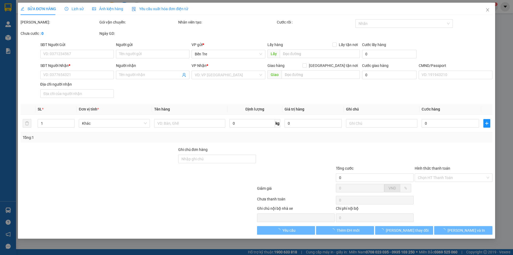
type input "0902432997"
type input "NHƯ"
type input "0353725005"
type input "VY"
type input "ĐG"
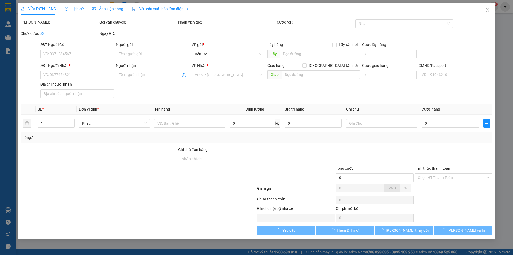
type input "20.000"
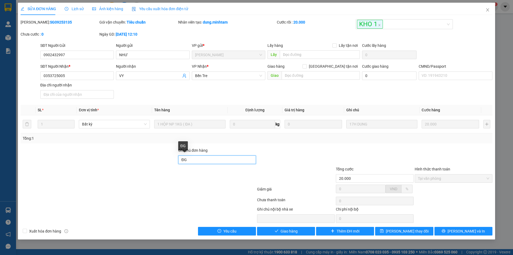
click at [213, 160] on input "ĐG" at bounding box center [217, 159] width 78 height 9
type input "ĐG VY"
click at [293, 232] on span "[PERSON_NAME] và Giao hàng" at bounding box center [292, 231] width 51 height 6
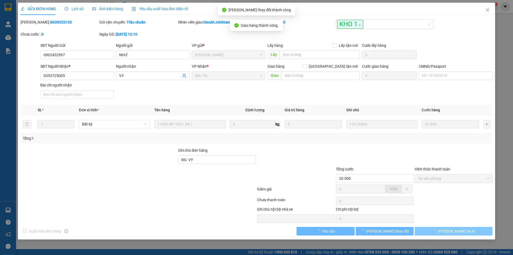
click at [464, 231] on span "[PERSON_NAME] và In" at bounding box center [456, 231] width 37 height 6
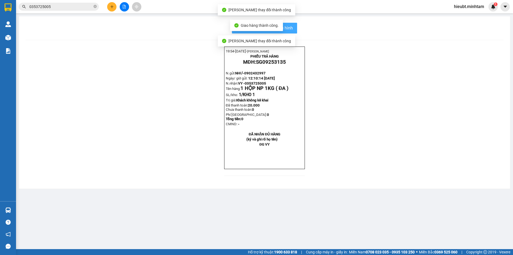
click at [293, 32] on button "In mẫu biên lai tự cấu hình" at bounding box center [264, 28] width 65 height 11
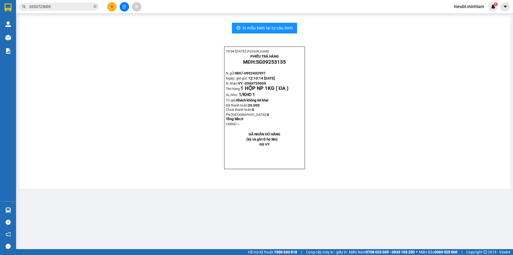
click at [58, 9] on input "0353725005" at bounding box center [60, 7] width 63 height 6
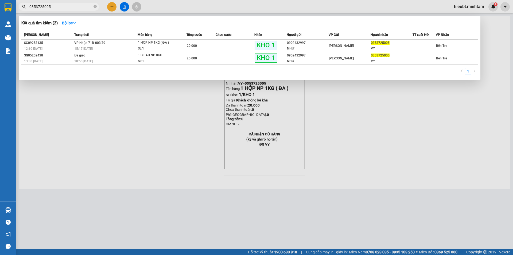
click at [119, 127] on div at bounding box center [256, 127] width 513 height 255
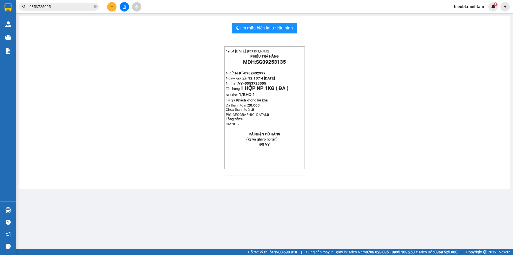
click at [74, 9] on input "0353725005" at bounding box center [60, 7] width 63 height 6
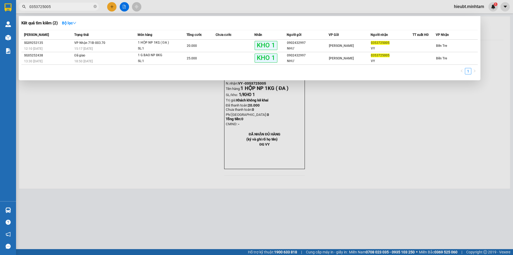
click at [159, 185] on div at bounding box center [256, 127] width 513 height 255
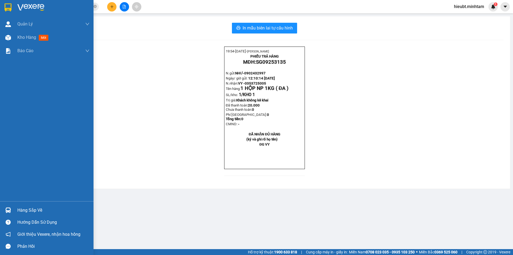
click at [5, 10] on img at bounding box center [8, 7] width 7 height 8
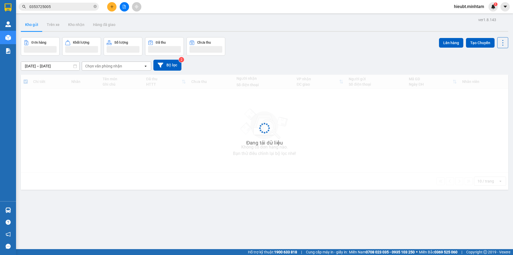
click at [133, 171] on div "ver 1.8.143 Kho gửi Trên xe Kho nhận Hàng đã giao Đơn hàng Khối lượng Số lượng …" at bounding box center [265, 143] width 492 height 255
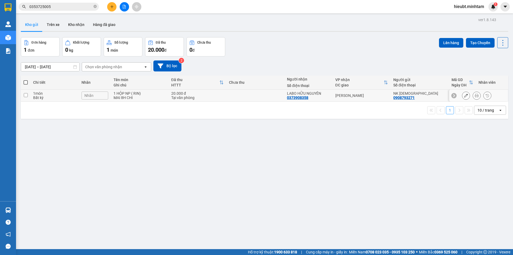
click at [69, 97] on div "Bất kỳ" at bounding box center [54, 97] width 43 height 4
checkbox input "true"
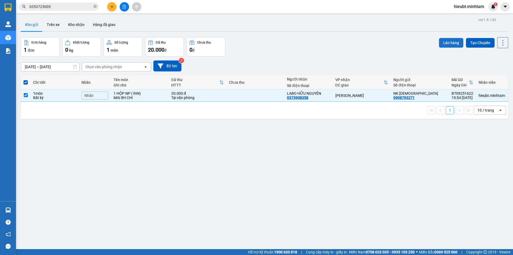
click at [454, 45] on button "Lên hàng" at bounding box center [451, 43] width 24 height 10
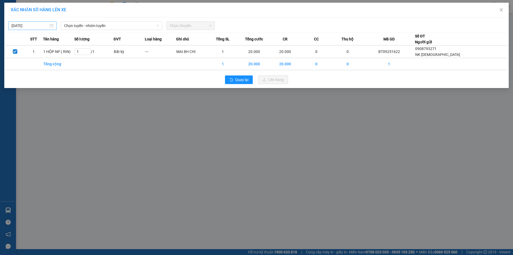
click at [34, 27] on input "[DATE]" at bounding box center [29, 26] width 37 height 6
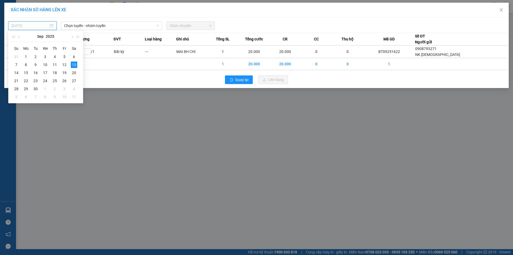
click at [15, 72] on div "14" at bounding box center [16, 73] width 6 height 6
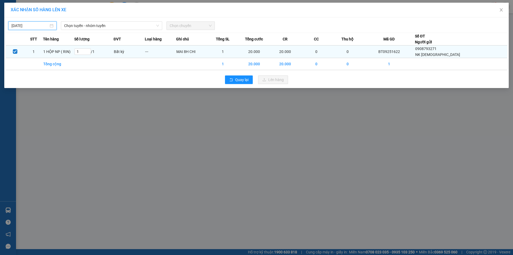
type input "14/09/2025"
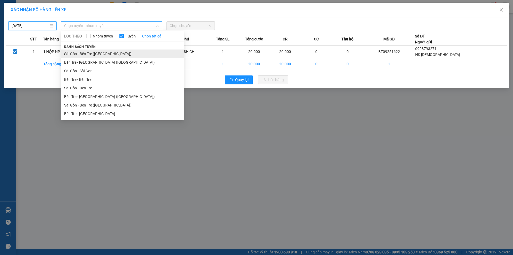
drag, startPoint x: 100, startPoint y: 25, endPoint x: 123, endPoint y: 54, distance: 37.2
click at [101, 25] on span "Chọn tuyến - nhóm tuyến" at bounding box center [111, 26] width 95 height 8
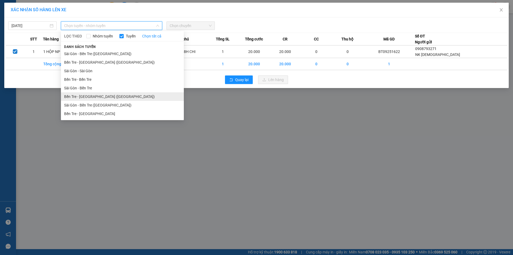
click at [94, 98] on li "Bến Tre - Sài Gòn (CT)" at bounding box center [122, 96] width 123 height 9
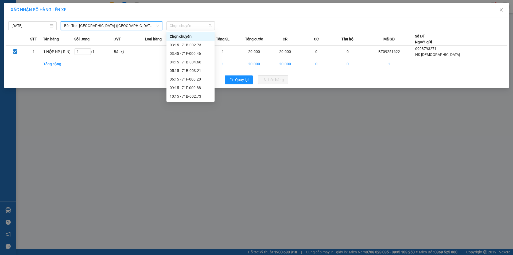
drag, startPoint x: 183, startPoint y: 27, endPoint x: 197, endPoint y: 37, distance: 17.9
click at [184, 26] on span "Chọn chuyến" at bounding box center [191, 26] width 42 height 8
click at [188, 45] on div "03:15 - 71B-002.73" at bounding box center [191, 45] width 42 height 6
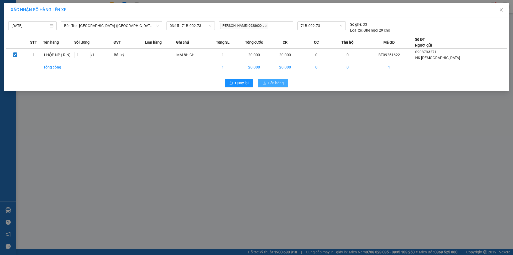
click at [277, 81] on span "Lên hàng" at bounding box center [276, 83] width 16 height 6
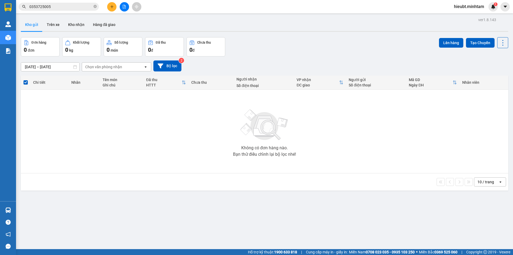
click at [459, 5] on span "hieubt.minhtam" at bounding box center [469, 6] width 39 height 7
click at [458, 14] on span "Đăng xuất" at bounding box center [472, 17] width 28 height 6
